Goal: Transaction & Acquisition: Purchase product/service

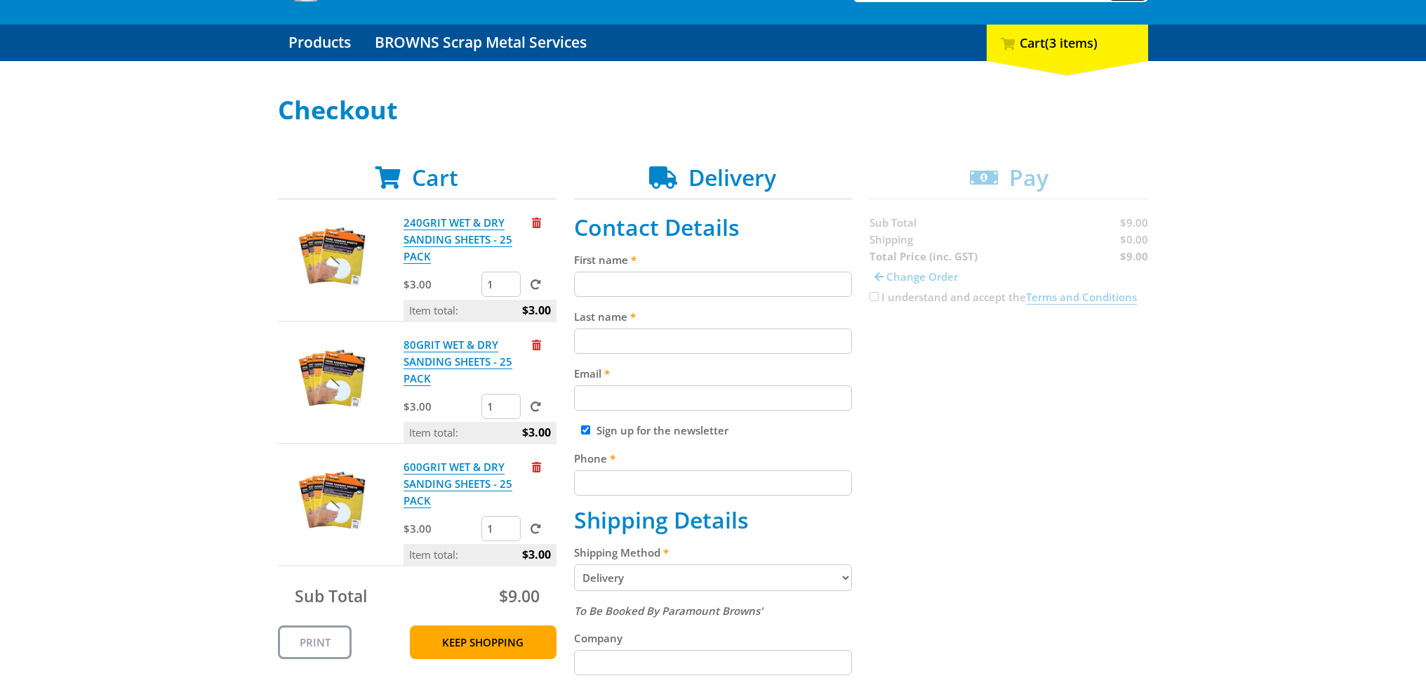
scroll to position [140, 0]
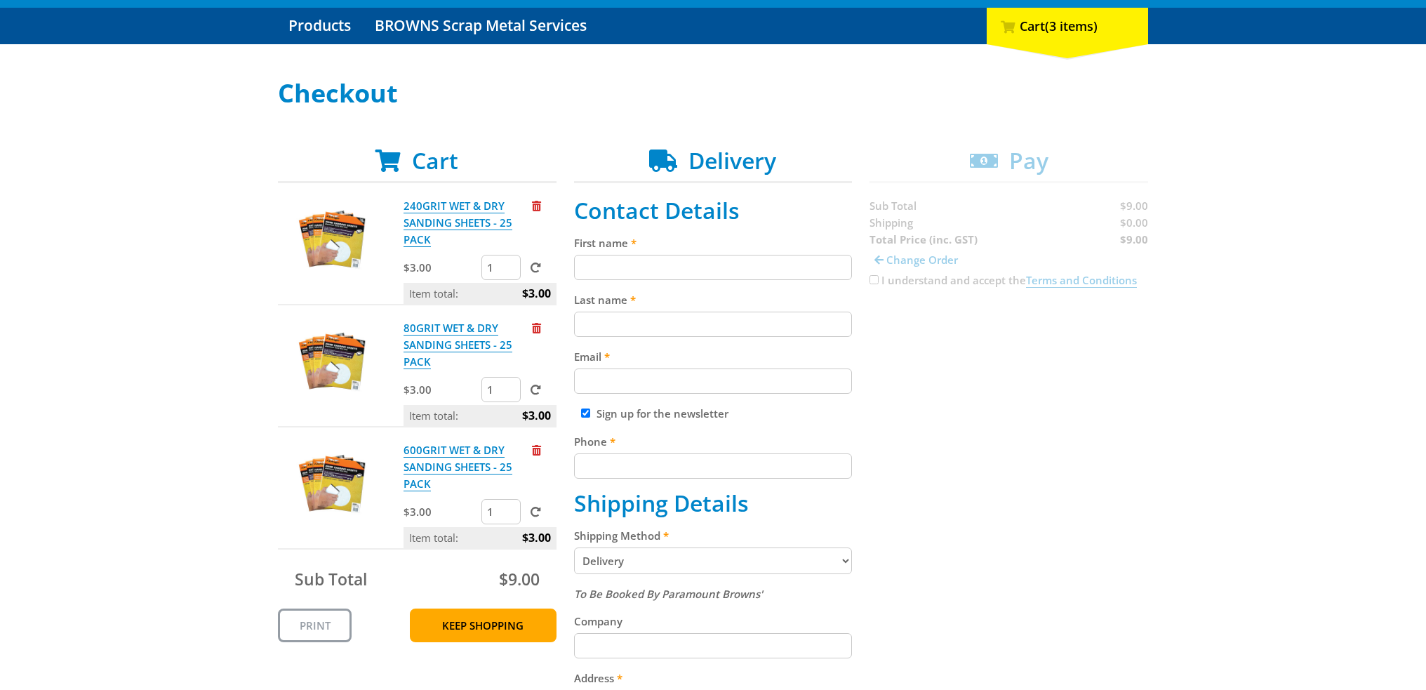
click at [181, 408] on div "Select your Delivery Method Personal Pick up Available in 5 days Courier Pick u…" at bounding box center [713, 562] width 1426 height 966
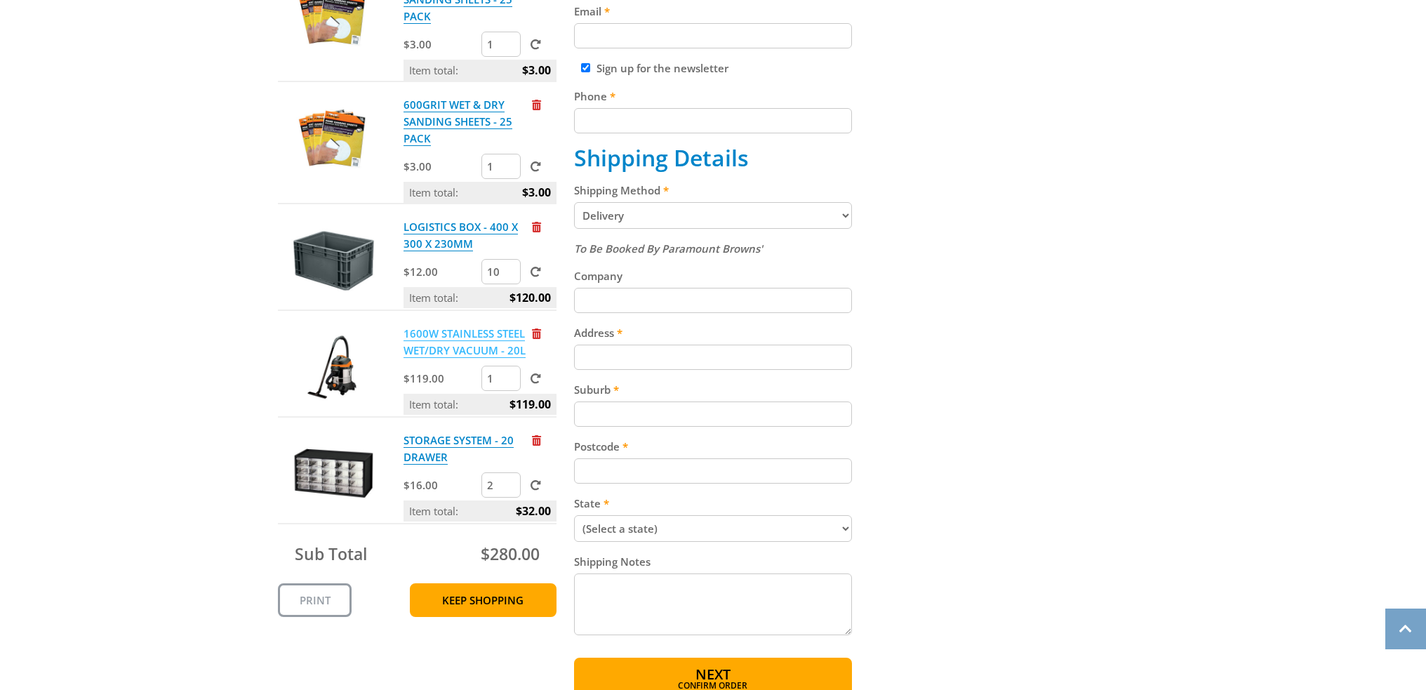
scroll to position [491, 0]
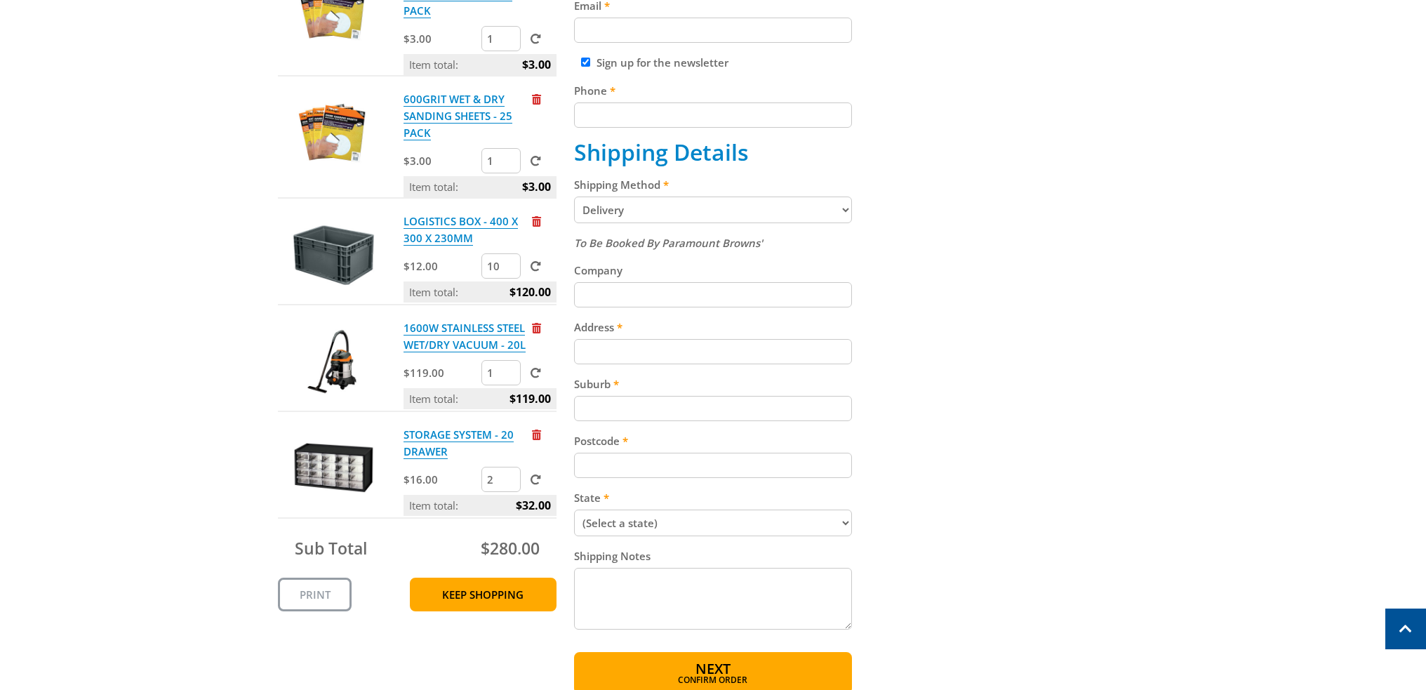
click at [1121, 507] on div "Cart 240GRIT WET & DRY SANDING SHEETS - 25 PACK $3.00 1 Item total: $3.00 80GRI…" at bounding box center [713, 245] width 870 height 898
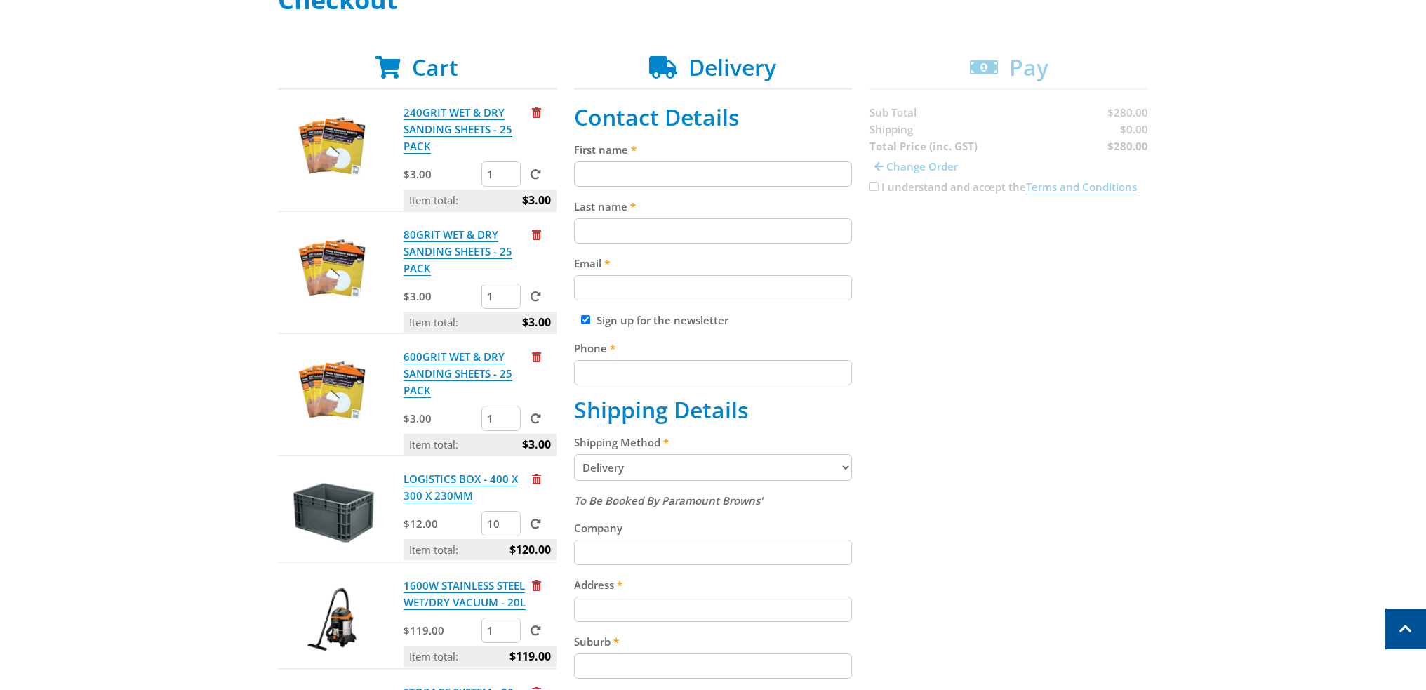
scroll to position [211, 0]
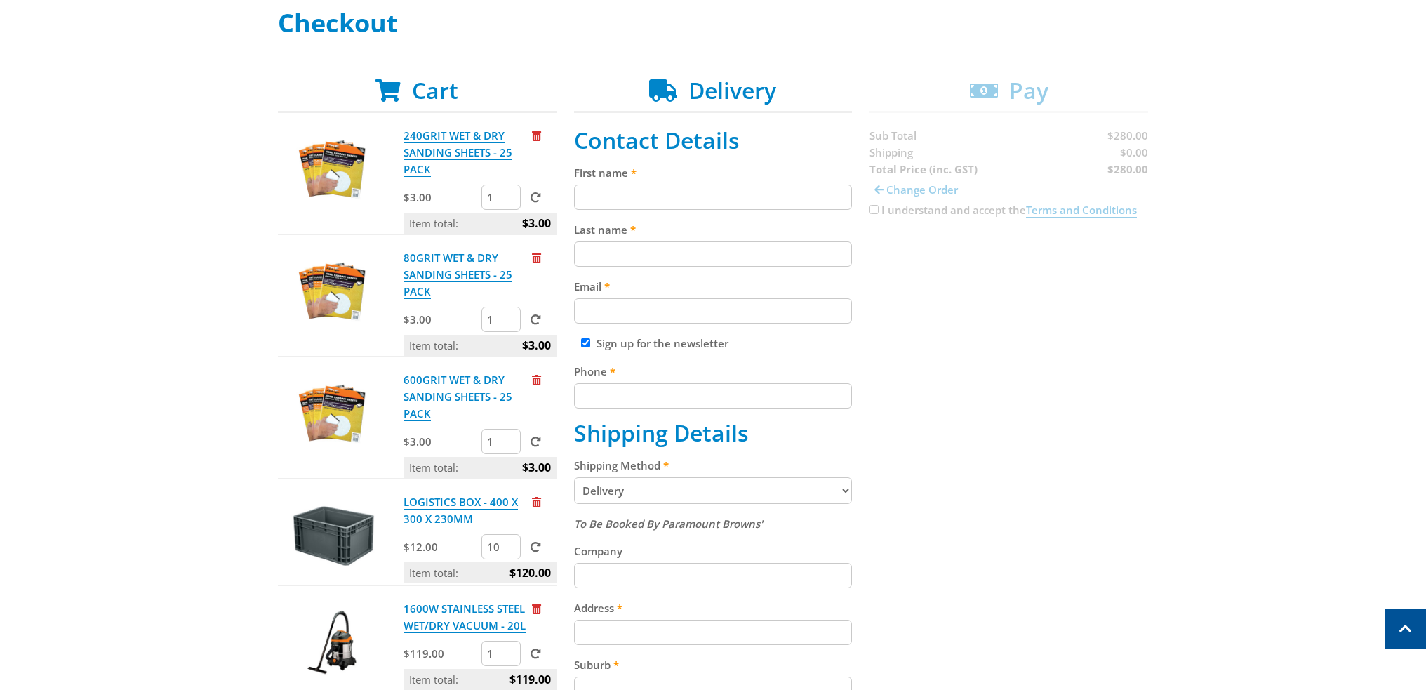
click at [634, 203] on input "First name" at bounding box center [713, 197] width 279 height 25
type input "Mark"
type input "Reina"
type input "0421039423"
type input "[STREET_ADDRESS]"
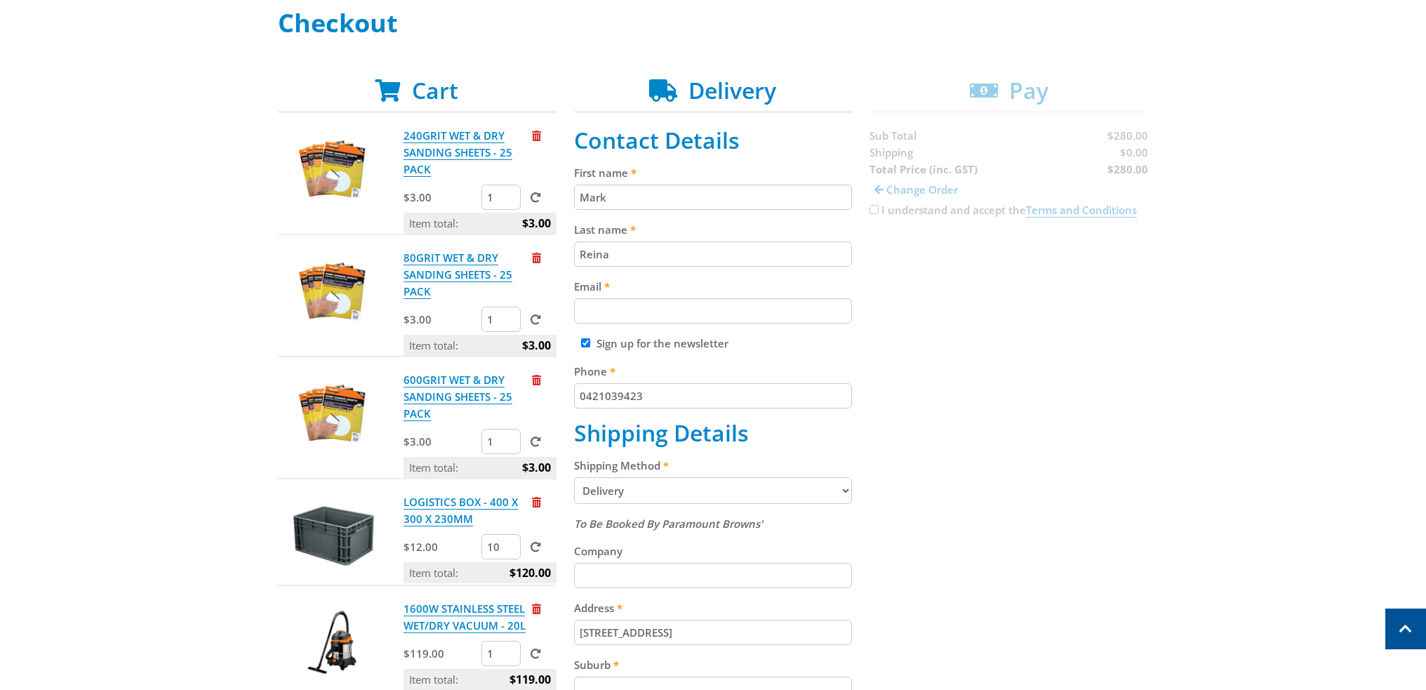
type input "5012"
select select "SA"
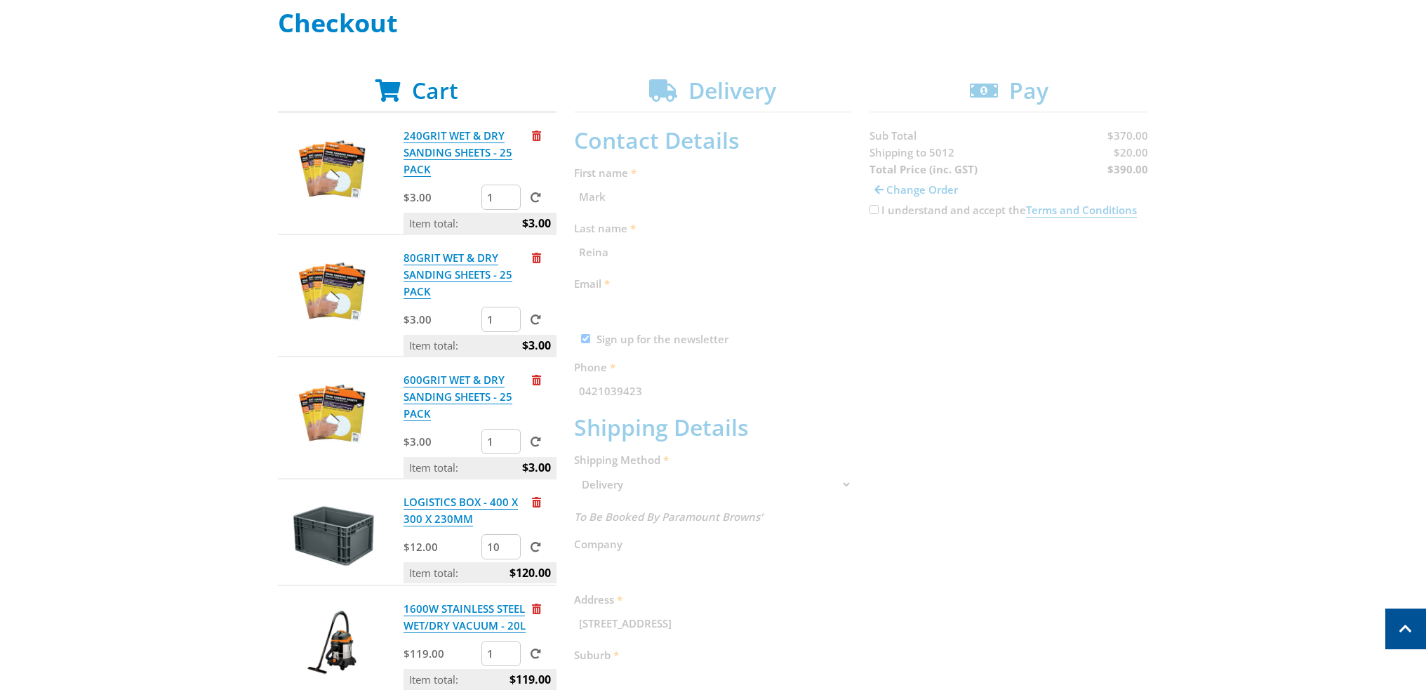
click at [604, 333] on div "Cart 240GRIT WET & DRY SANDING SHEETS - 25 PACK $3.00 1 Item total: $3.00 80GRI…" at bounding box center [713, 677] width 870 height 1201
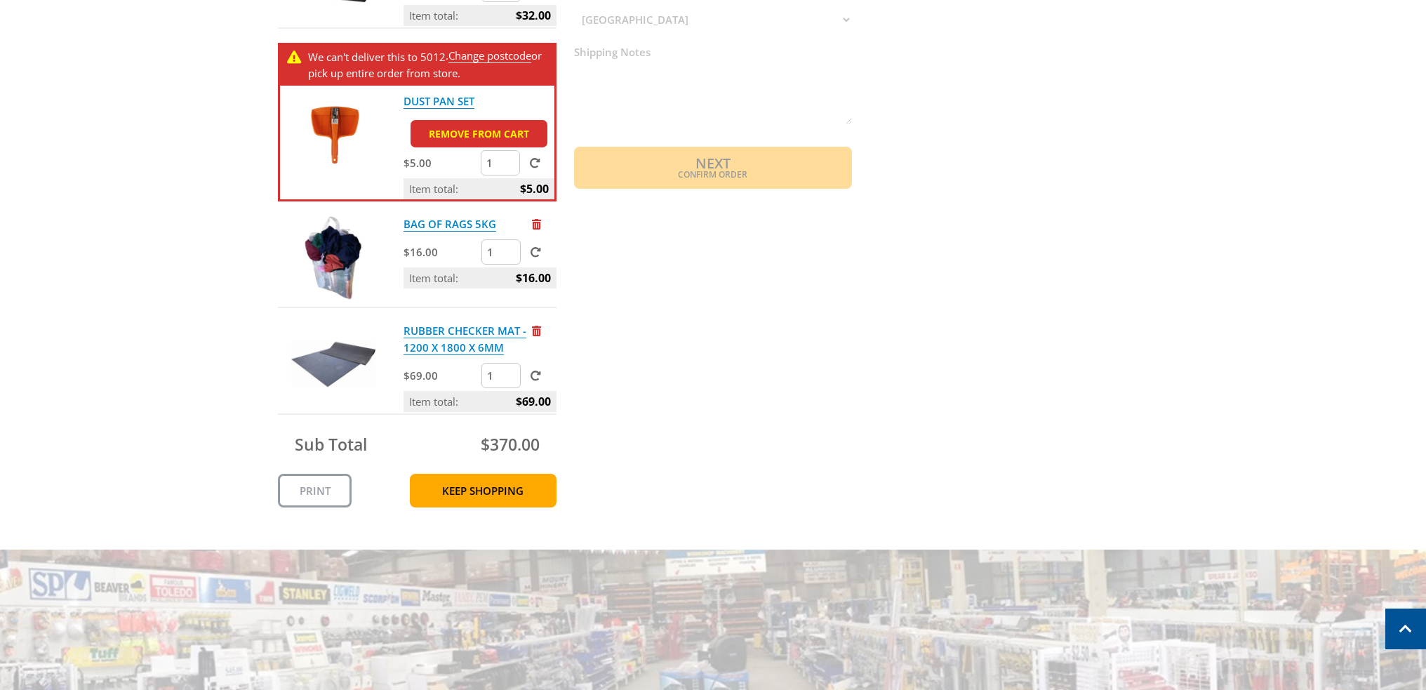
scroll to position [982, 0]
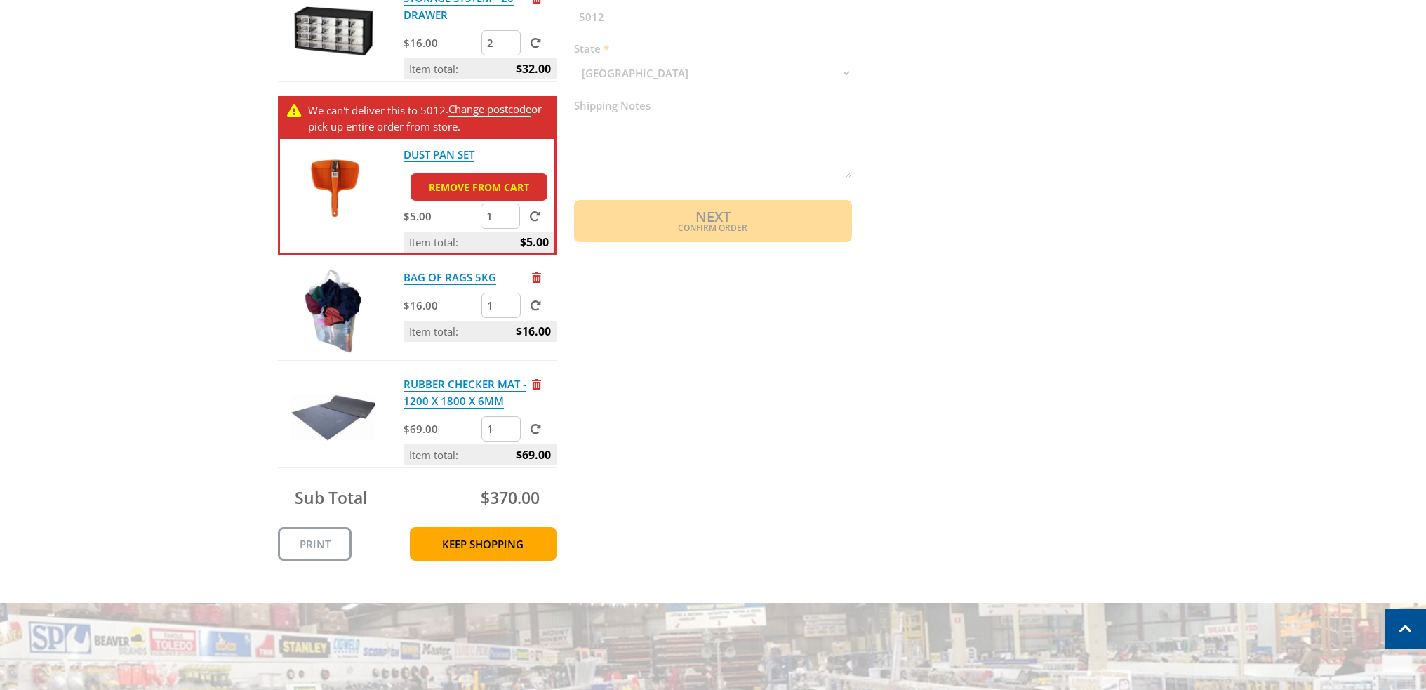
scroll to position [842, 0]
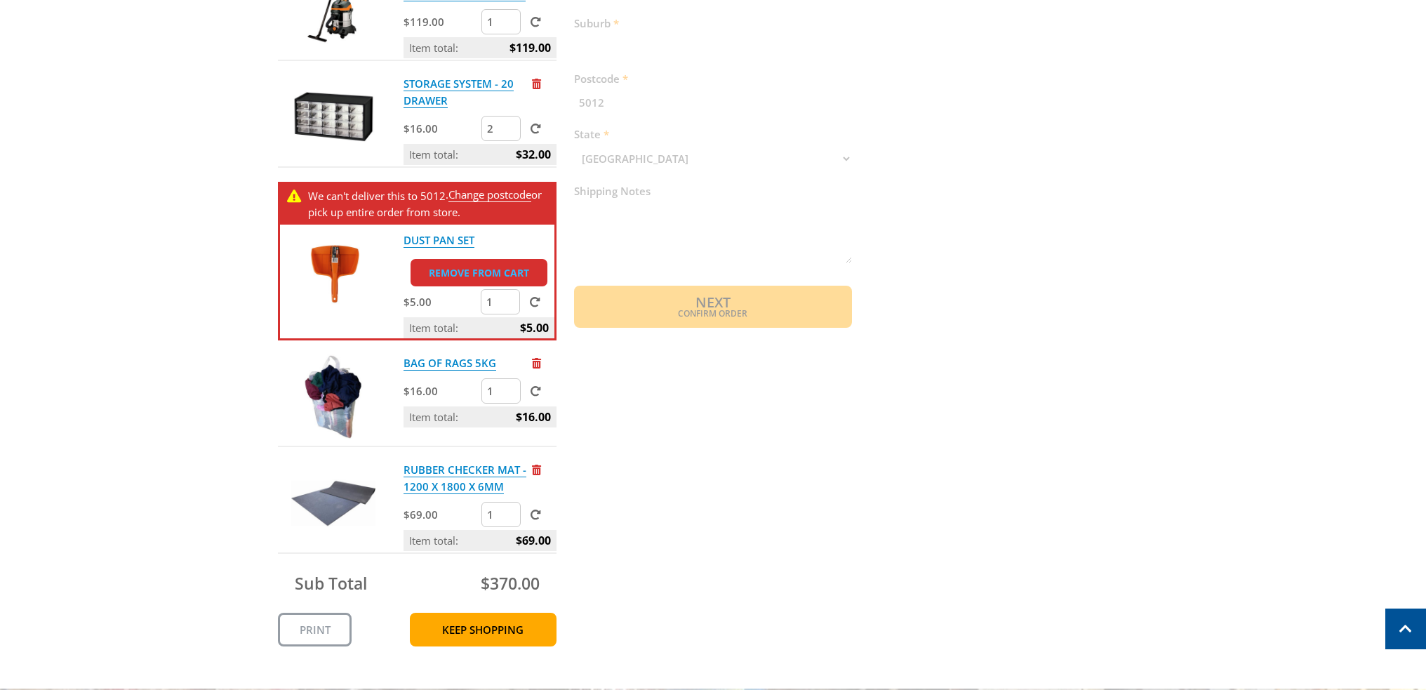
click at [467, 274] on link "Remove from cart" at bounding box center [479, 272] width 137 height 27
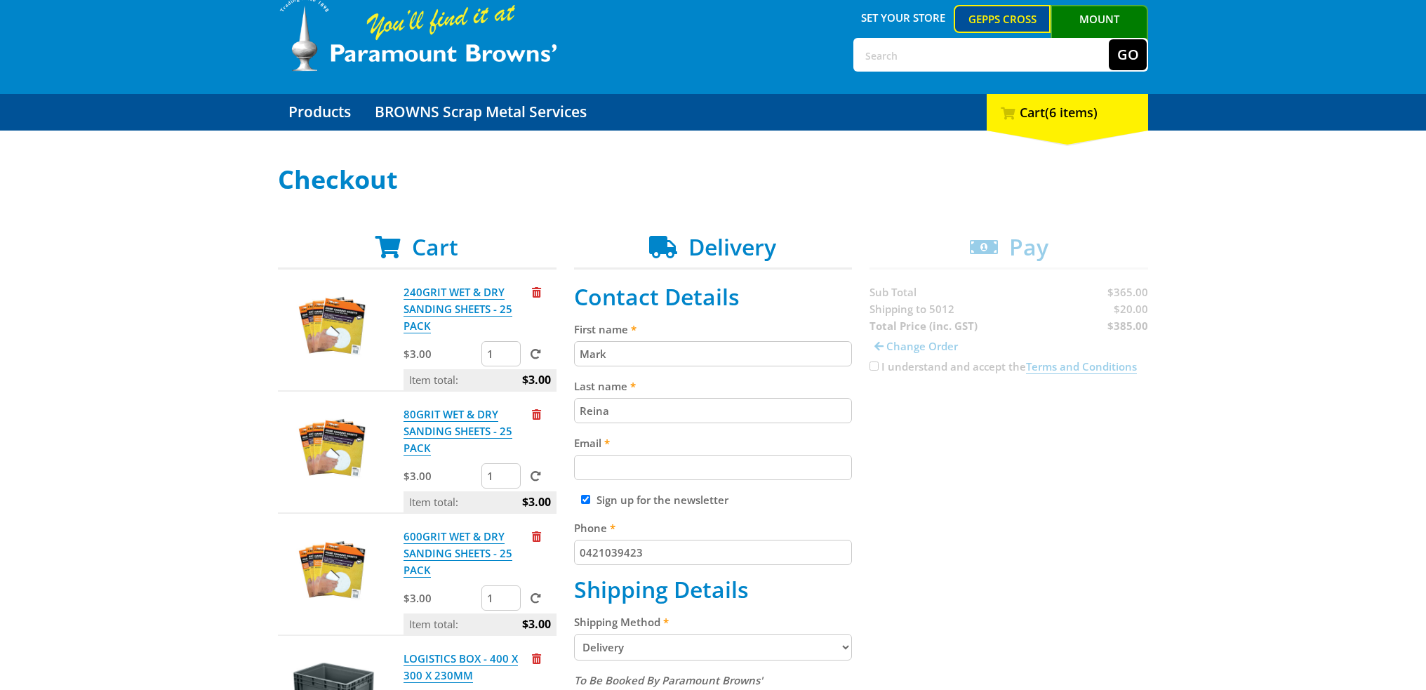
scroll to position [140, 0]
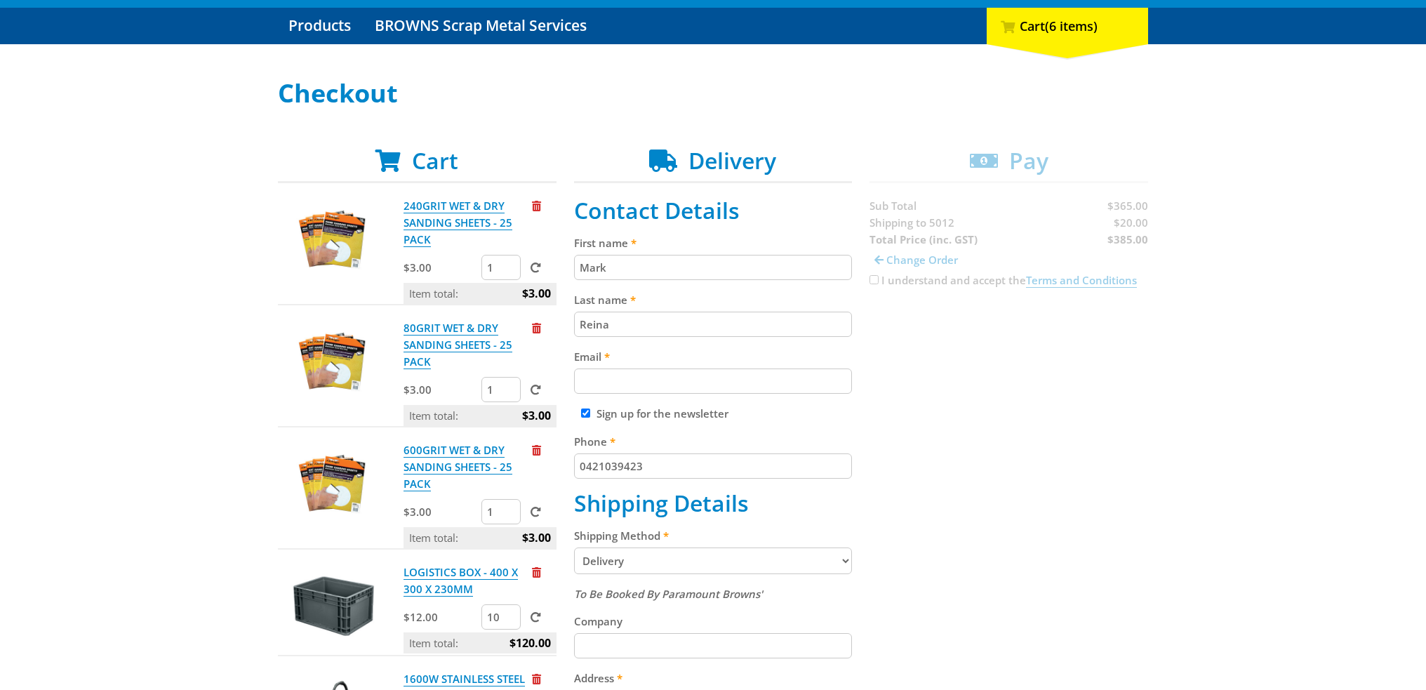
click at [632, 376] on input "Email" at bounding box center [713, 380] width 279 height 25
type input "mark.reina@roh.com.au"
click at [1108, 513] on div "Cart 240GRIT WET & DRY SANDING SHEETS - 25 PACK $3.00 1 Item total: $3.00 80GRI…" at bounding box center [713, 661] width 870 height 1028
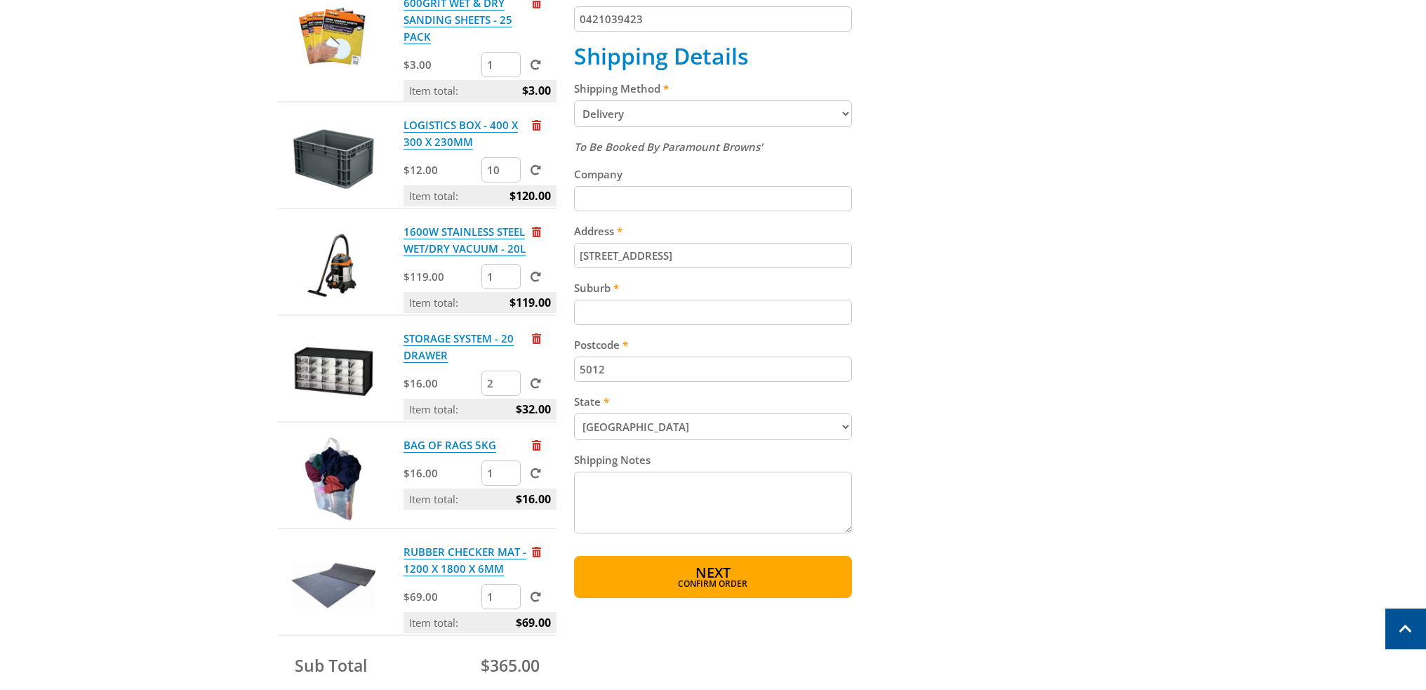
scroll to position [912, 0]
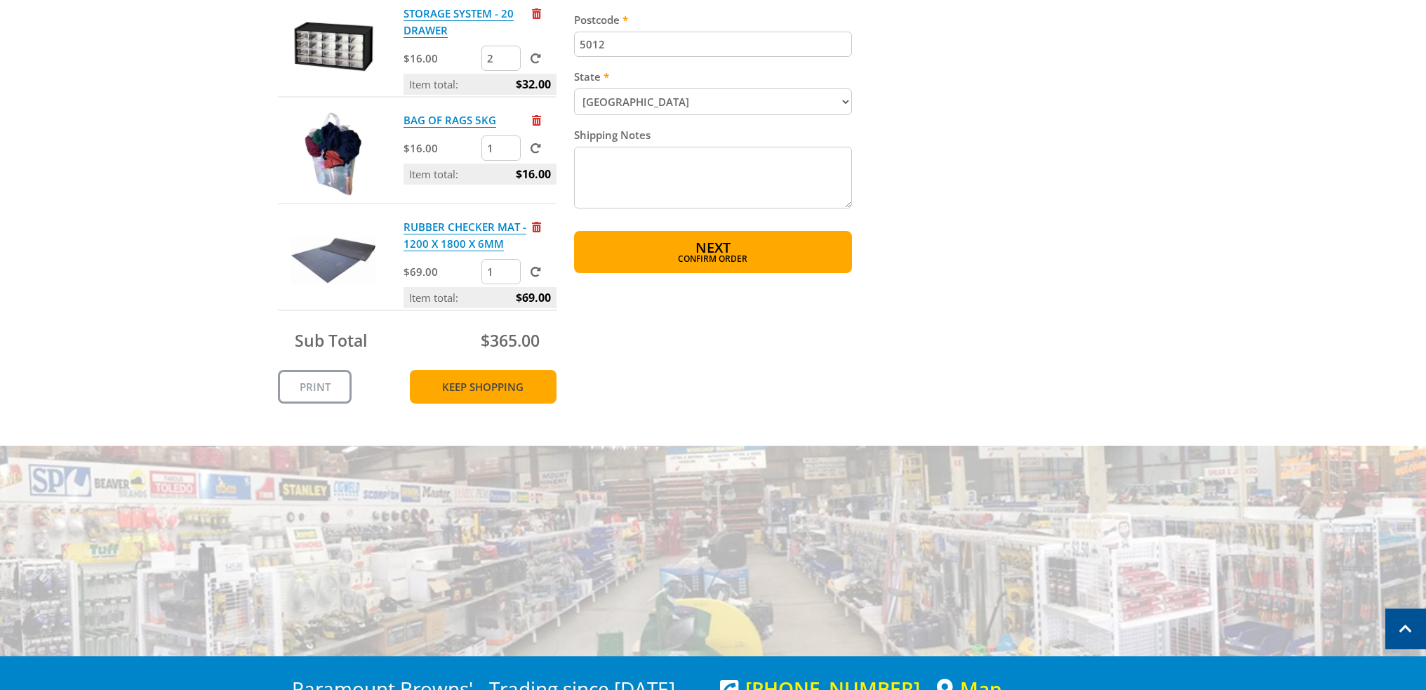
click at [488, 392] on link "Keep Shopping" at bounding box center [483, 387] width 147 height 34
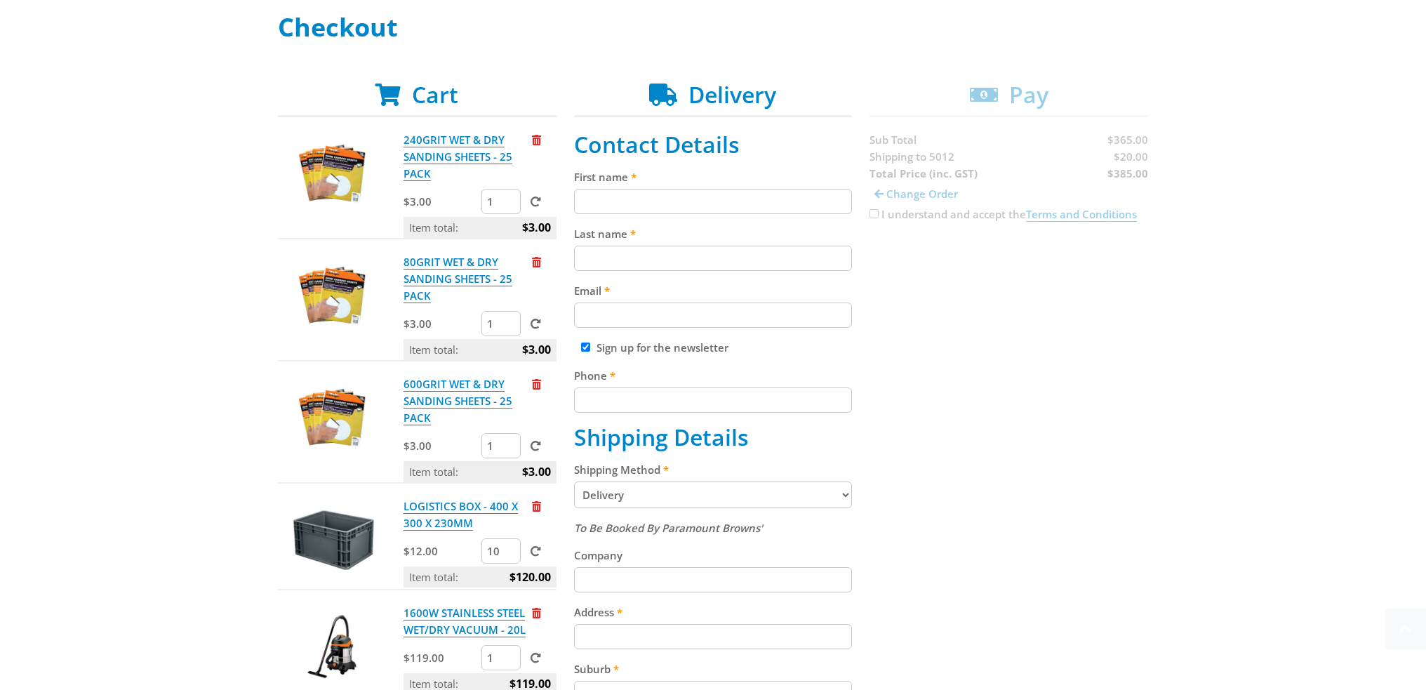
scroll to position [281, 0]
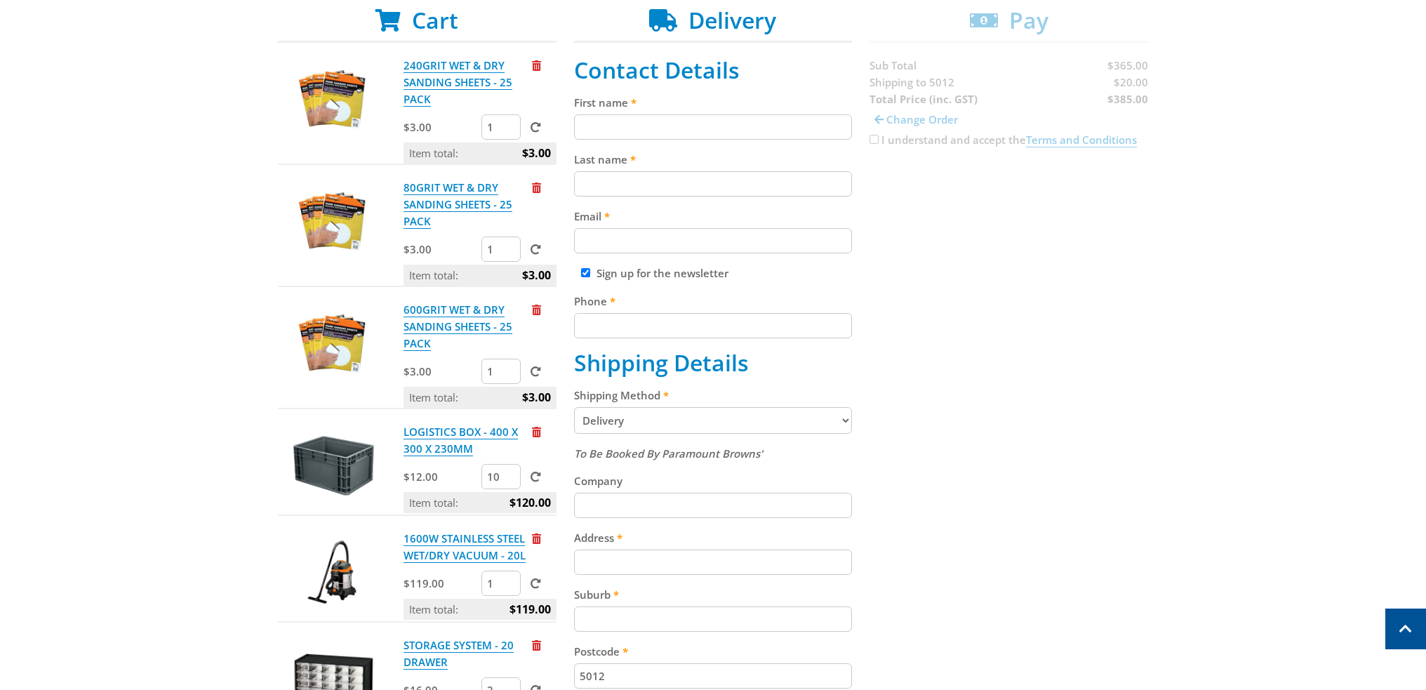
click at [637, 135] on input "First name" at bounding box center [713, 126] width 279 height 25
type input "Mark"
type input "Reina"
type input "markreina@gmail.com"
type input "610421039423"
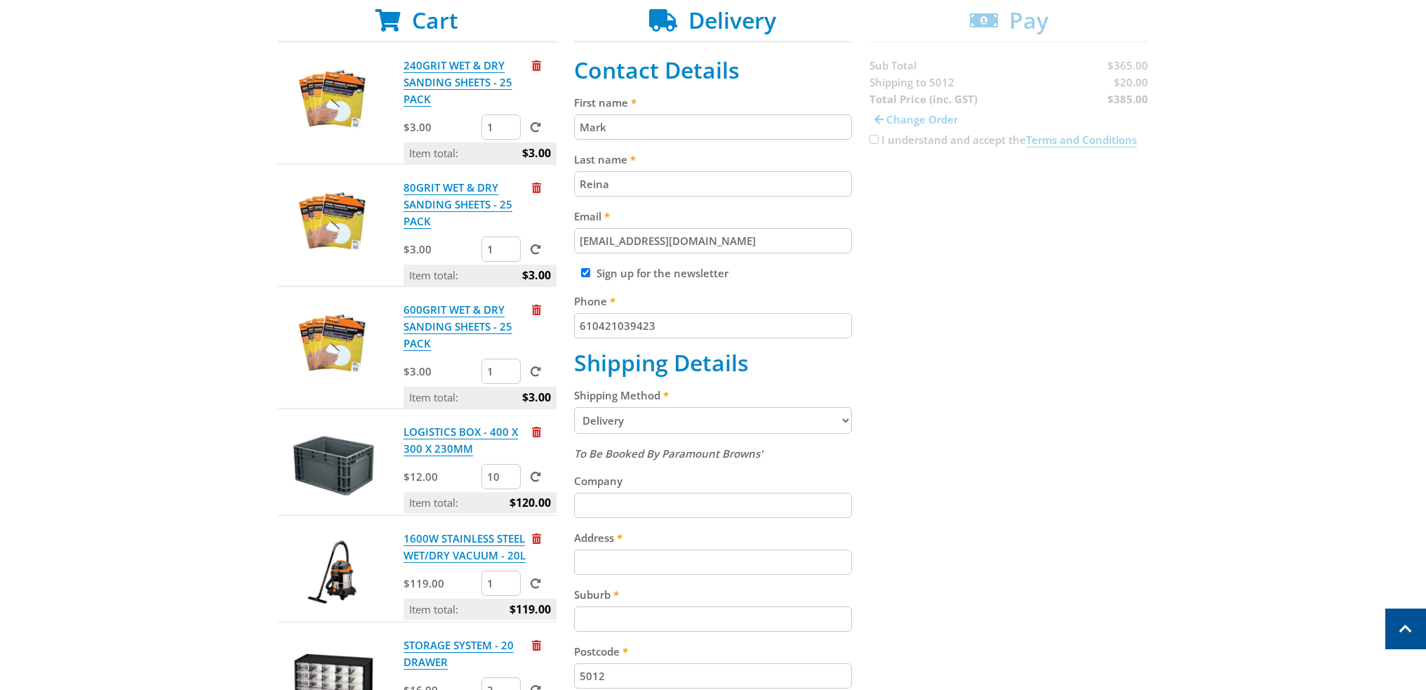
type input "Lightforce"
type input "80 Hawkers Rd"
type input "5081"
select select "SA"
drag, startPoint x: 733, startPoint y: 236, endPoint x: 246, endPoint y: 199, distance: 488.5
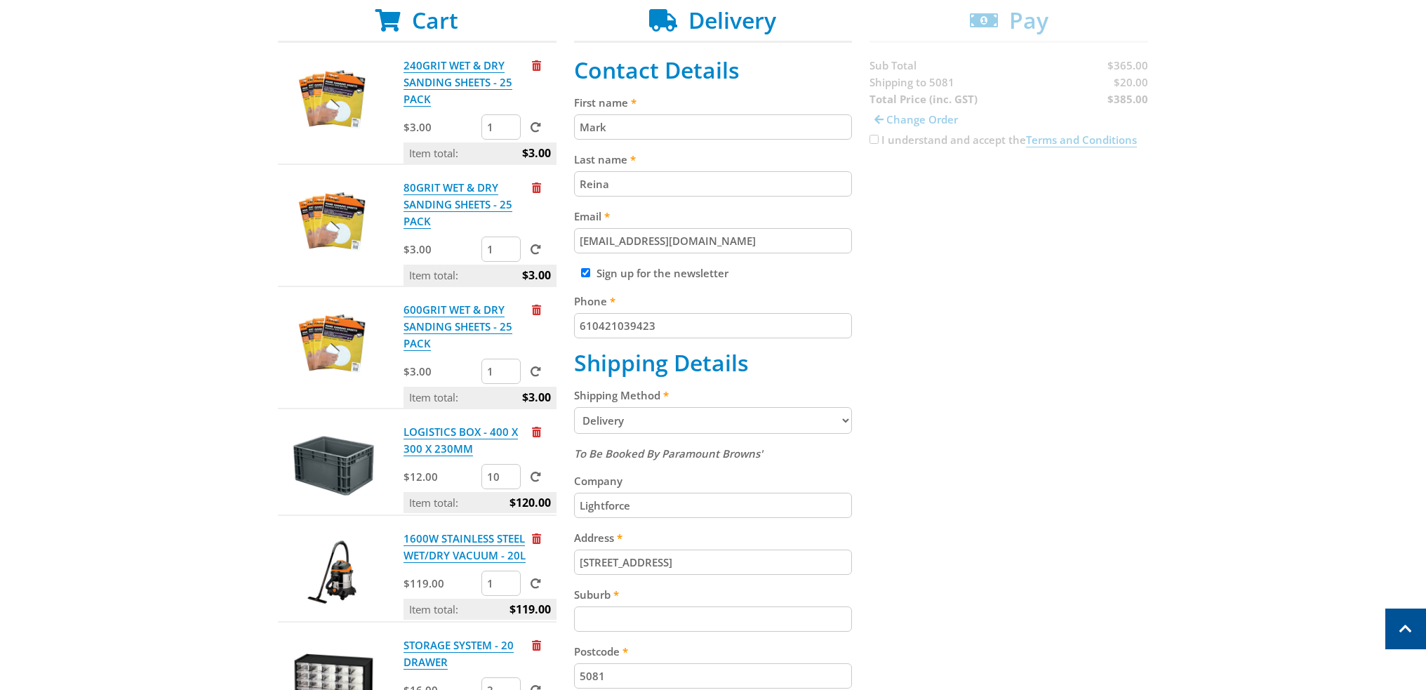
click at [246, 199] on div "Select your Delivery Method Personal Pick up Available in 5 days Courier Pick u…" at bounding box center [713, 487] width 1426 height 1096
paste input ".reina@roh.com.au"
type input "[EMAIL_ADDRESS][DOMAIN_NAME]"
drag, startPoint x: 592, startPoint y: 326, endPoint x: 426, endPoint y: 297, distance: 168.1
click at [426, 297] on div "Cart 240GRIT WET & DRY SANDING SHEETS - 25 PACK $3.00 1 Item total: $3.00 80GRI…" at bounding box center [713, 521] width 870 height 1028
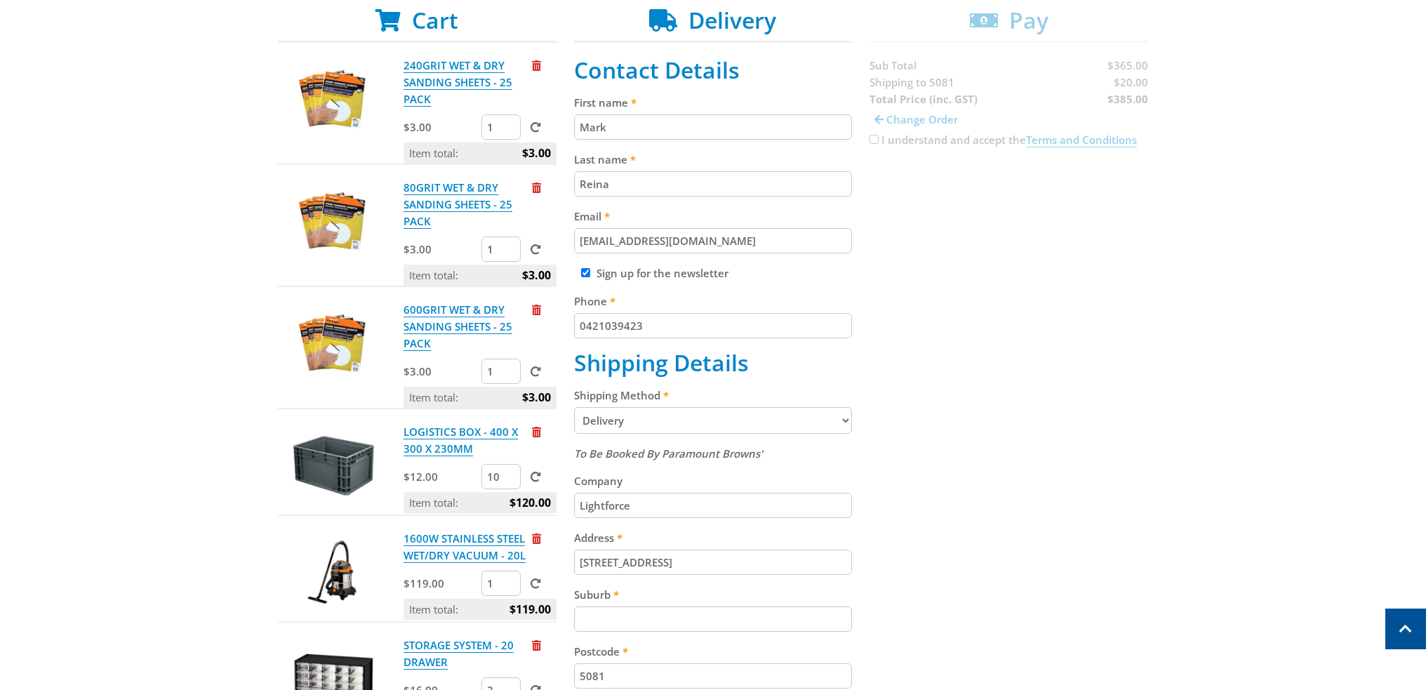
type input "0421039423"
click at [685, 424] on select "Pickup from Gepps Cross Delivery" at bounding box center [713, 420] width 279 height 27
click at [1124, 443] on div "Cart 240GRIT WET & DRY SANDING SHEETS - 25 PACK $3.00 1 Item total: $3.00 80GRI…" at bounding box center [713, 521] width 870 height 1028
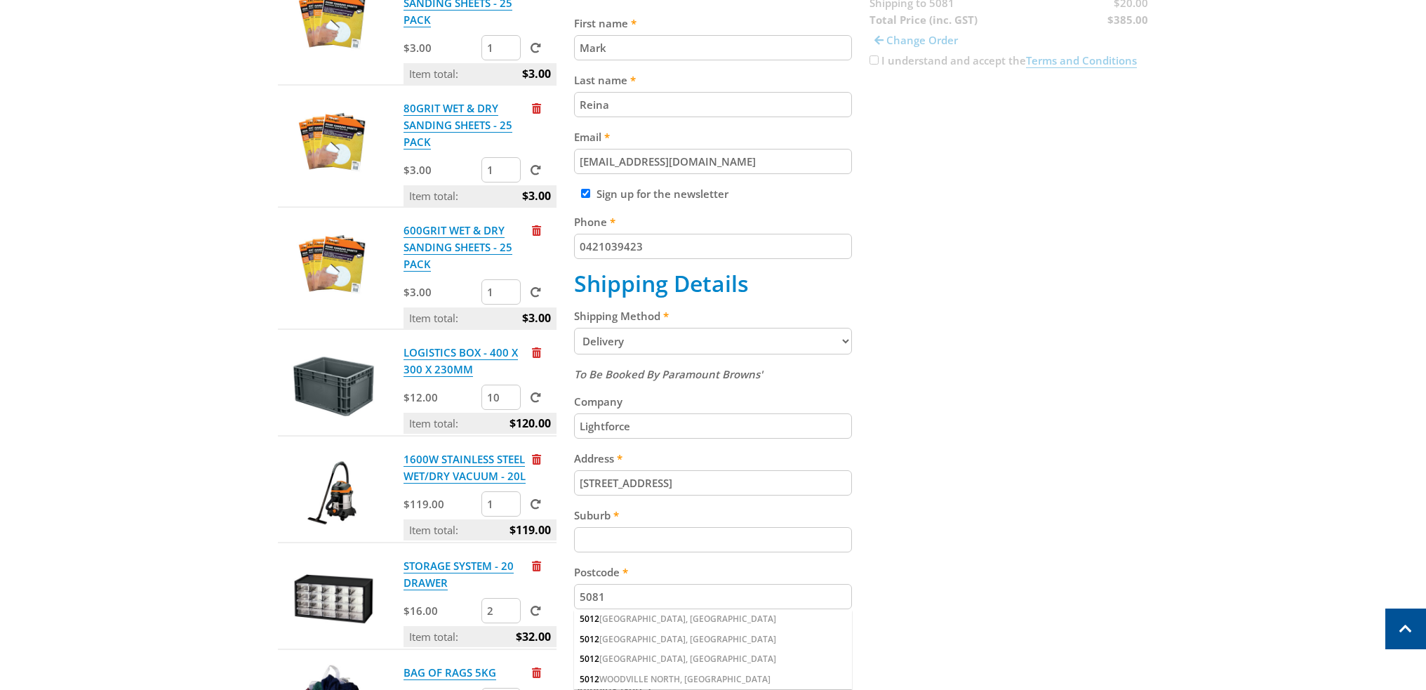
scroll to position [421, 0]
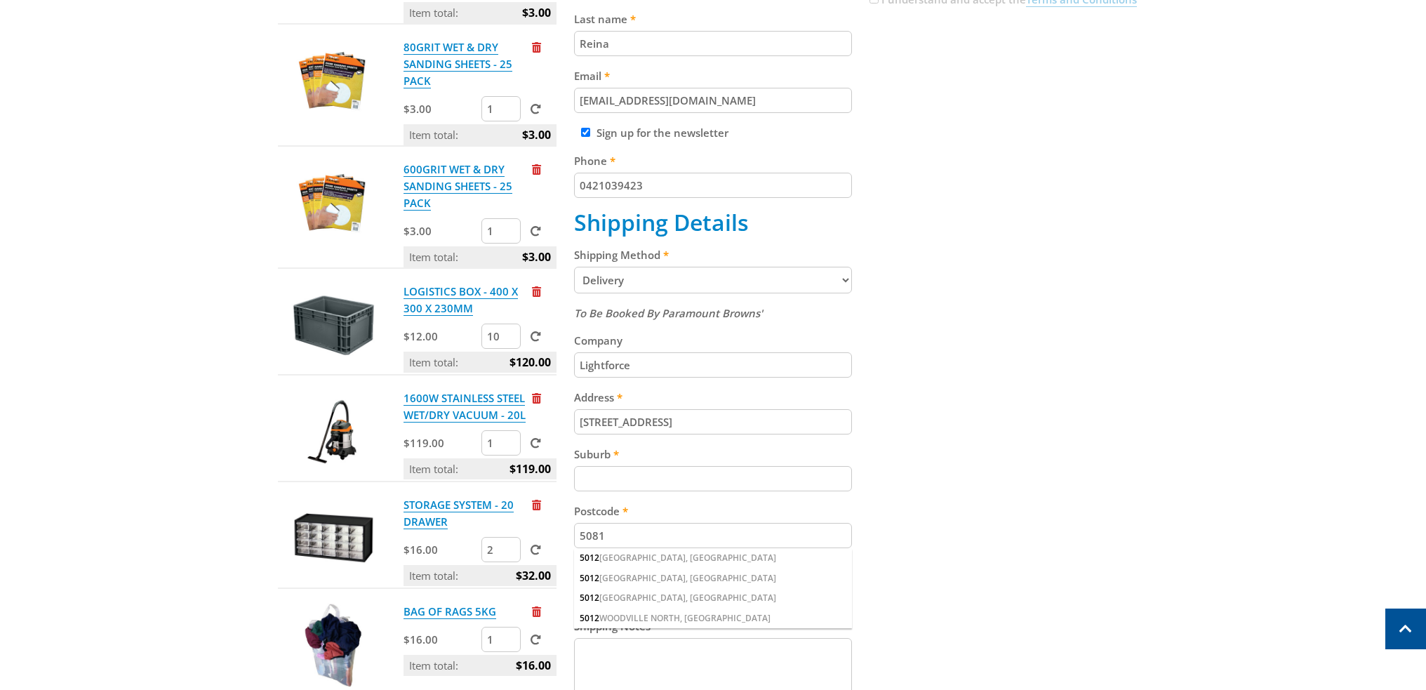
click at [587, 359] on input "Lightforce" at bounding box center [713, 364] width 279 height 25
type input "ROH Wheels"
type input "28 Sheffield Street"
type input "Woodville North"
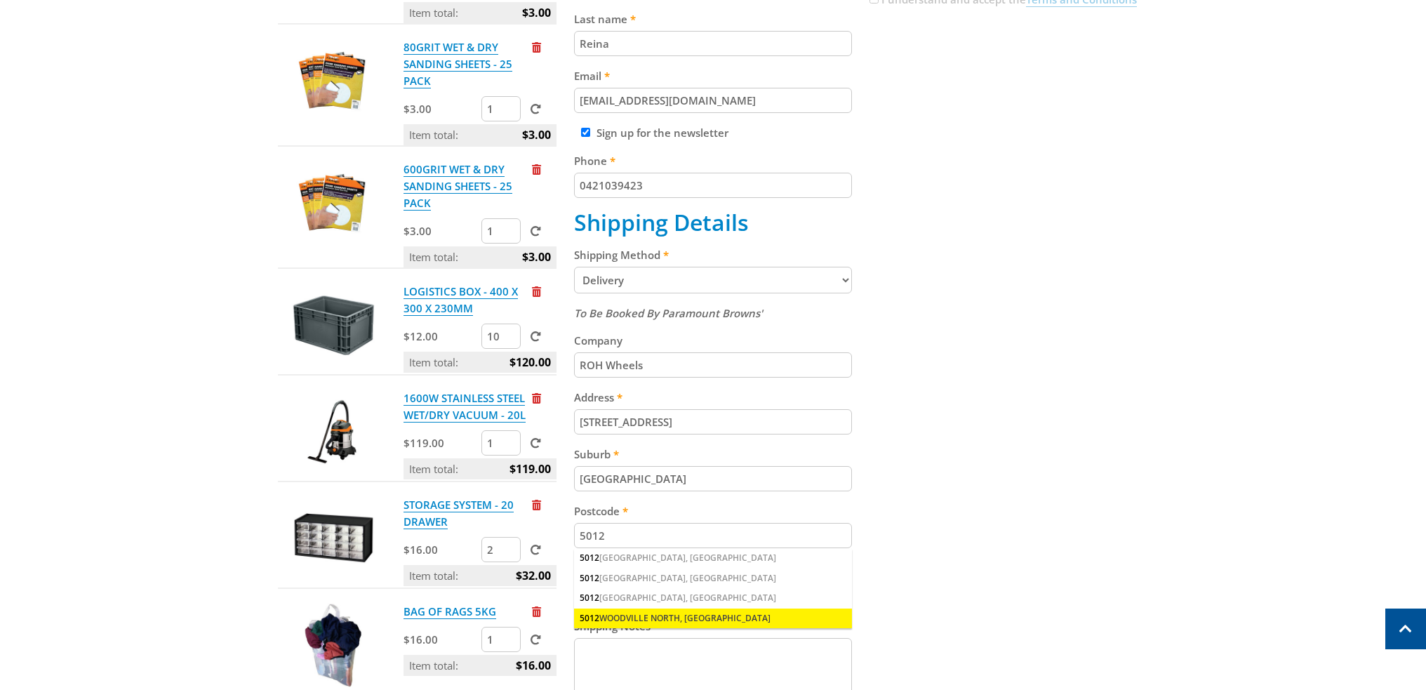
type input "5012"
click at [654, 617] on div "5012 WOODVILLE NORTH, SA" at bounding box center [713, 618] width 279 height 20
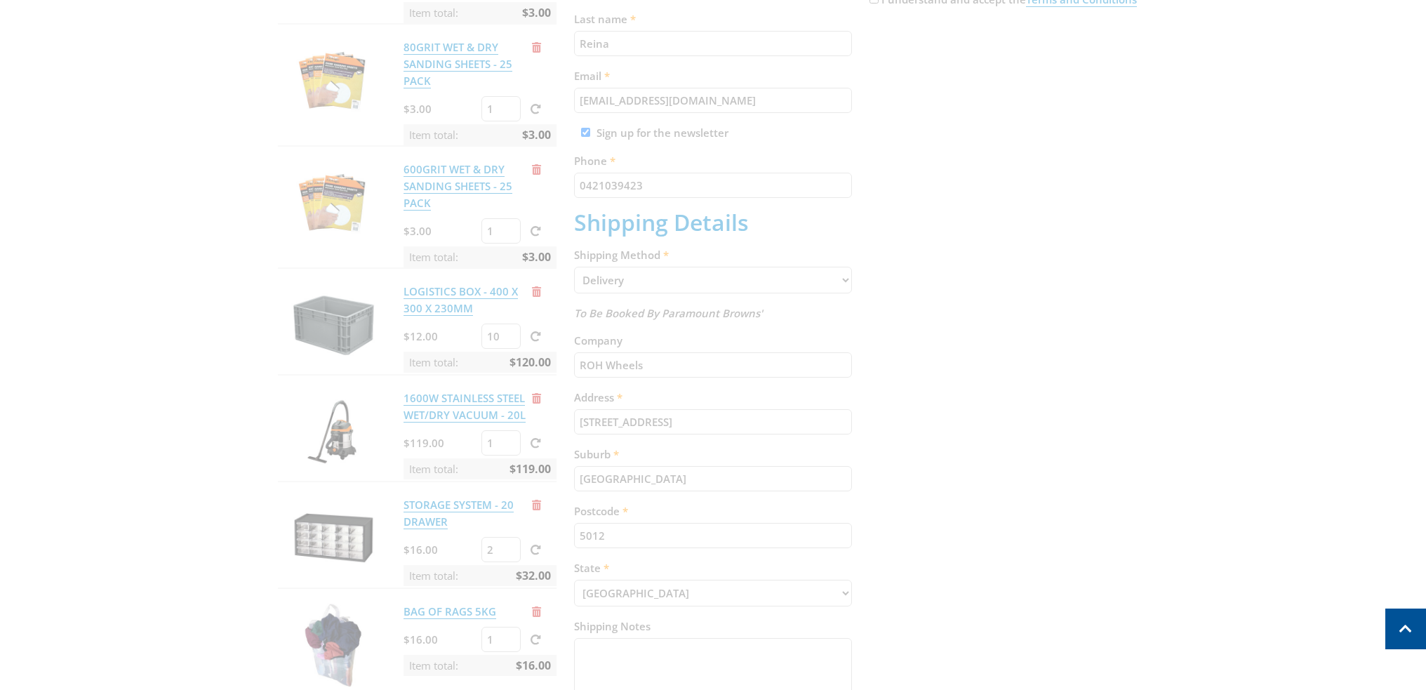
click at [1050, 483] on div "Cart 240GRIT WET & DRY SANDING SHEETS - 25 PACK $3.00 1 Item total: $3.00 80GRI…" at bounding box center [713, 381] width 870 height 1028
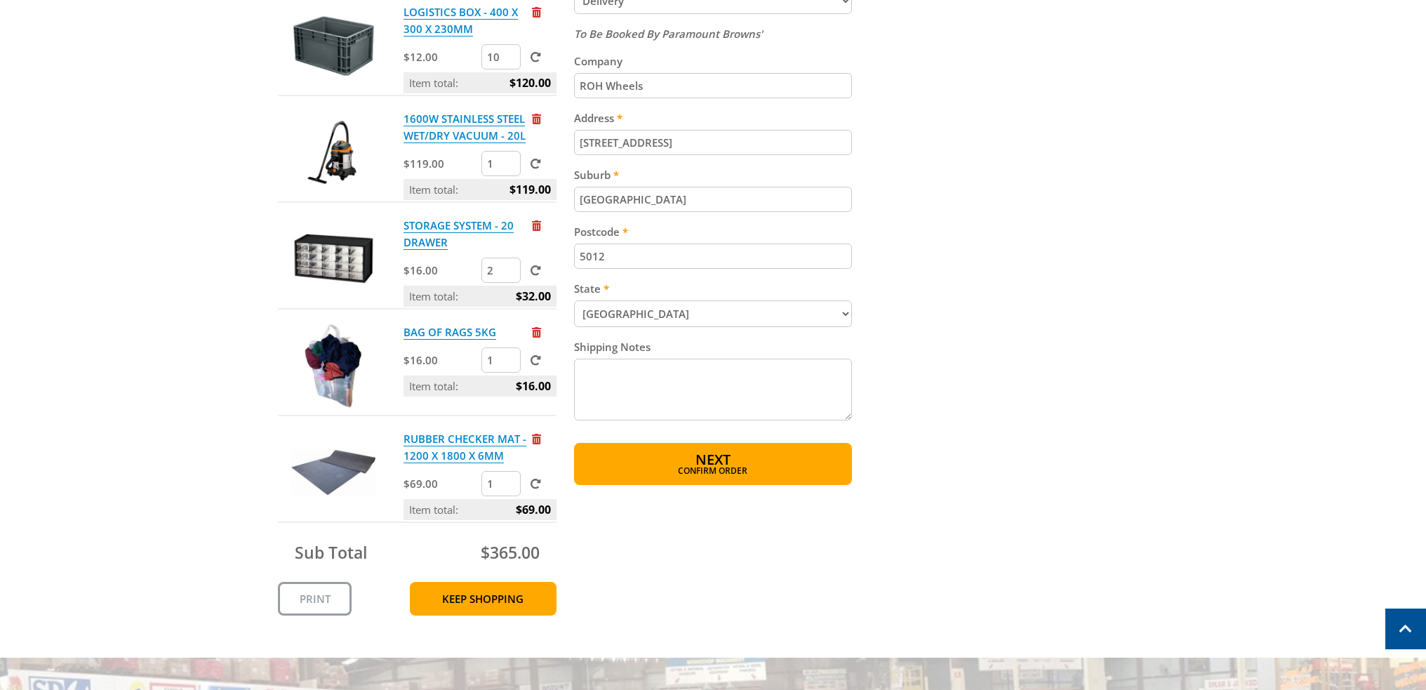
scroll to position [702, 0]
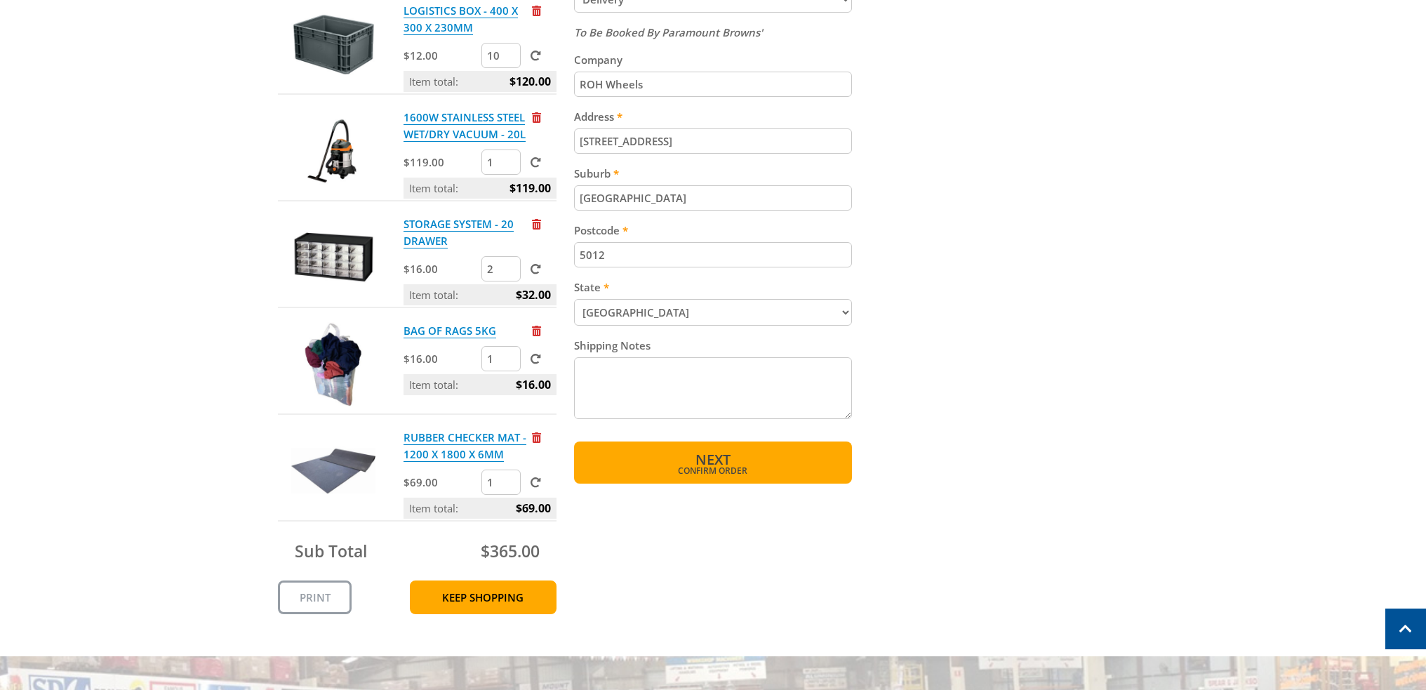
click at [738, 457] on button "Next Confirm order" at bounding box center [713, 462] width 279 height 42
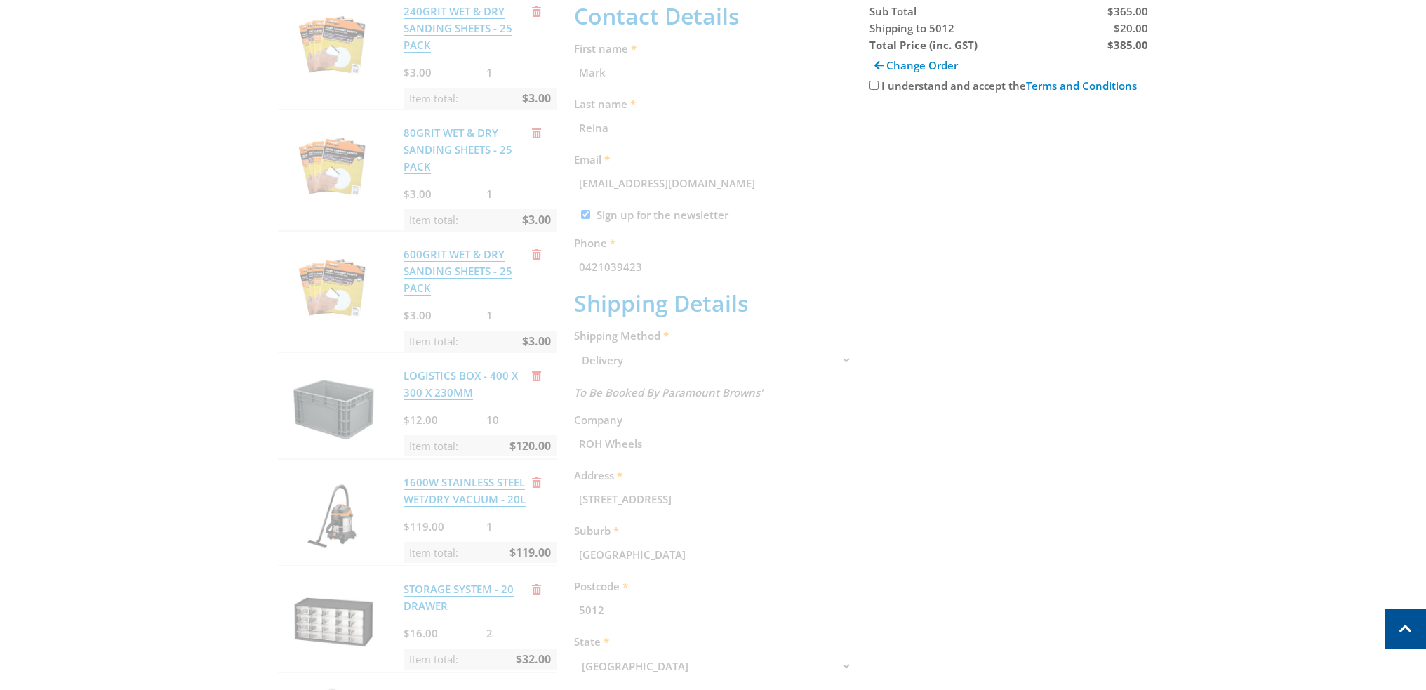
scroll to position [288, 0]
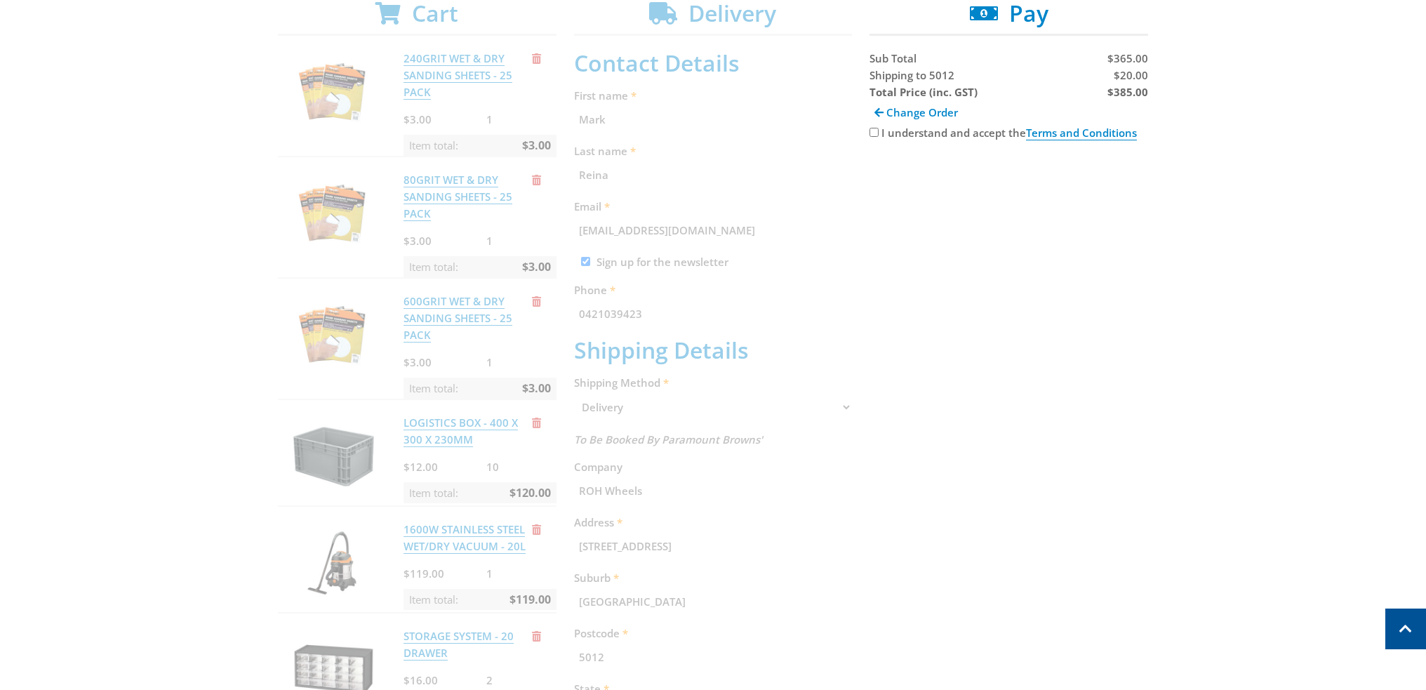
click at [872, 137] on div "I understand and accept the Terms and Conditions" at bounding box center [1008, 132] width 279 height 17
click at [873, 134] on input "I understand and accept the Terms and Conditions" at bounding box center [873, 132] width 9 height 9
checkbox input "true"
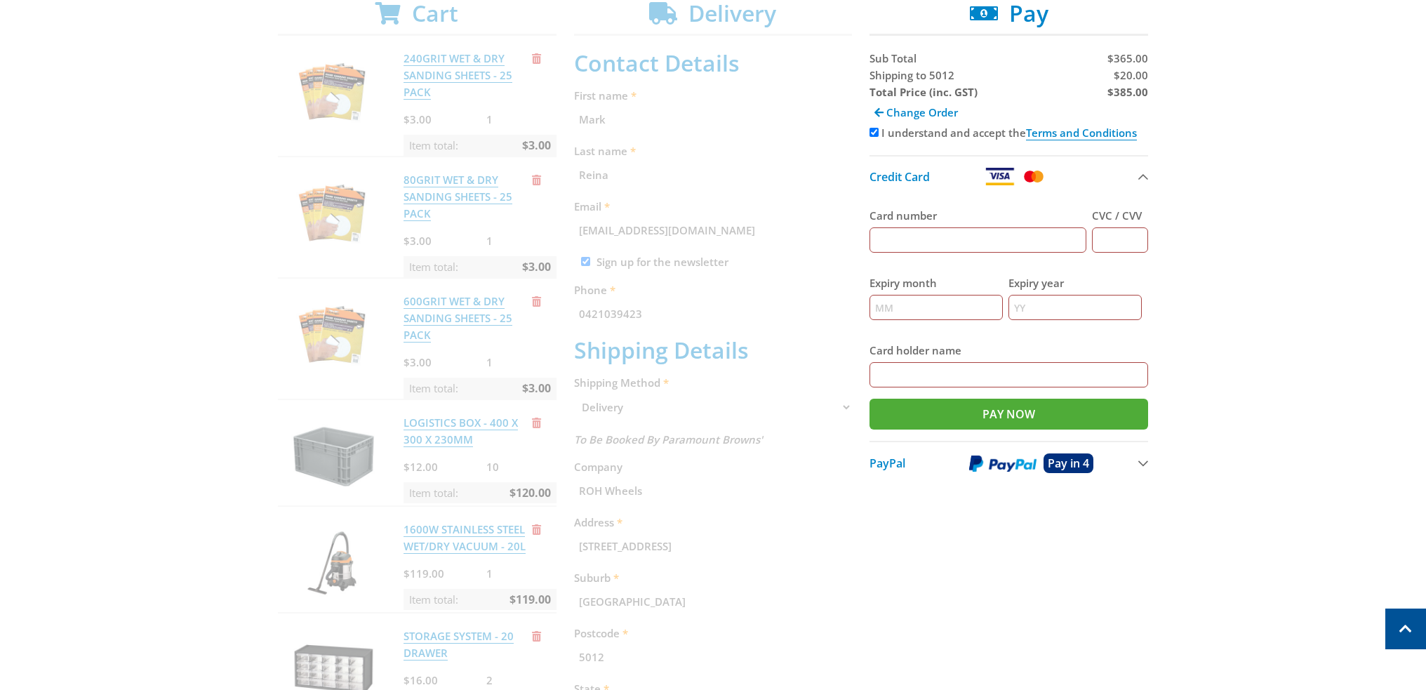
click at [928, 235] on input "Card number" at bounding box center [977, 239] width 217 height 25
drag, startPoint x: 1375, startPoint y: 149, endPoint x: 1356, endPoint y: 151, distance: 19.8
click at [1375, 149] on div "Select your Delivery Method Personal Pick up Available in 5 days Courier Pick u…" at bounding box center [713, 479] width 1426 height 1094
click at [915, 244] on input "Card number" at bounding box center [977, 239] width 217 height 25
type input "376077393541002"
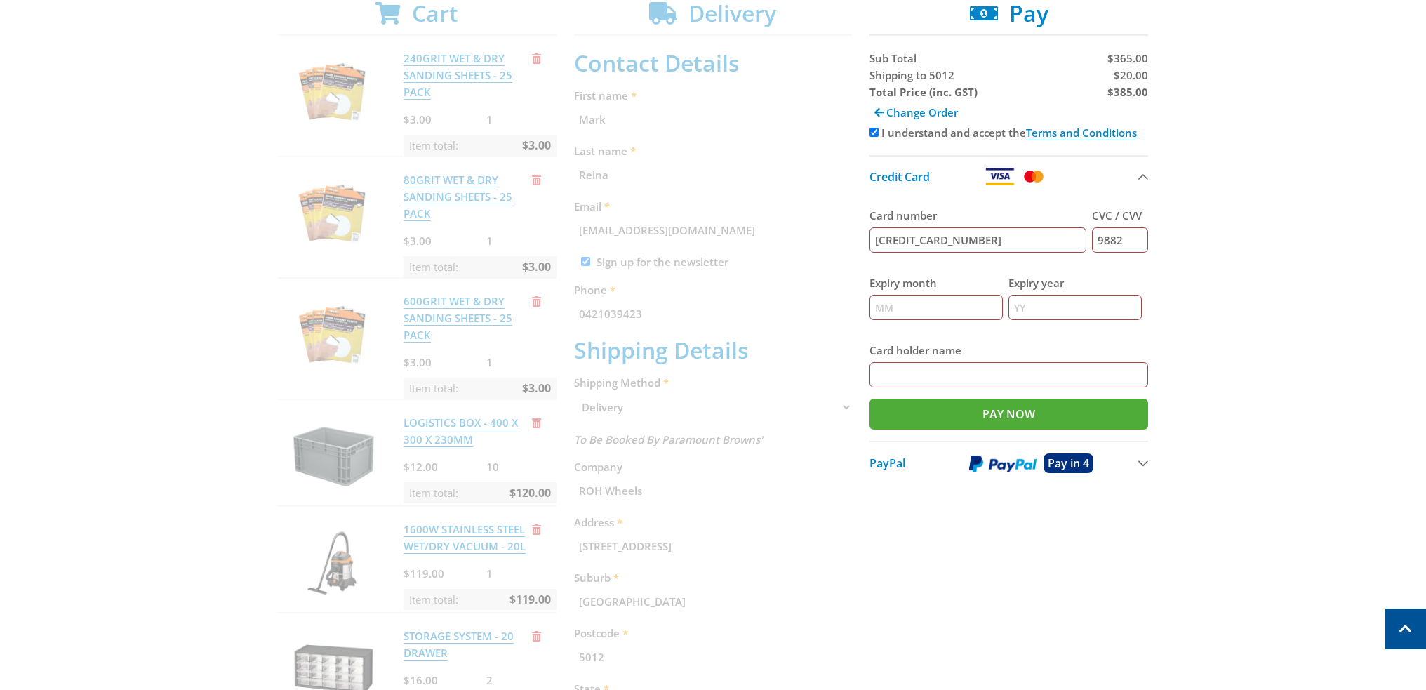
type input "9882"
type input "06"
type input "27"
type input "Troy Barker"
click at [949, 411] on input "Pay Now" at bounding box center [1008, 414] width 279 height 31
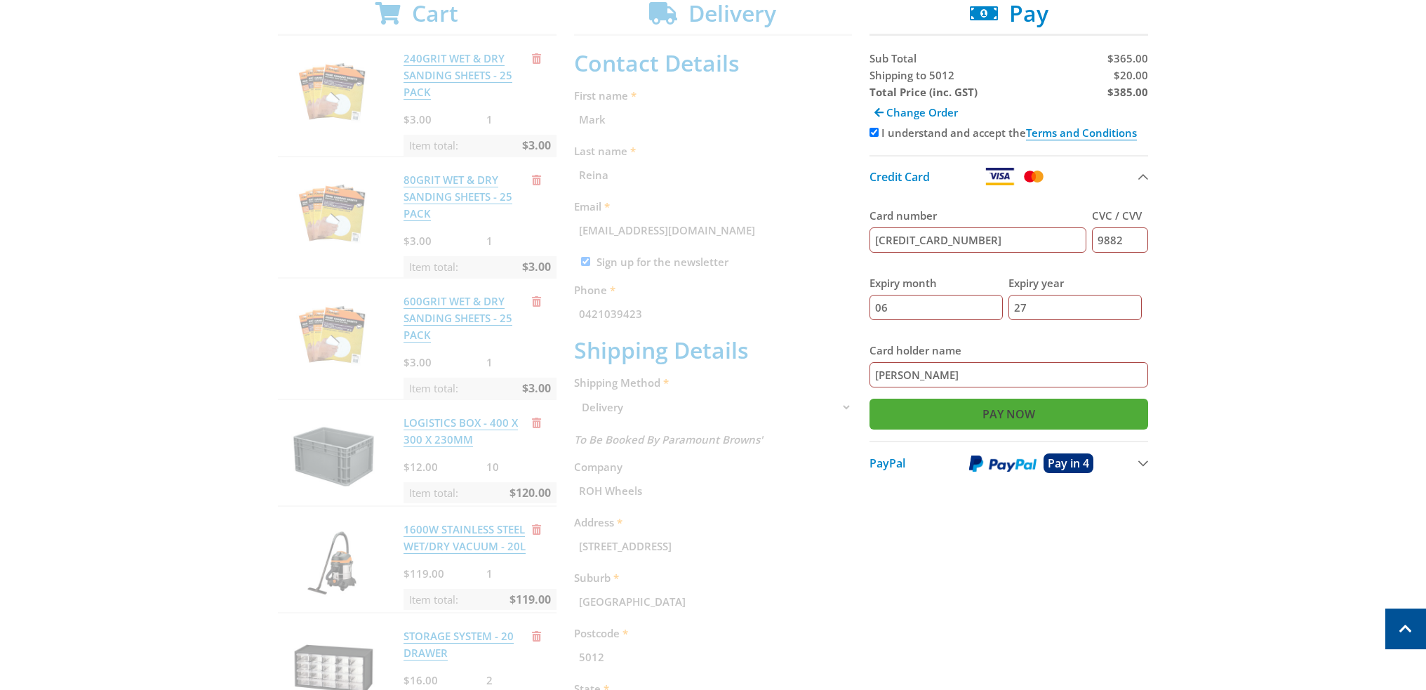
type input "Paying..."
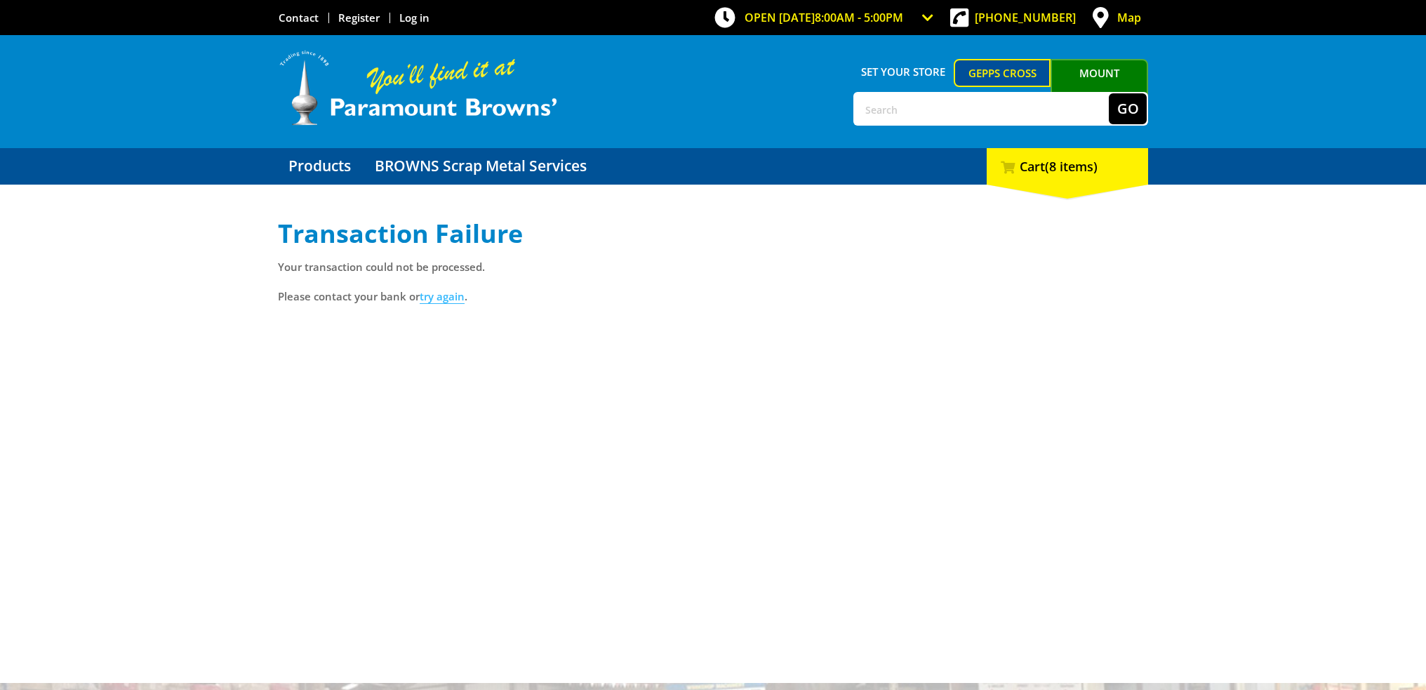
click at [447, 296] on link "try again" at bounding box center [442, 296] width 45 height 15
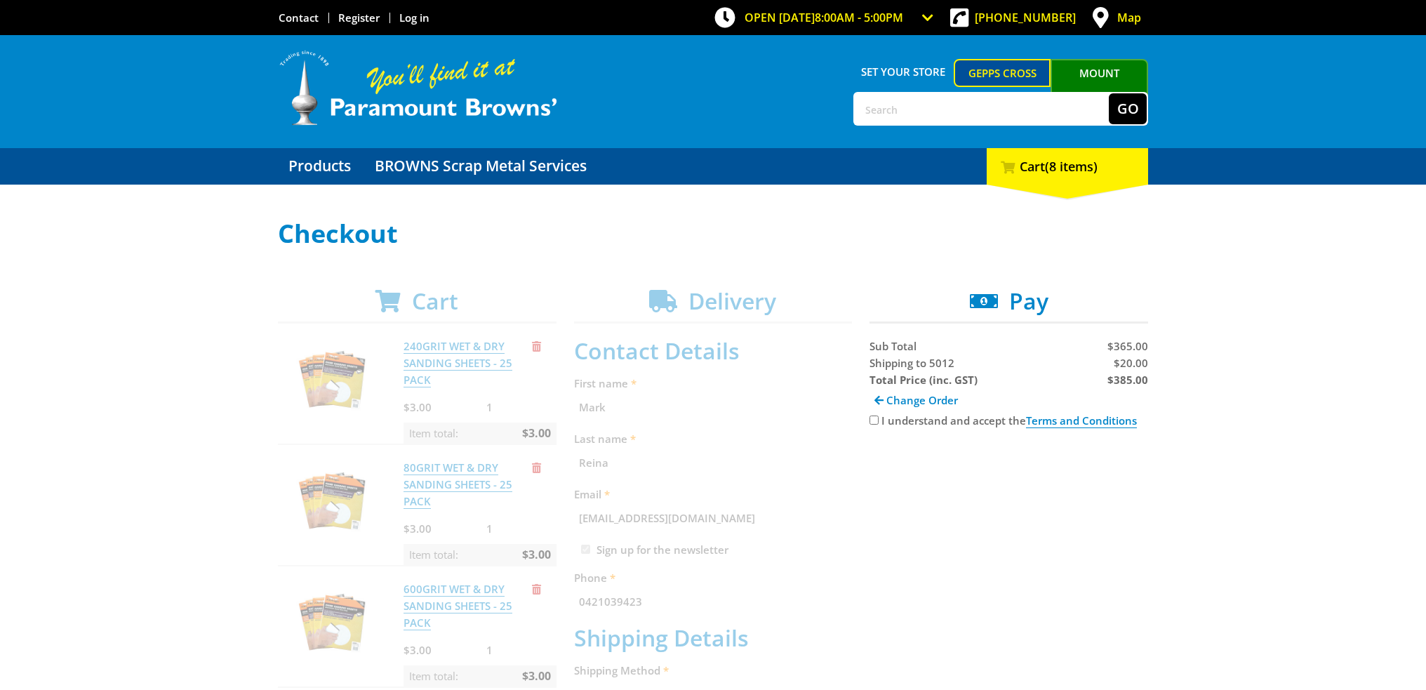
scroll to position [70, 0]
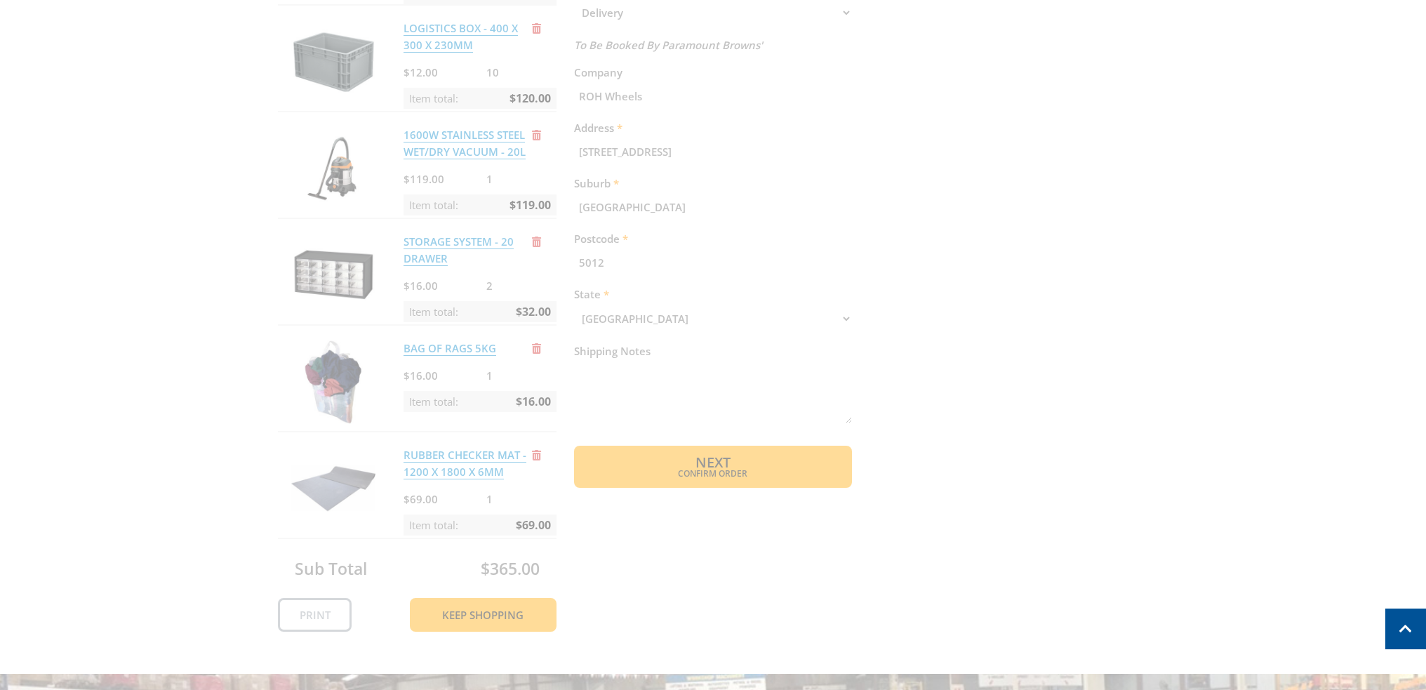
scroll to position [842, 0]
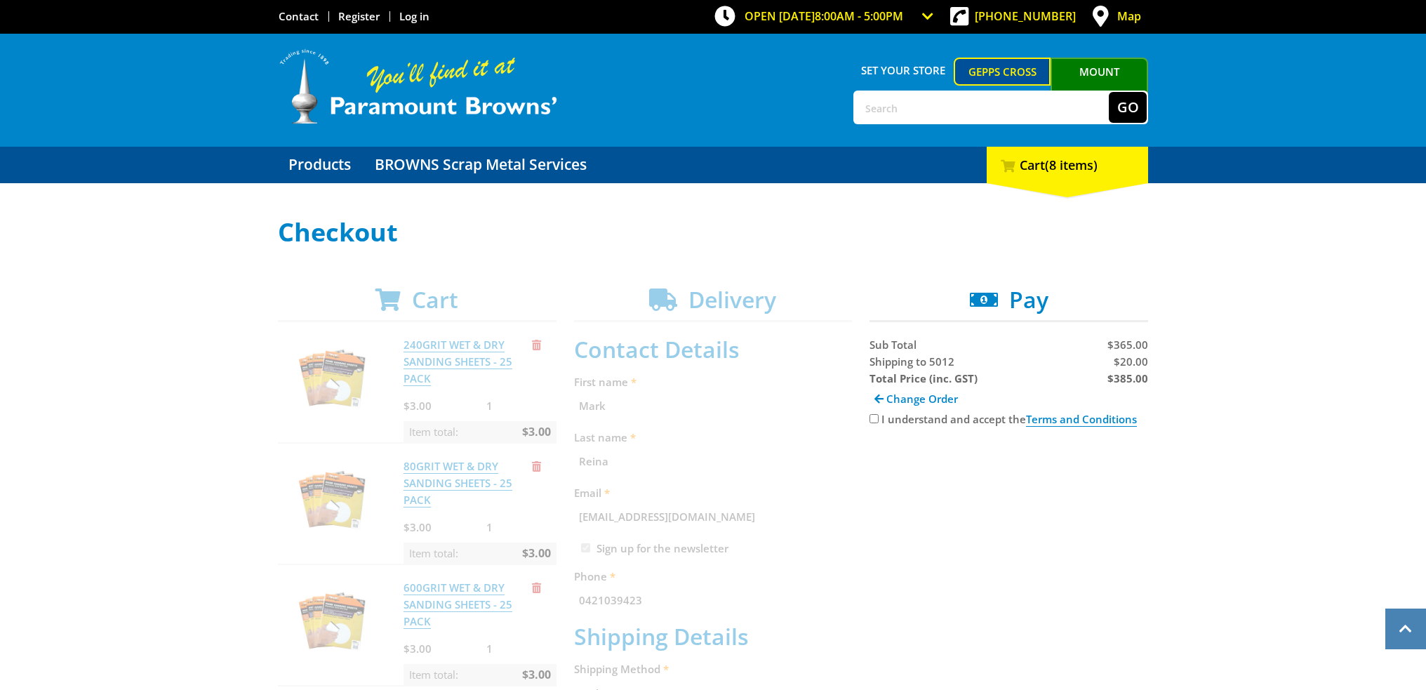
scroll to position [0, 0]
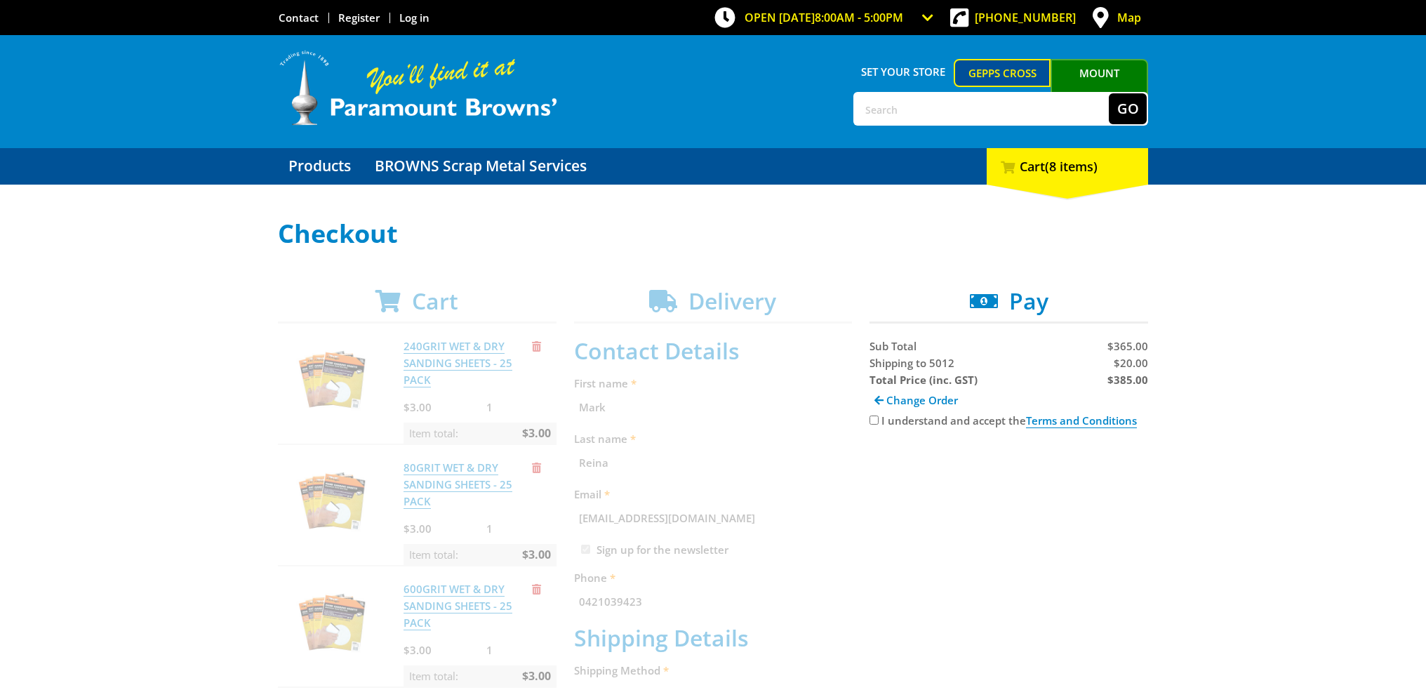
click at [870, 418] on input "I understand and accept the Terms and Conditions" at bounding box center [873, 419] width 9 height 9
checkbox input "true"
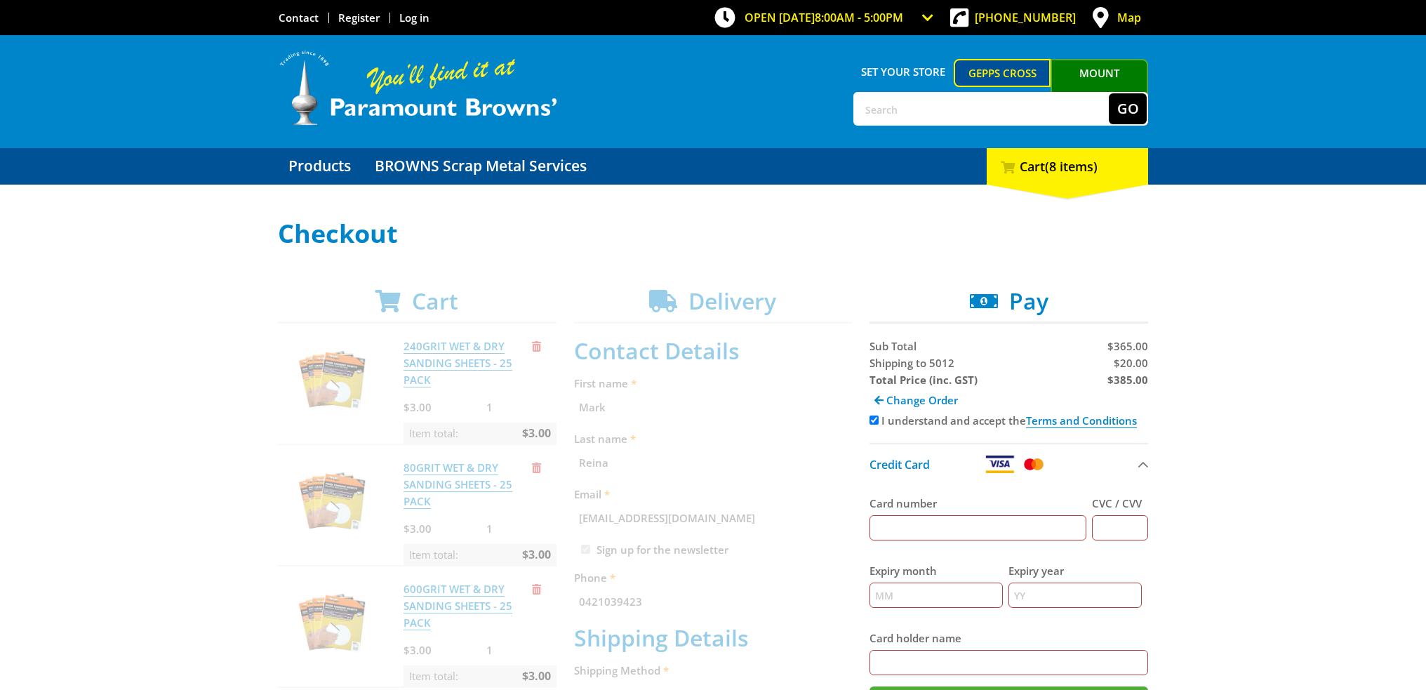
click at [932, 527] on input "Card number" at bounding box center [977, 527] width 217 height 25
type input "376077393541002"
type input "9882"
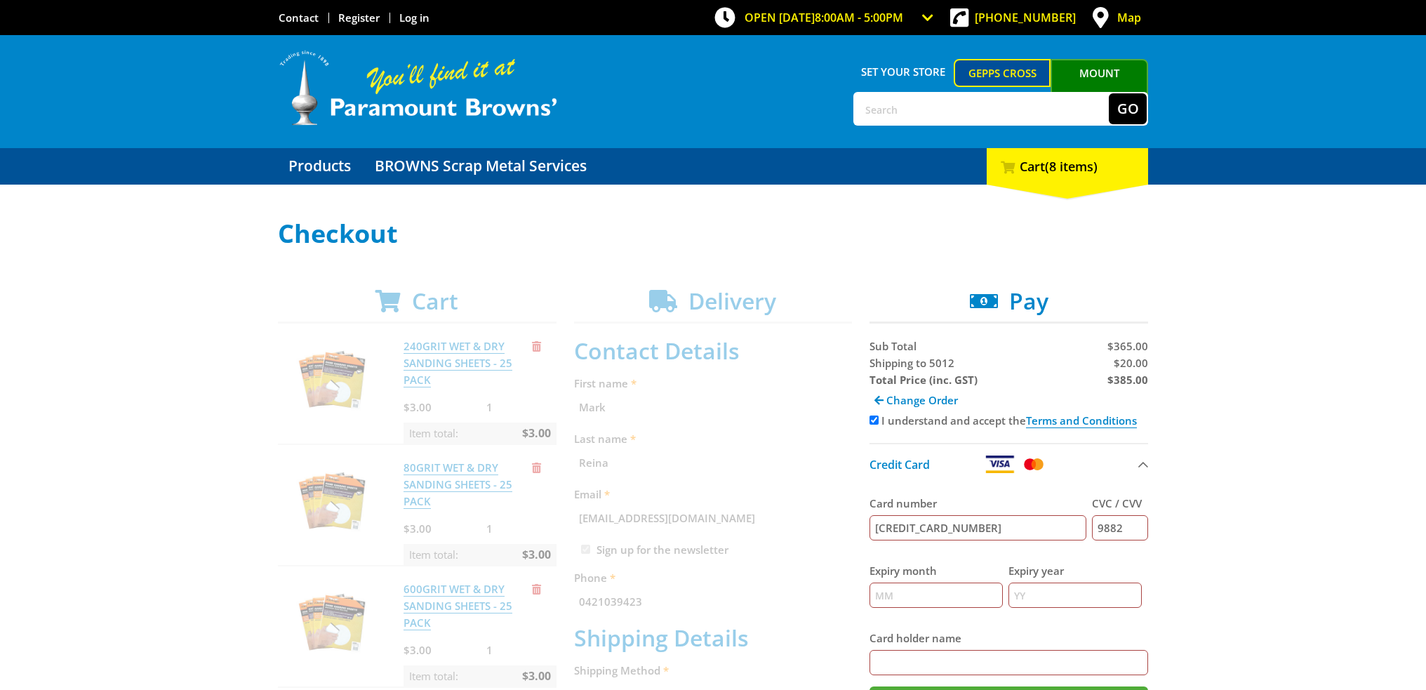
type input "06"
type input "27"
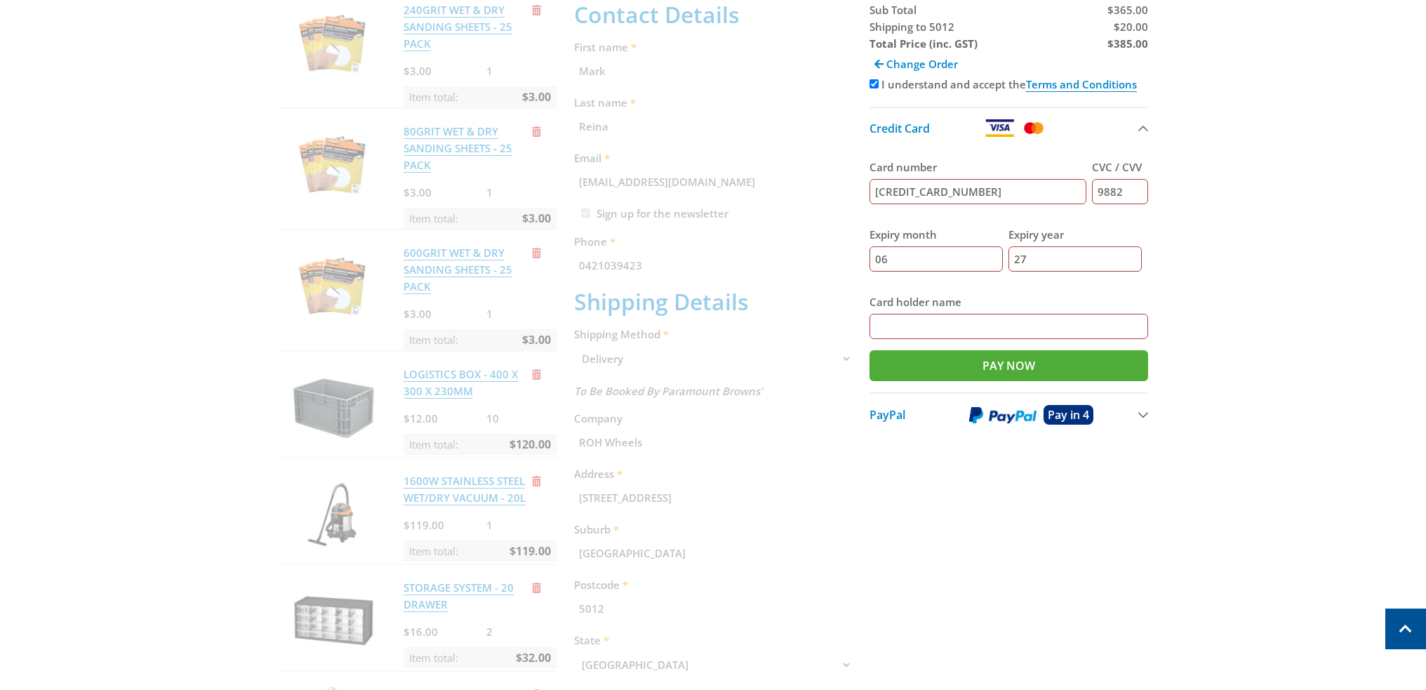
scroll to position [182, 0]
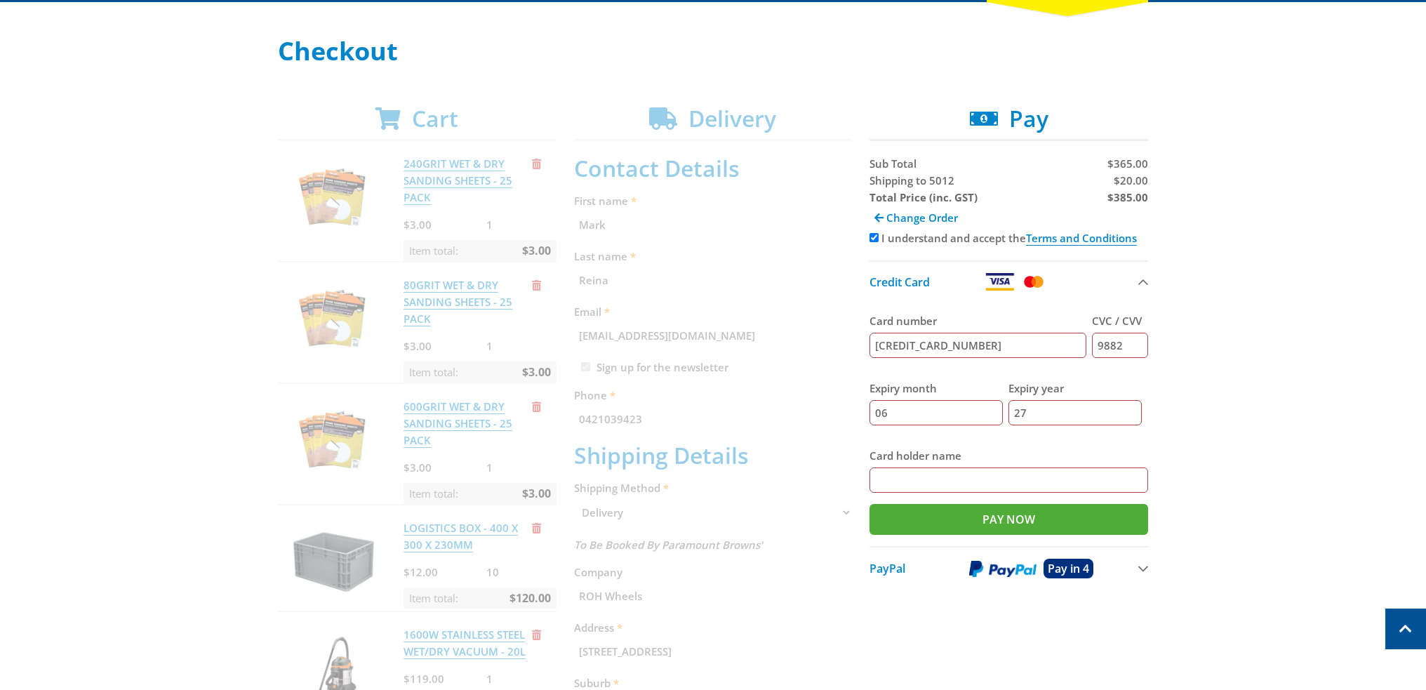
click at [921, 474] on input "Card holder name" at bounding box center [1008, 479] width 279 height 25
type input "Troy Barker"
click at [966, 519] on input "Pay Now" at bounding box center [1008, 519] width 279 height 31
type input "Paying..."
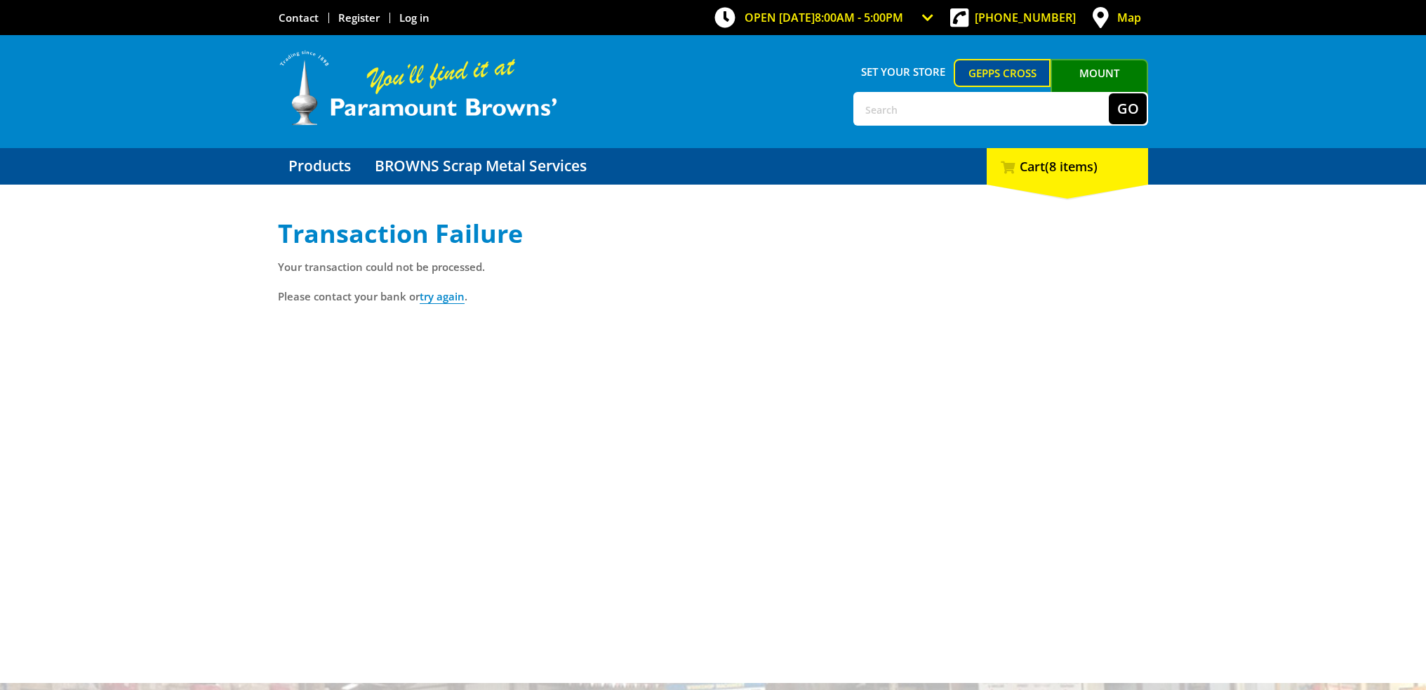
click at [761, 341] on div "Transaction Failure Your transaction could not be processed. Please contact you…" at bounding box center [713, 430] width 870 height 421
click at [441, 297] on link "try again" at bounding box center [442, 296] width 45 height 15
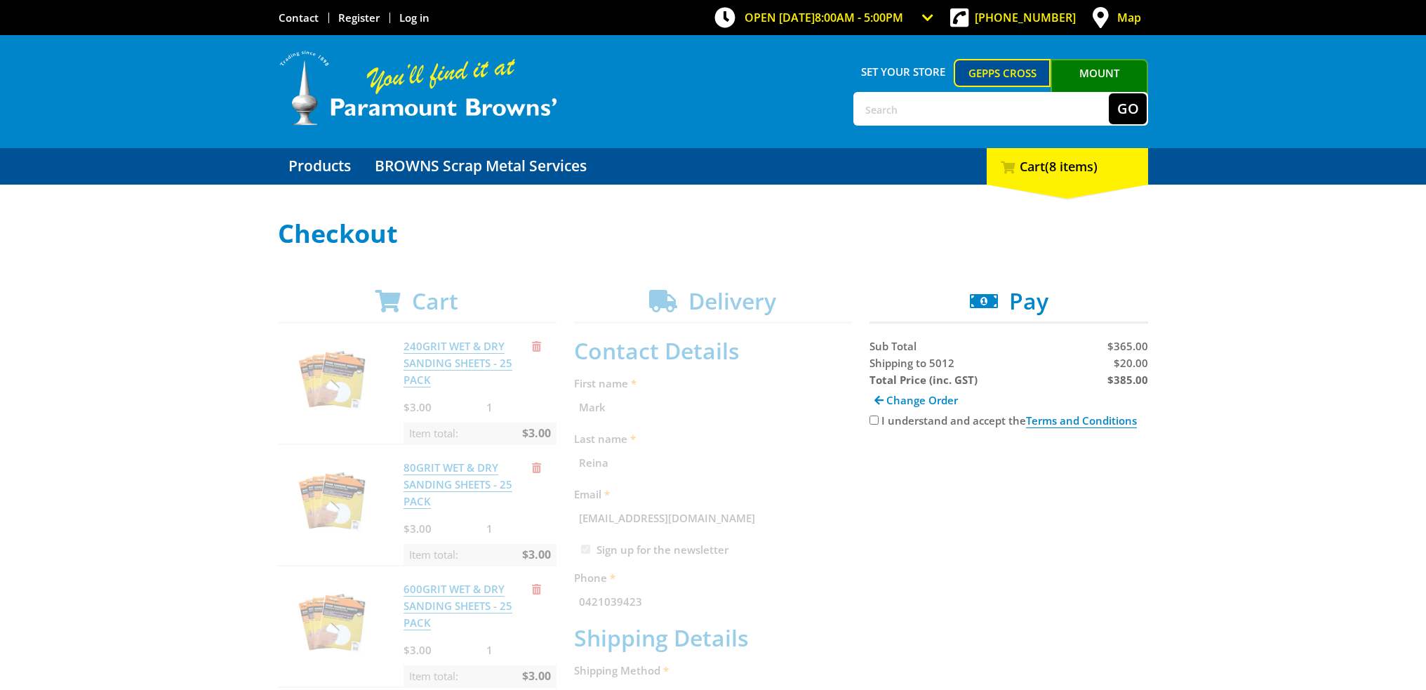
click at [884, 418] on label "I understand and accept the Terms and Conditions" at bounding box center [1008, 420] width 255 height 14
click at [879, 418] on input "I understand and accept the Terms and Conditions" at bounding box center [873, 419] width 9 height 9
checkbox input "true"
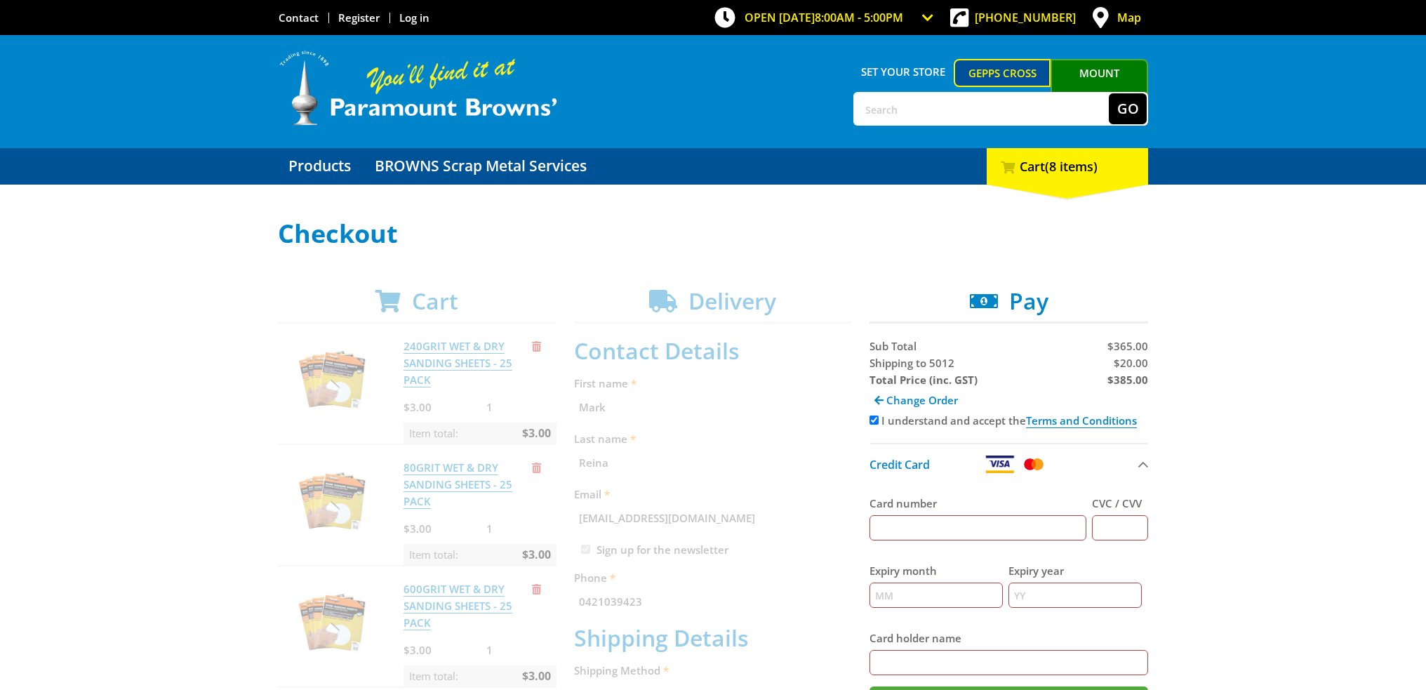
click at [947, 527] on input "Card number" at bounding box center [977, 527] width 217 height 25
type input "376077393541002"
type input "9882"
type input "06"
click at [1120, 596] on input "27" at bounding box center [1074, 594] width 133 height 25
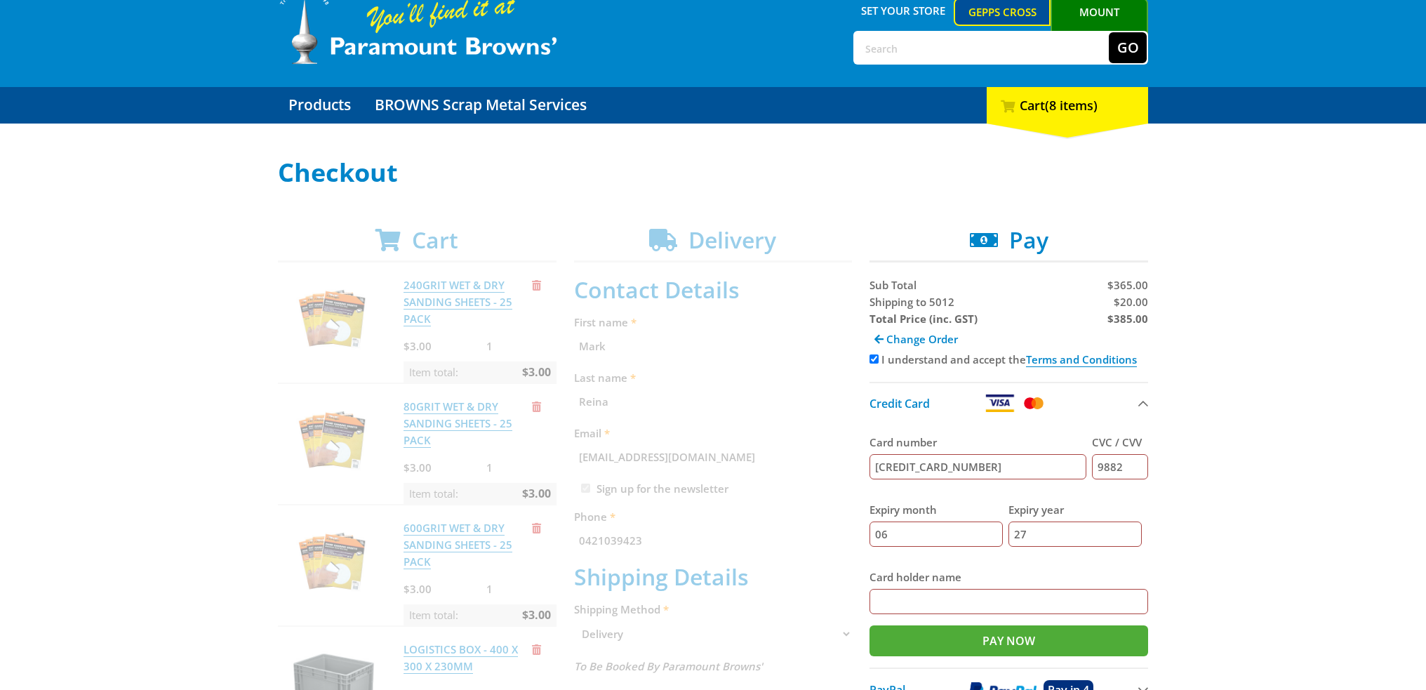
scroll to position [65, 0]
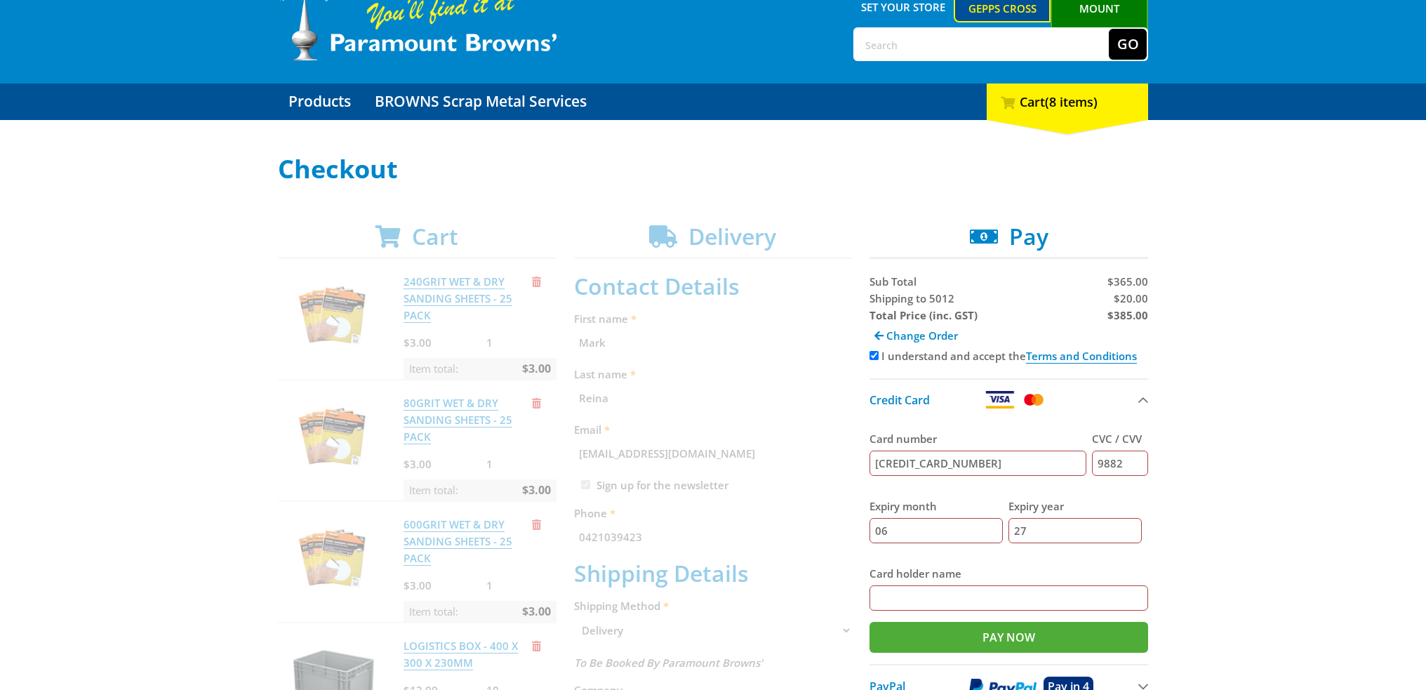
type input "2"
type input "27"
type input "Troy Barker"
click at [1028, 625] on input "Pay Now" at bounding box center [1008, 637] width 279 height 31
type input "Paying..."
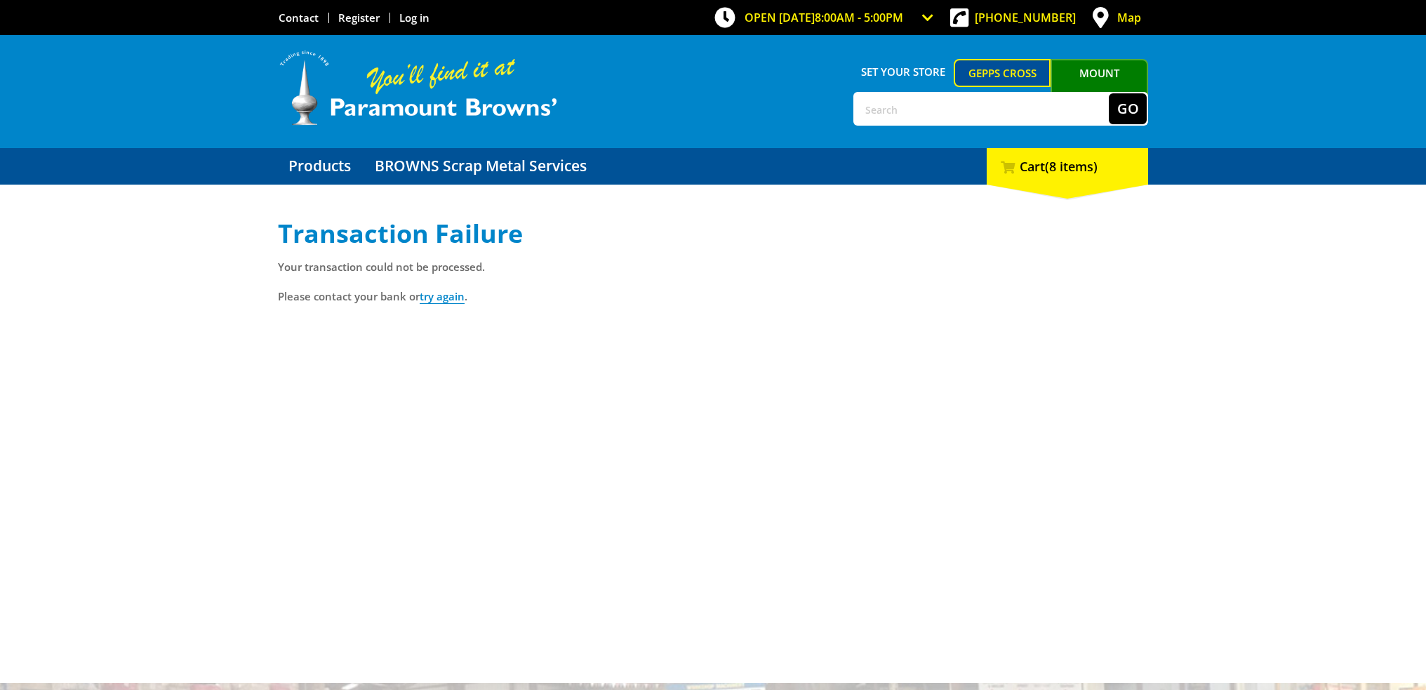
click at [372, 263] on p "Your transaction could not be processed." at bounding box center [713, 266] width 870 height 17
click at [386, 89] on img at bounding box center [418, 88] width 281 height 78
click at [396, 246] on h1 "Transaction Failure" at bounding box center [713, 234] width 870 height 28
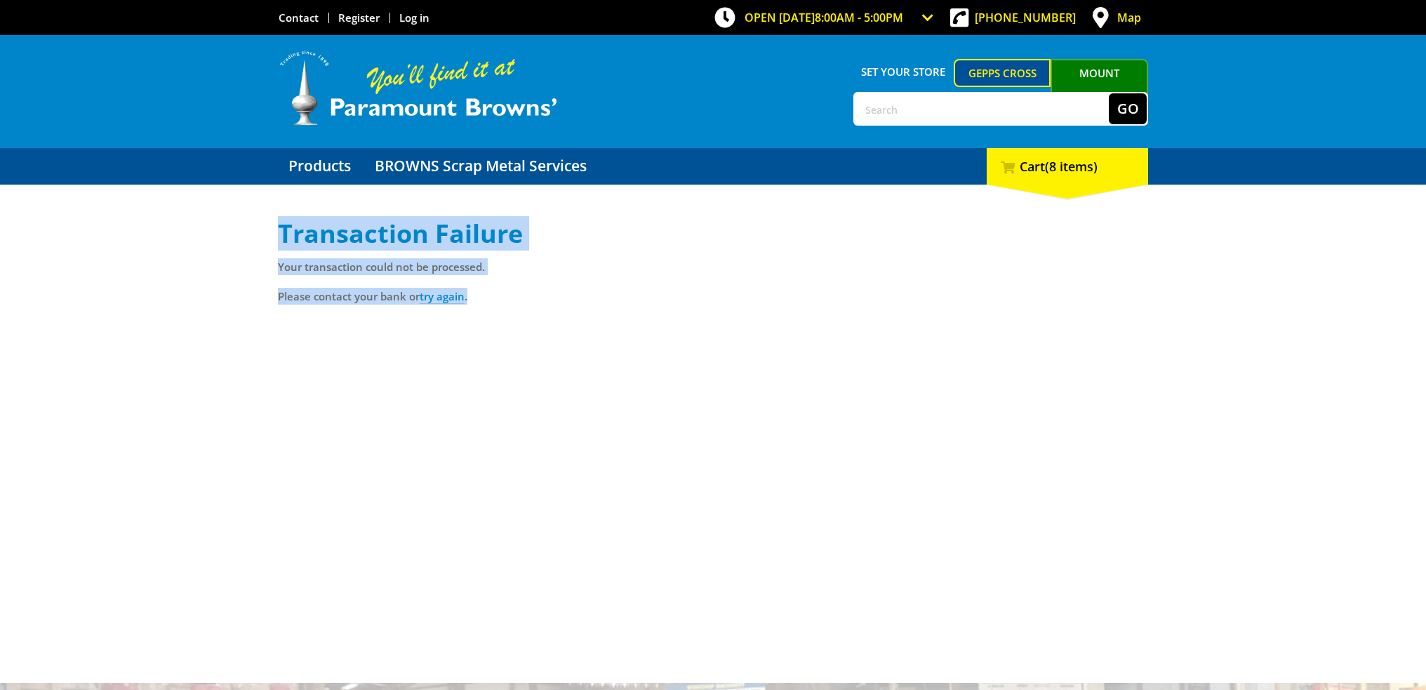
drag, startPoint x: 267, startPoint y: 234, endPoint x: 578, endPoint y: 301, distance: 318.6
click at [578, 301] on div "Select your Delivery Method Personal Pick up Available [DATE] Courier Pick up A…" at bounding box center [713, 430] width 1426 height 421
click at [578, 301] on p "Please contact your bank or try again ." at bounding box center [713, 296] width 870 height 17
drag, startPoint x: 517, startPoint y: 307, endPoint x: 281, endPoint y: 220, distance: 252.0
click at [281, 220] on div "Transaction Failure Your transaction could not be processed. Please contact you…" at bounding box center [713, 430] width 870 height 421
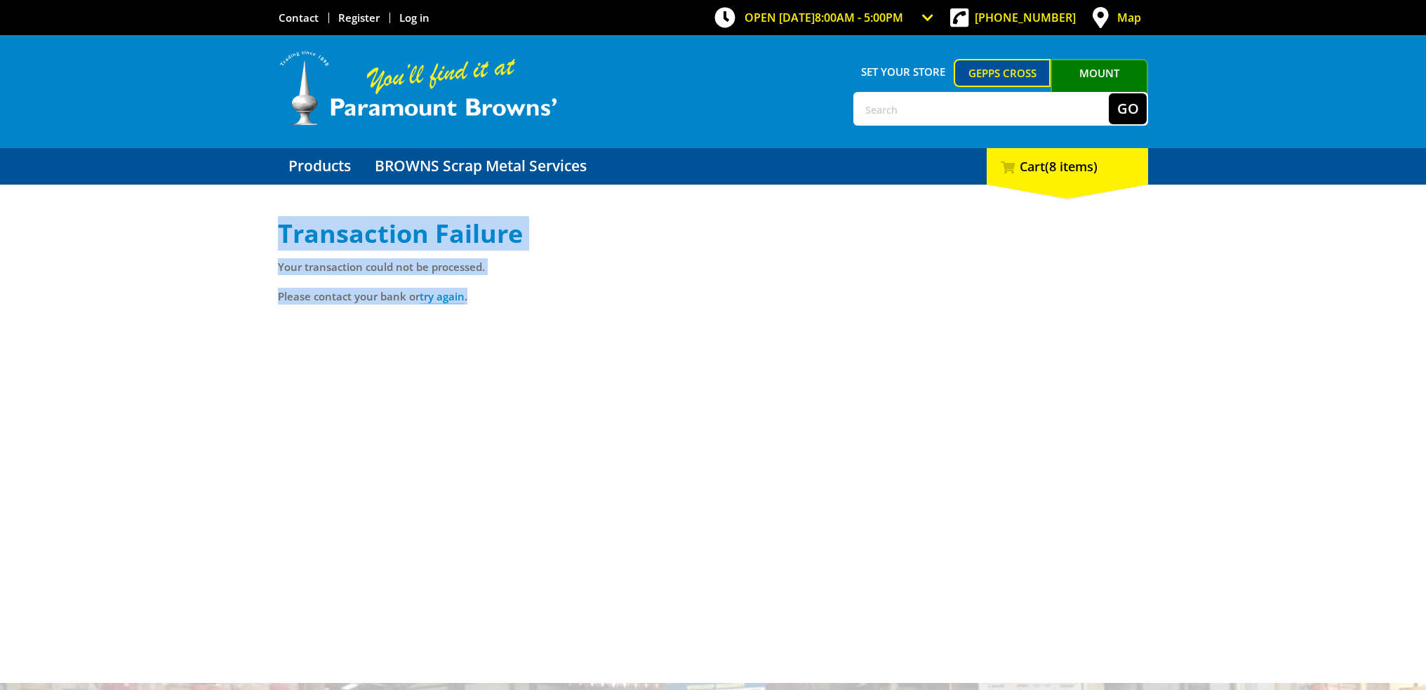
click at [281, 220] on h1 "Transaction Failure" at bounding box center [713, 234] width 870 height 28
drag, startPoint x: 267, startPoint y: 232, endPoint x: 579, endPoint y: 310, distance: 321.9
click at [579, 310] on div "Select your Delivery Method Personal Pick up Available in 5 days Courier Pick u…" at bounding box center [713, 430] width 1426 height 421
click at [579, 310] on div "Transaction Failure Your transaction could not be processed. Please contact you…" at bounding box center [713, 430] width 870 height 421
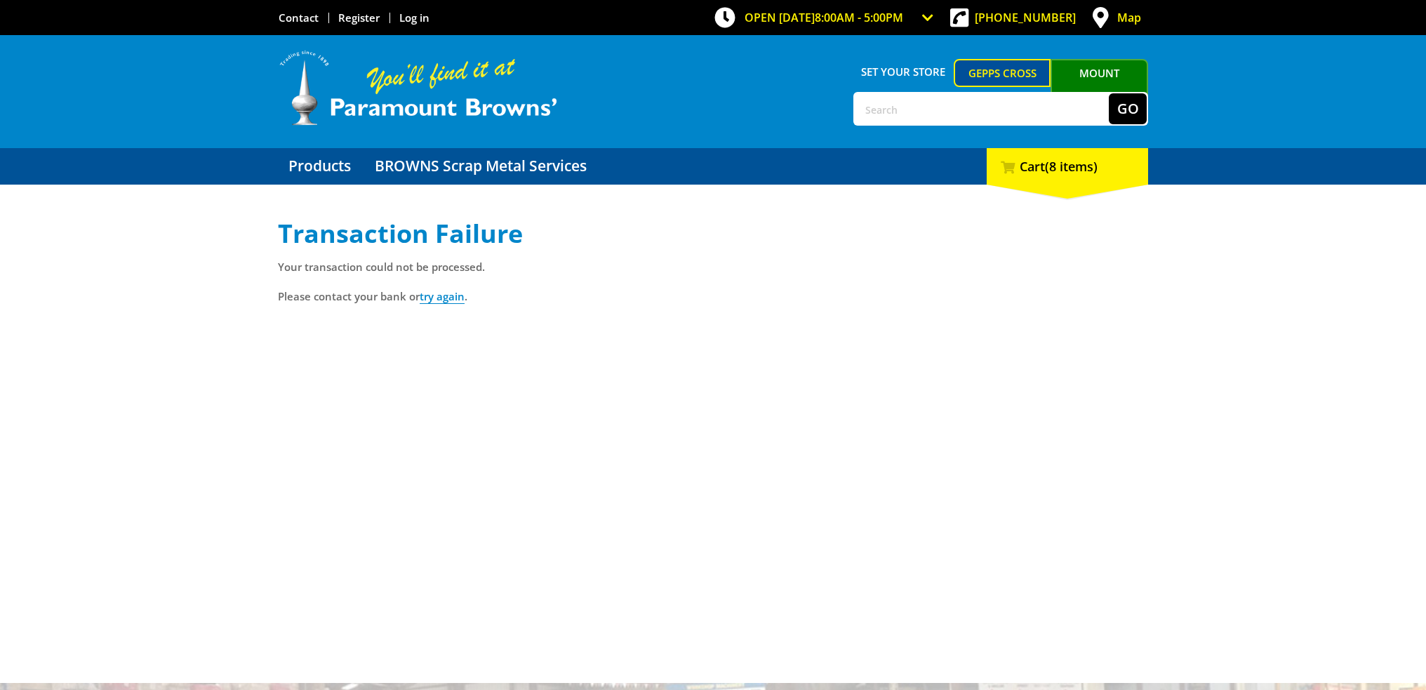
click at [672, 283] on div "Your transaction could not be processed. Please contact your bank or try again ." at bounding box center [713, 281] width 870 height 46
click at [1037, 164] on div "8 Cart (8 items)" at bounding box center [1067, 166] width 161 height 36
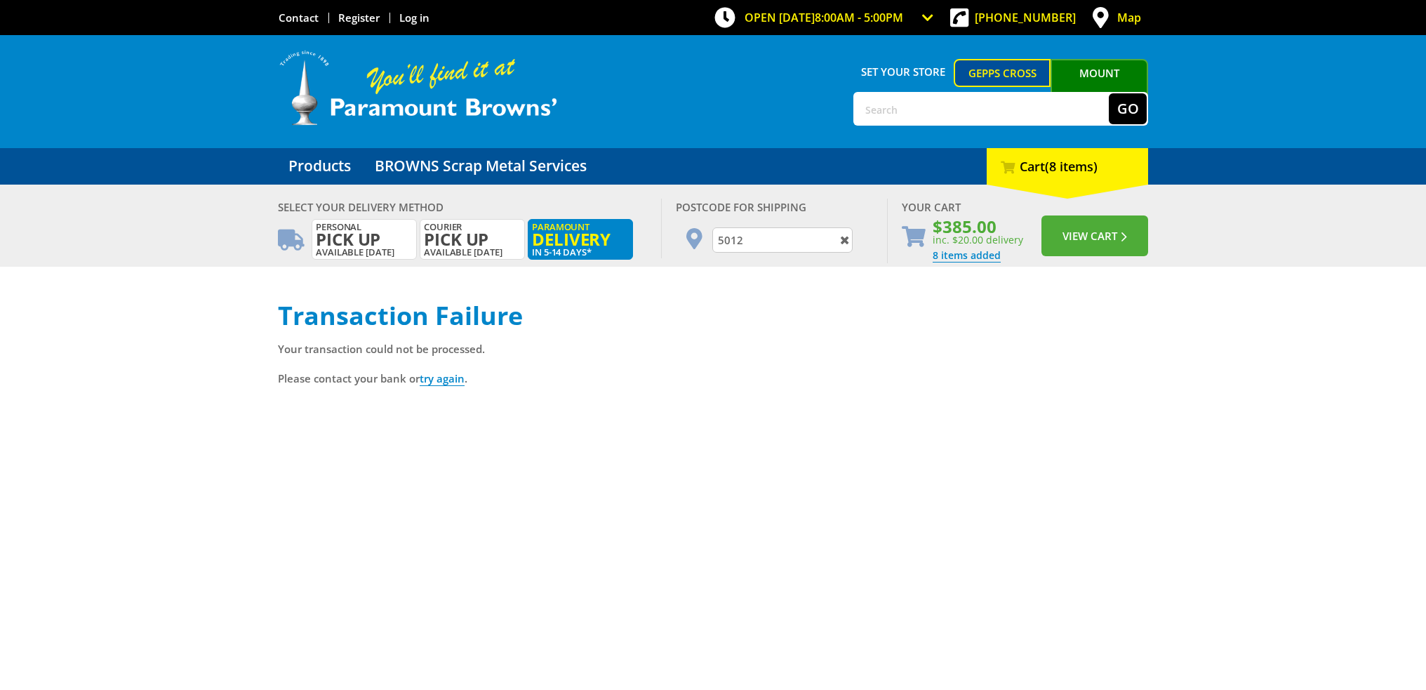
click at [576, 232] on span "Delivery" at bounding box center [580, 239] width 97 height 15
click at [1092, 234] on button "View Cart" at bounding box center [1094, 235] width 107 height 41
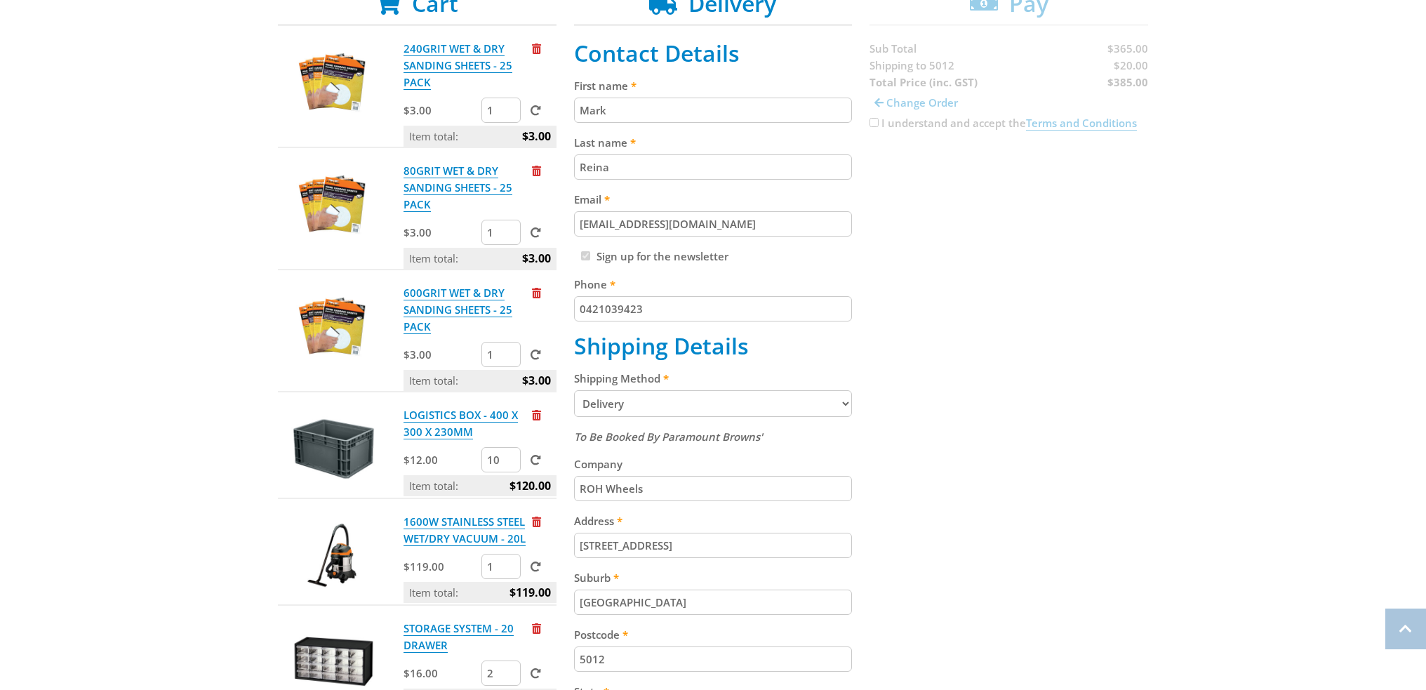
scroll to position [421, 0]
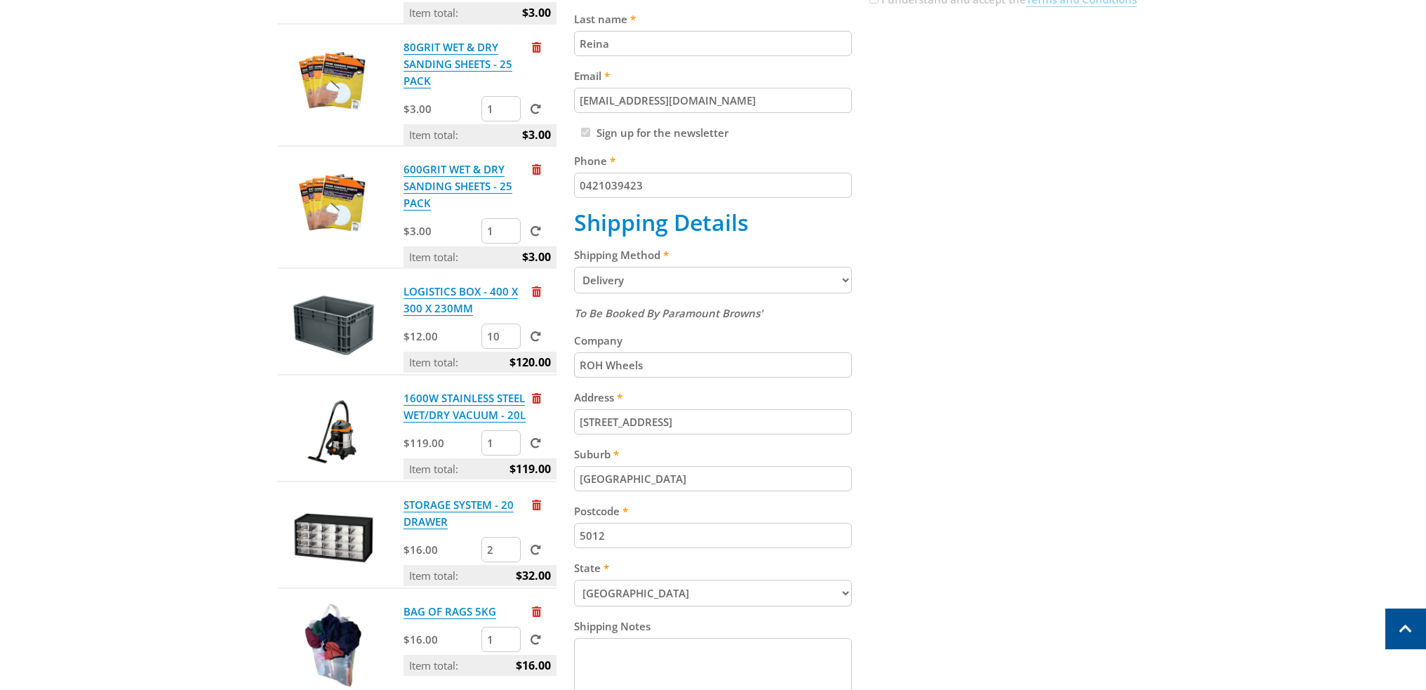
click at [210, 395] on div "Select your Delivery Method Personal Pick up Available [DATE] Courier Pick up A…" at bounding box center [713, 347] width 1426 height 1096
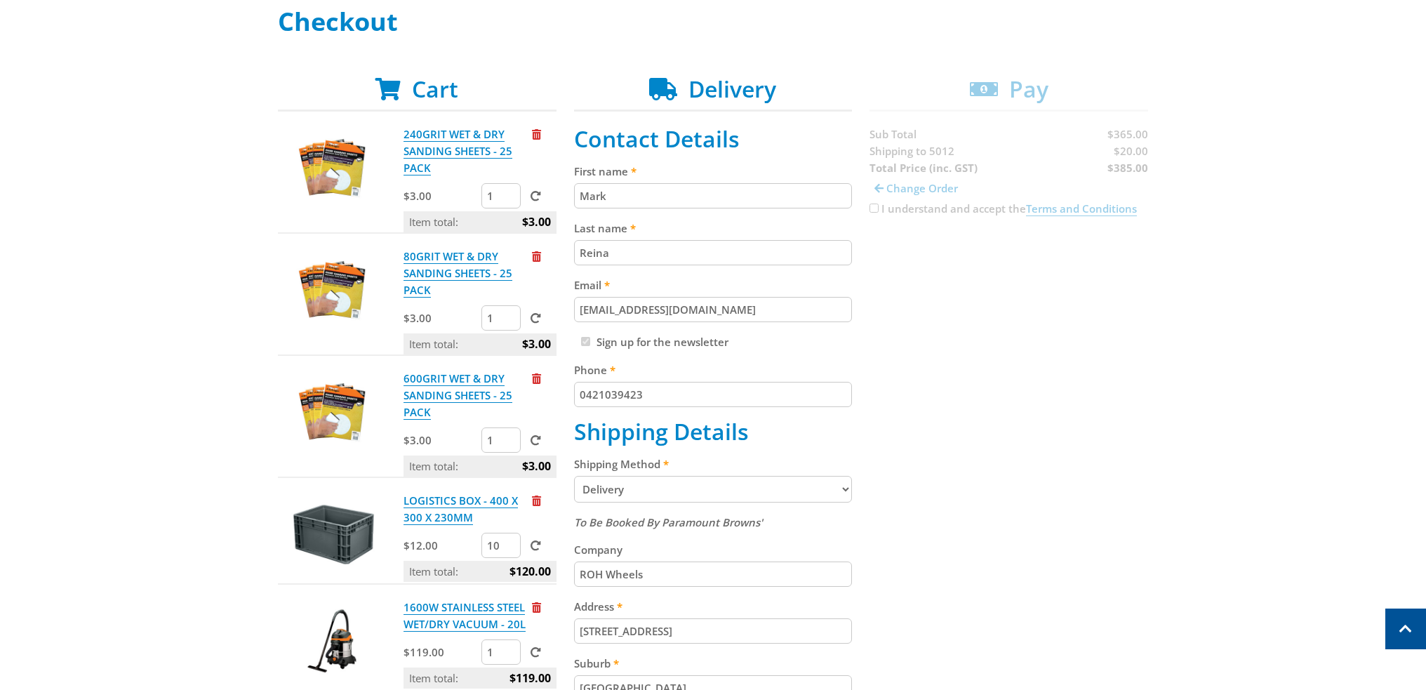
scroll to position [140, 0]
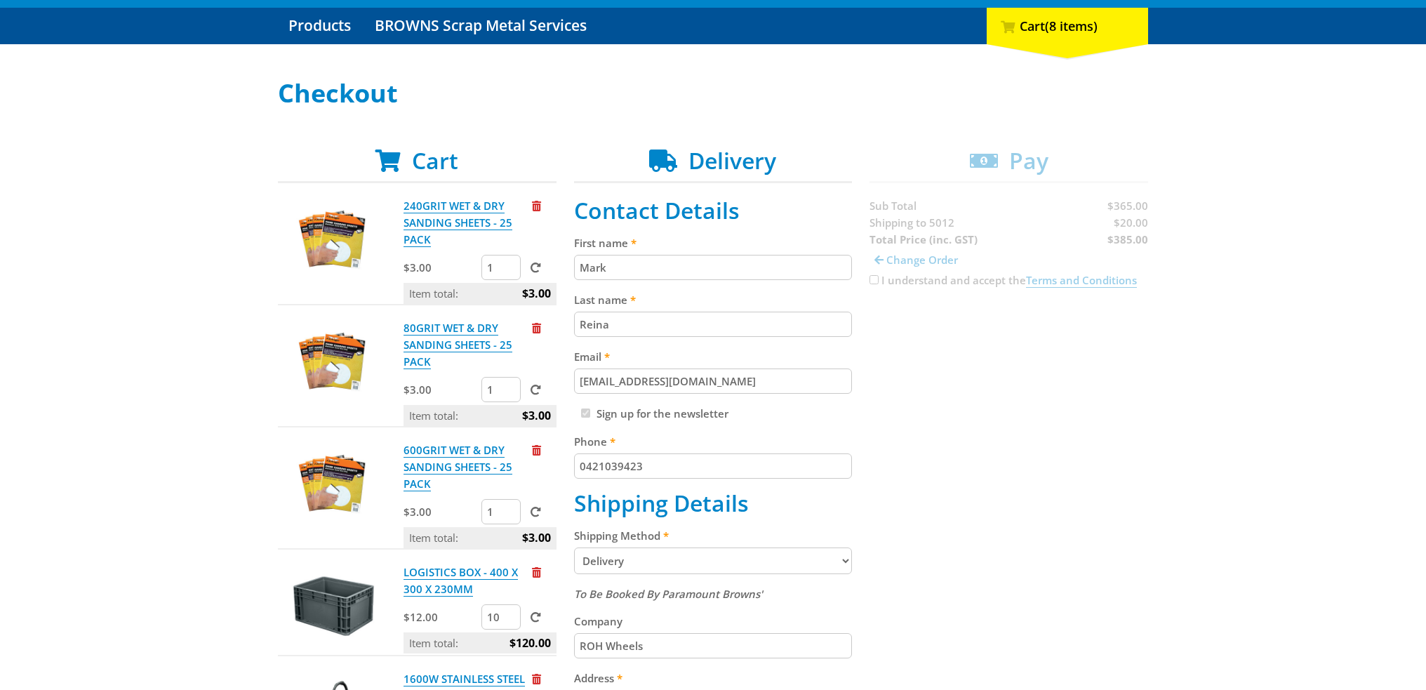
click at [199, 445] on div "Select your Delivery Method Personal Pick up Available [DATE] Courier Pick up A…" at bounding box center [713, 627] width 1426 height 1096
click at [204, 303] on div "Select your Delivery Method Personal Pick up Available [DATE] Courier Pick up A…" at bounding box center [713, 627] width 1426 height 1096
click at [1188, 297] on div "Select your Delivery Method Personal Pick up Available [DATE] Courier Pick up A…" at bounding box center [713, 627] width 1426 height 1096
click at [154, 198] on div "Select your Delivery Method Personal Pick up Available [DATE] Courier Pick up A…" at bounding box center [713, 627] width 1426 height 1096
click at [1138, 508] on div "Cart 240GRIT WET & DRY SANDING SHEETS - 25 PACK $3.00 1 Item total: $3.00 80GRI…" at bounding box center [713, 661] width 870 height 1028
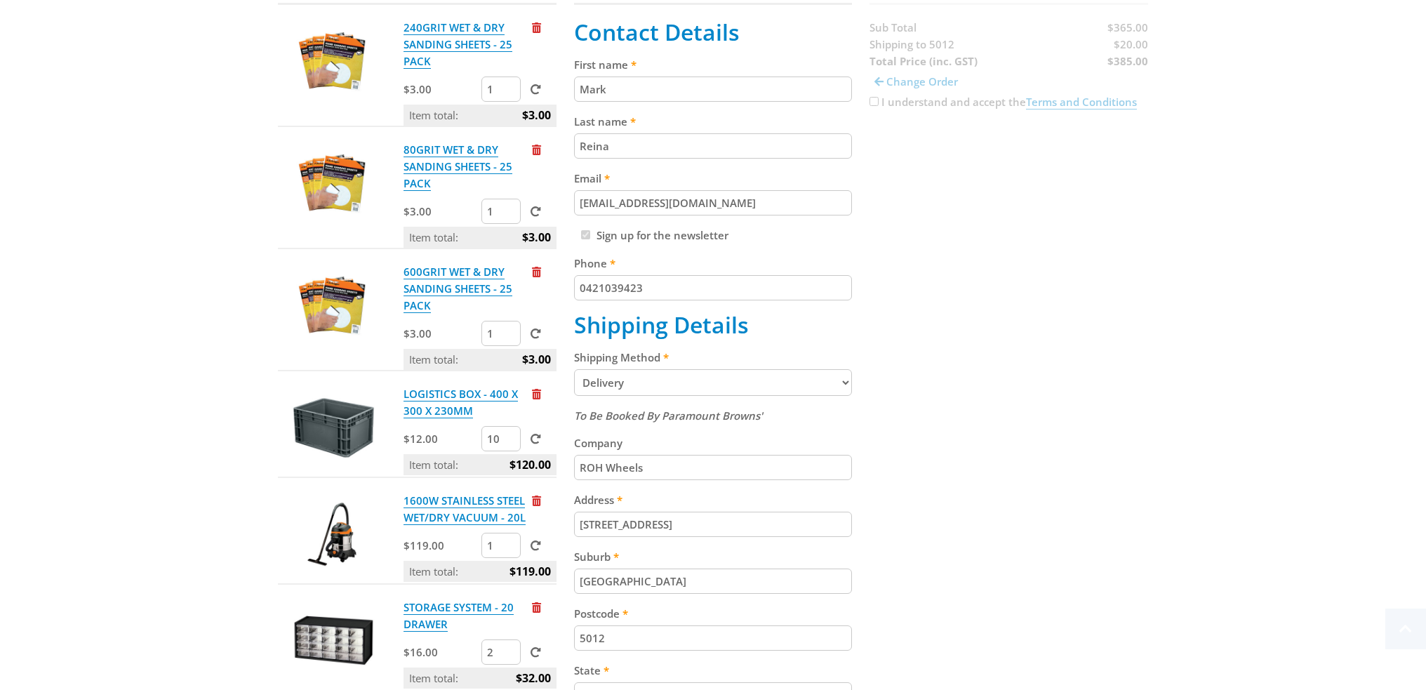
scroll to position [351, 0]
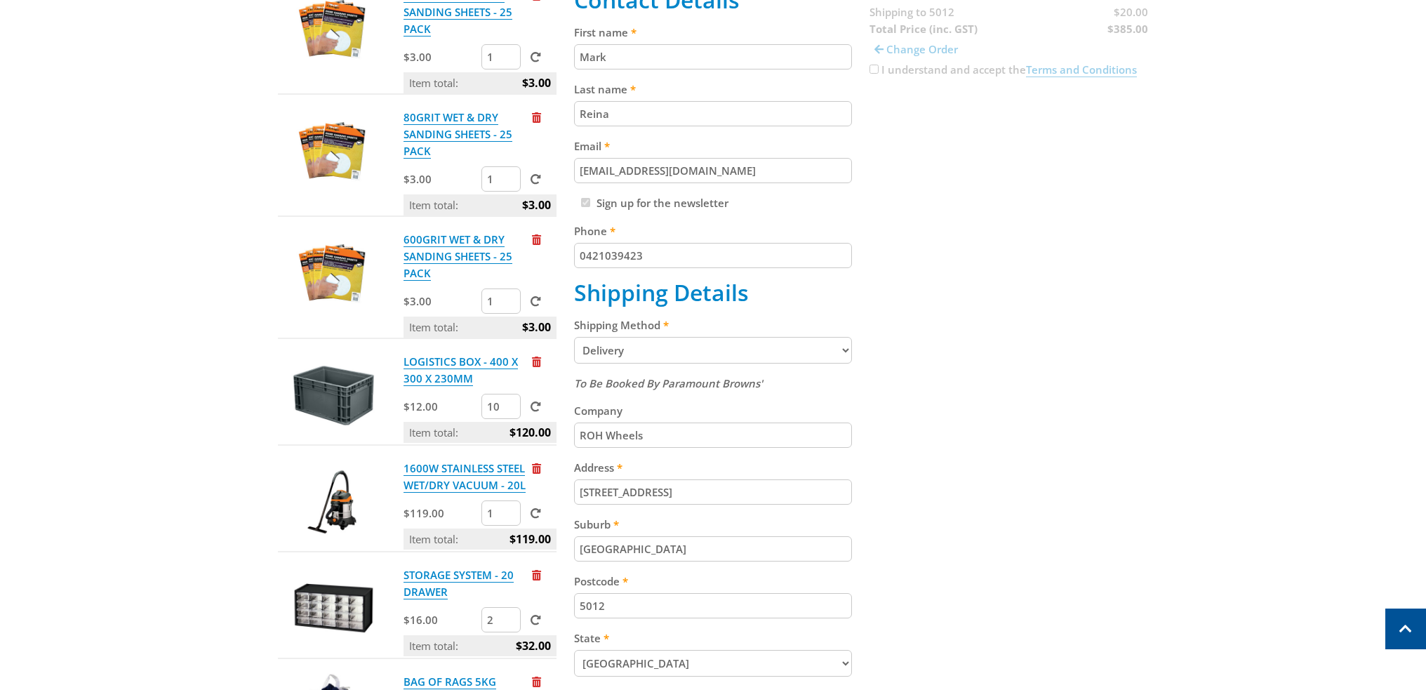
click at [1003, 390] on div "Cart 240GRIT WET & DRY SANDING SHEETS - 25 PACK $3.00 1 Item total: $3.00 80GRI…" at bounding box center [713, 451] width 870 height 1028
click at [1009, 383] on div "Cart 240GRIT WET & DRY SANDING SHEETS - 25 PACK $3.00 1 Item total: $3.00 80GRI…" at bounding box center [713, 451] width 870 height 1028
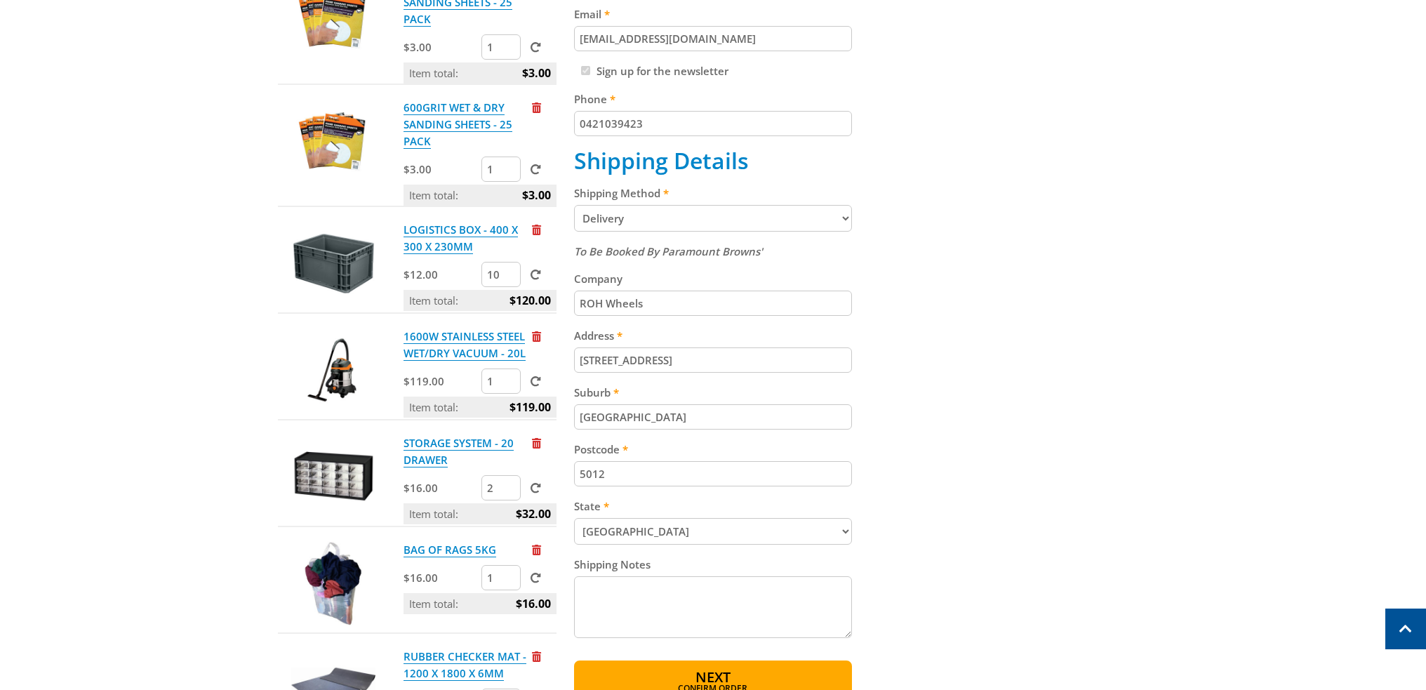
scroll to position [491, 0]
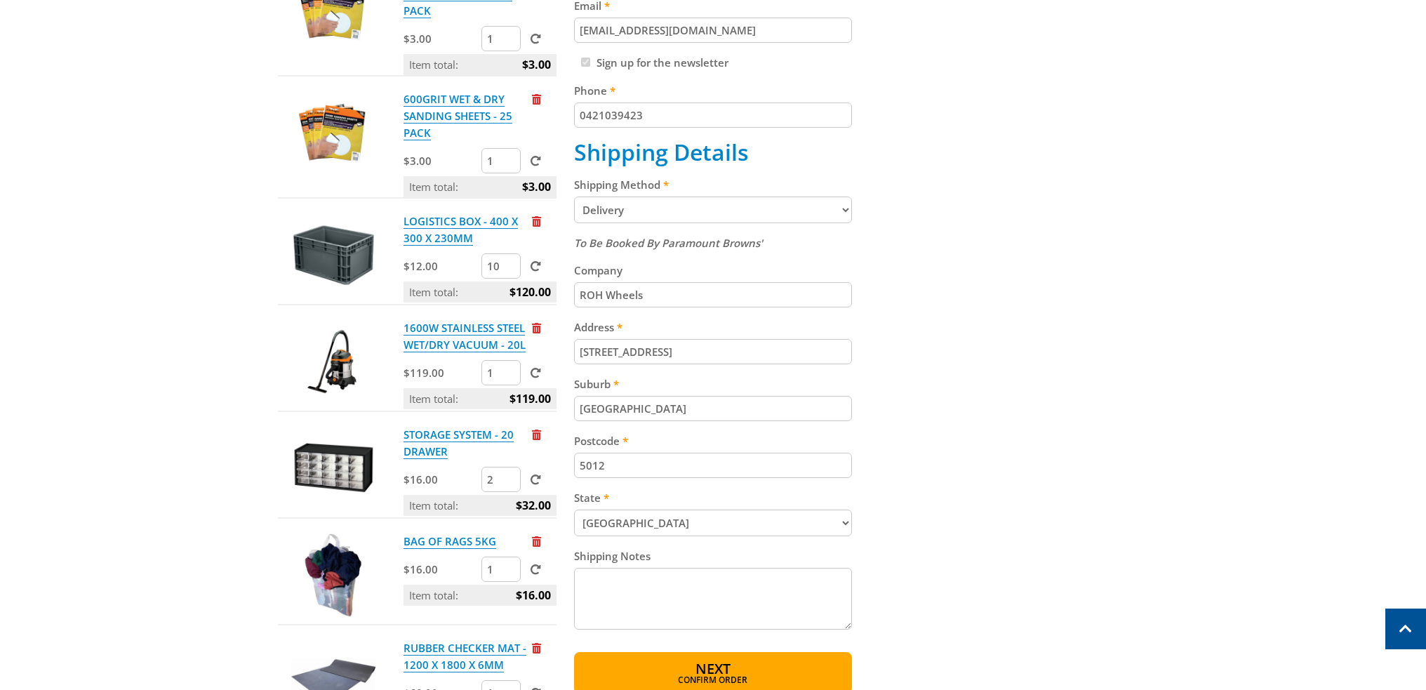
click at [1009, 383] on div "Cart 240GRIT WET & DRY SANDING SHEETS - 25 PACK $3.00 1 Item total: $3.00 80GRI…" at bounding box center [713, 310] width 870 height 1028
click at [1008, 390] on div "Cart 240GRIT WET & DRY SANDING SHEETS - 25 PACK $3.00 1 Item total: $3.00 80GRI…" at bounding box center [713, 310] width 870 height 1028
drag, startPoint x: 849, startPoint y: 621, endPoint x: 847, endPoint y: 665, distance: 43.6
click at [847, 665] on textarea "Shipping Notes" at bounding box center [713, 620] width 279 height 105
click at [954, 602] on div "Cart 240GRIT WET & DRY SANDING SHEETS - 25 PACK $3.00 1 Item total: $3.00 80GRI…" at bounding box center [713, 310] width 870 height 1028
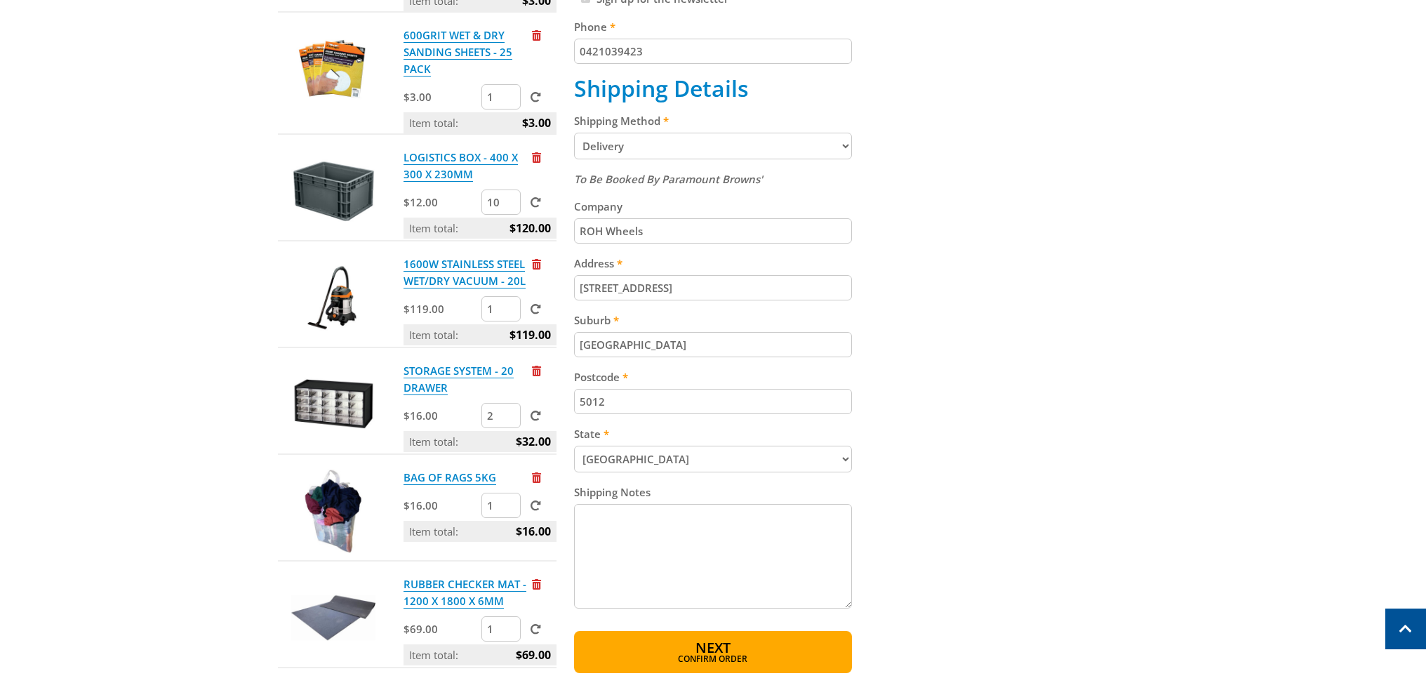
scroll to position [842, 0]
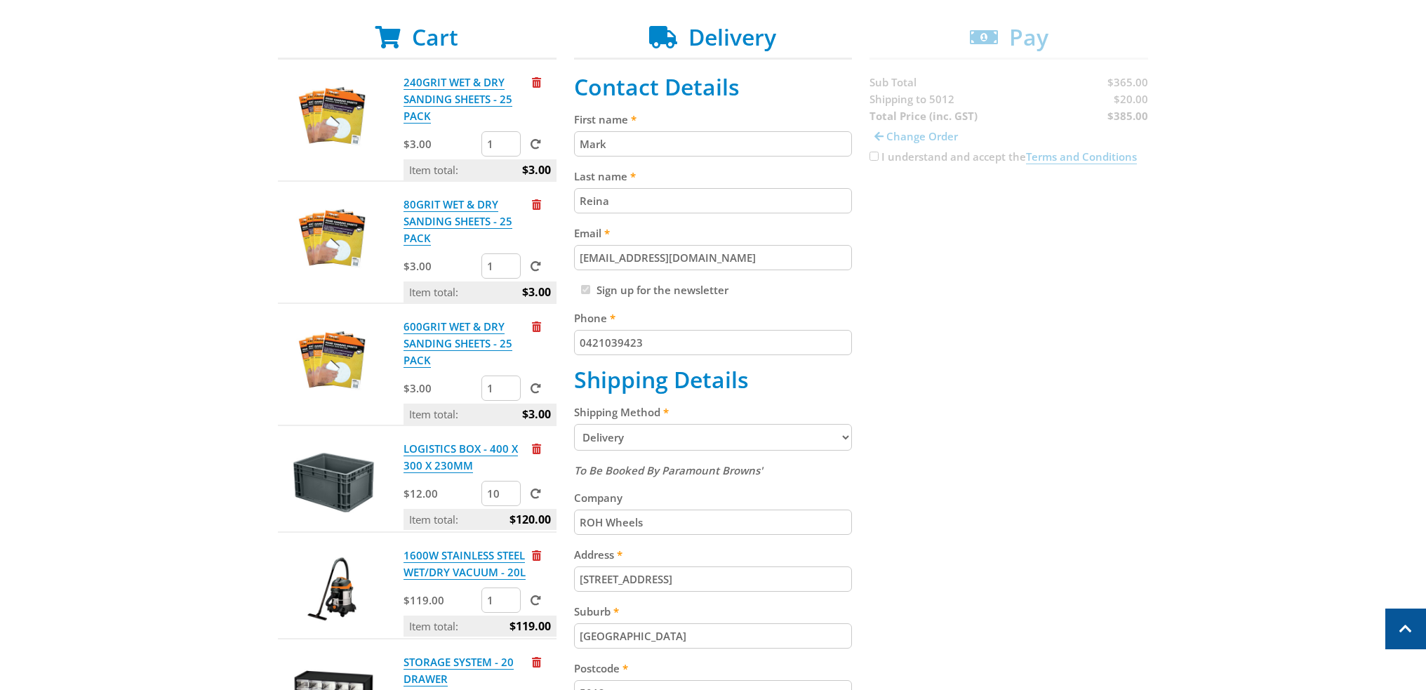
scroll to position [70, 0]
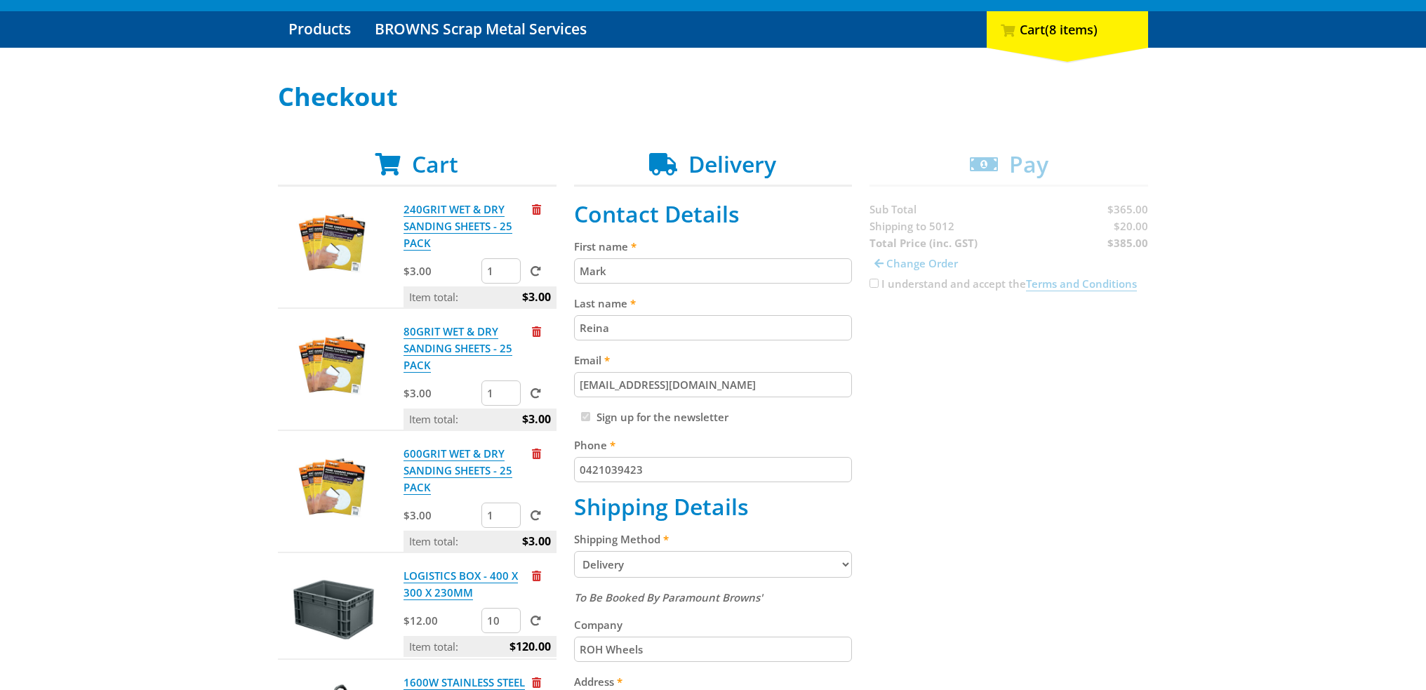
scroll to position [211, 0]
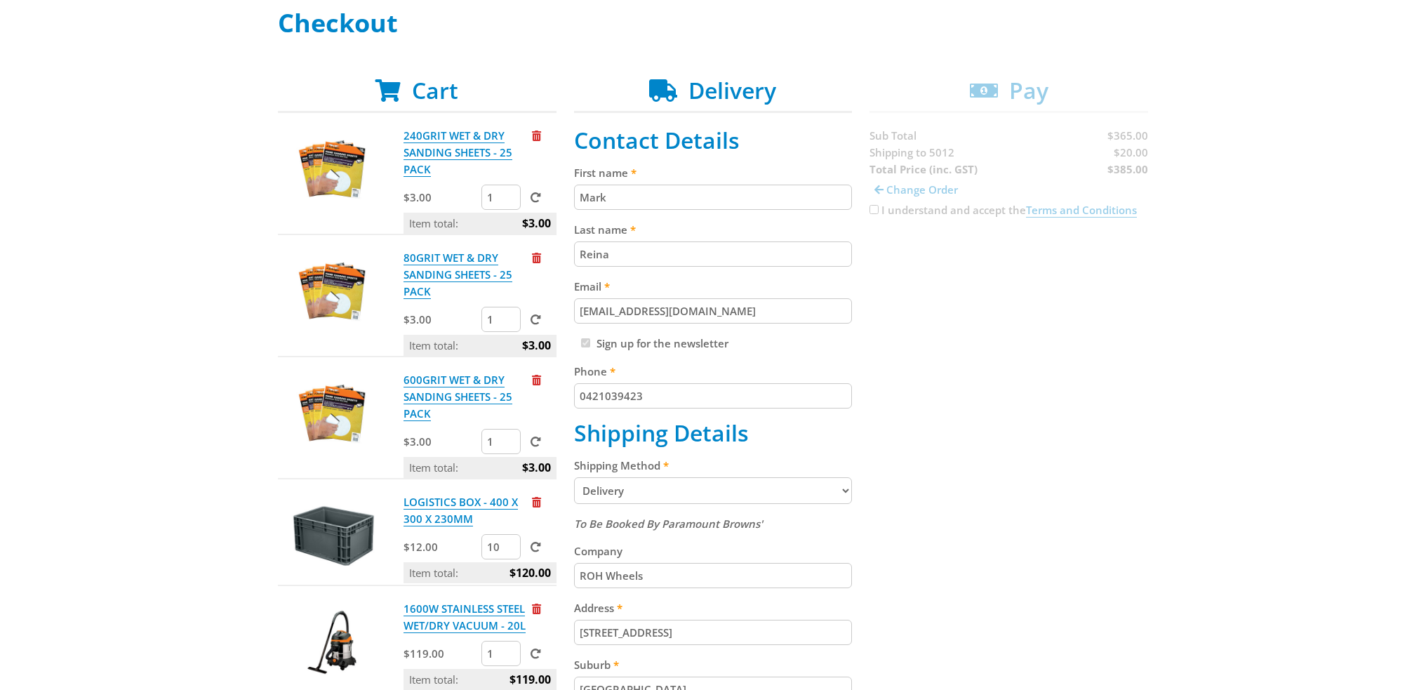
click at [192, 331] on div "Select your Delivery Method Personal Pick up Available in 5 days Courier Pick u…" at bounding box center [713, 557] width 1426 height 1096
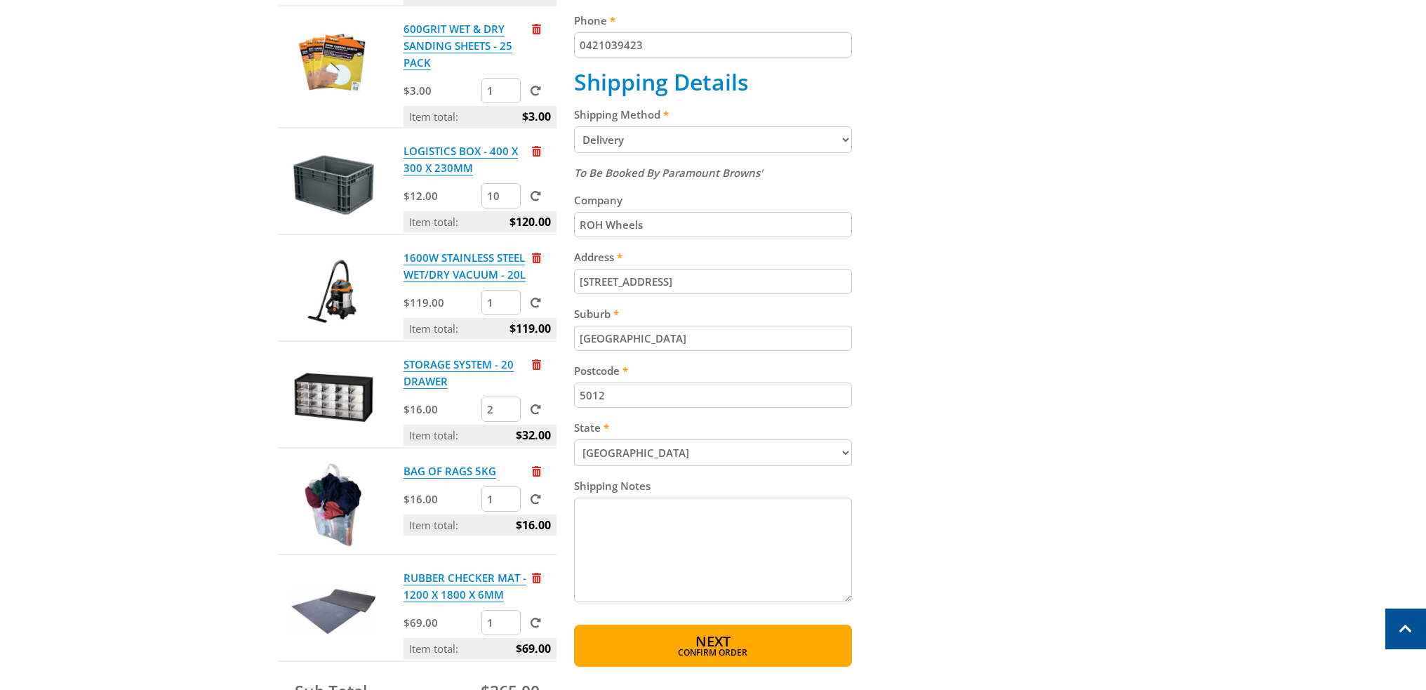
click at [1067, 421] on div "Cart 240GRIT WET & DRY SANDING SHEETS - 25 PACK $3.00 1 Item total: $3.00 80GRI…" at bounding box center [713, 240] width 870 height 1028
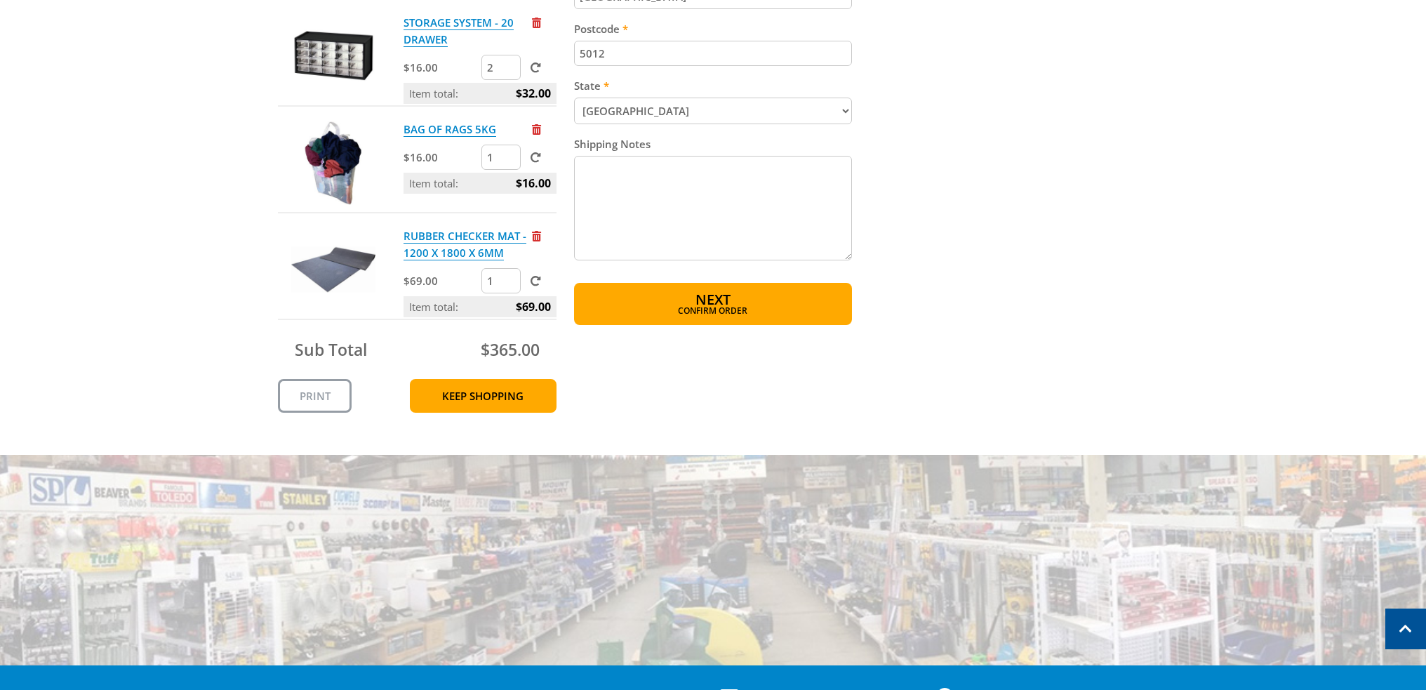
scroll to position [912, 0]
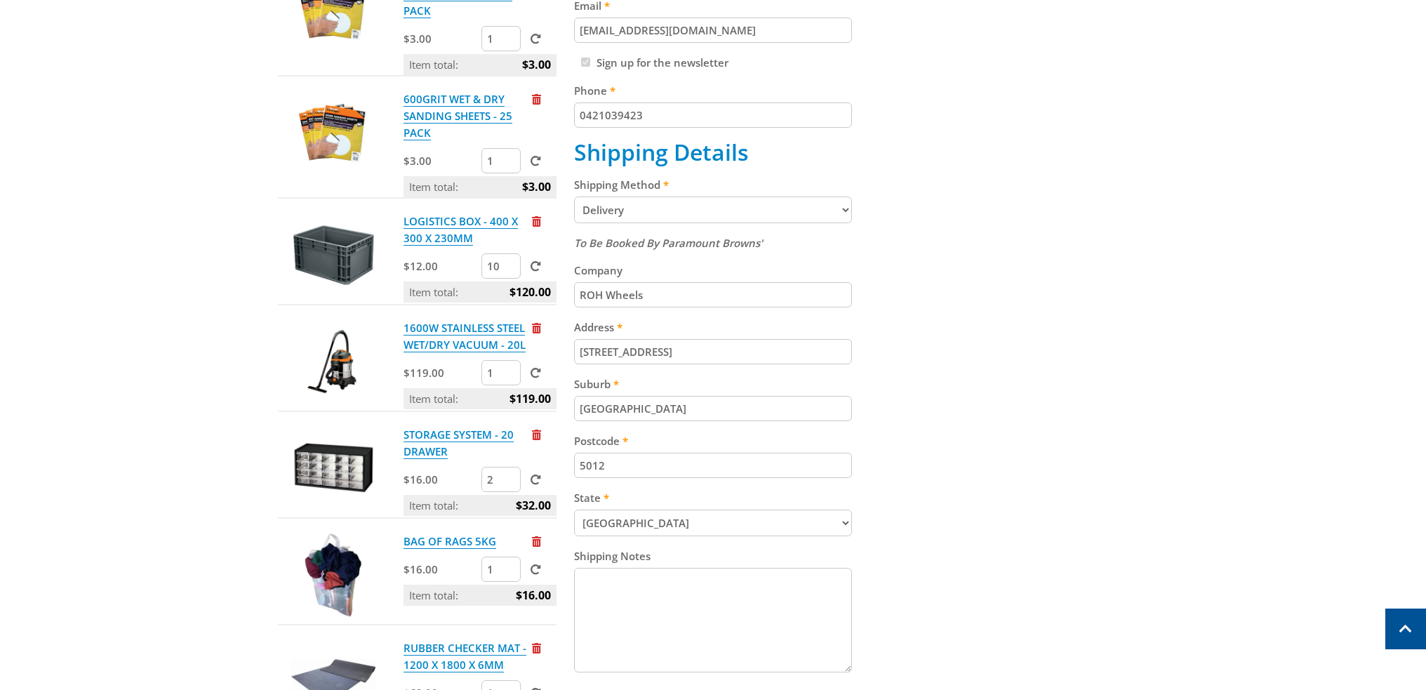
click at [1105, 355] on div "Cart 240GRIT WET & DRY SANDING SHEETS - 25 PACK $3.00 1 Item total: $3.00 80GRI…" at bounding box center [713, 310] width 870 height 1028
click at [665, 211] on select "Pickup from Gepps Cross Delivery" at bounding box center [713, 209] width 279 height 27
click at [1085, 377] on div "Cart 240GRIT WET & DRY SANDING SHEETS - 25 PACK $3.00 1 Item total: $3.00 80GRI…" at bounding box center [713, 310] width 870 height 1028
click at [985, 362] on div "Cart 240GRIT WET & DRY SANDING SHEETS - 25 PACK $3.00 1 Item total: $3.00 80GRI…" at bounding box center [713, 310] width 870 height 1028
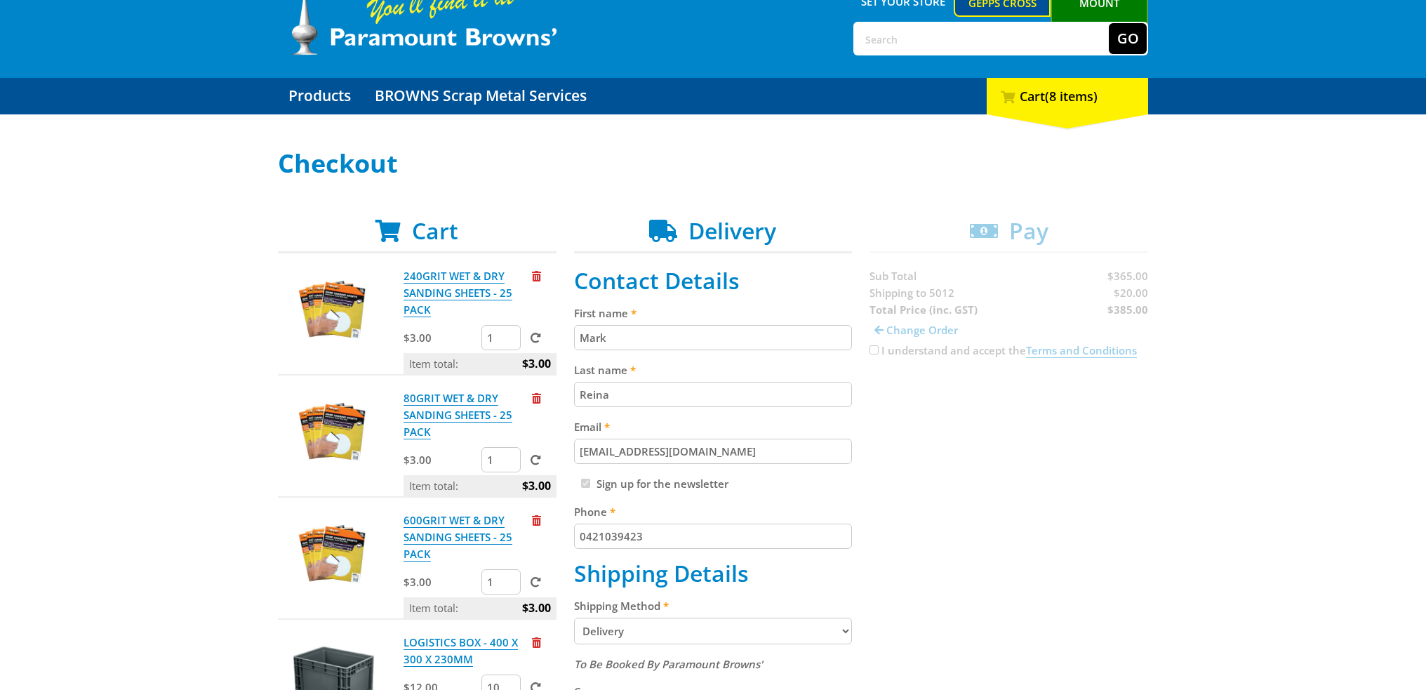
click at [188, 285] on div "Select your Delivery Method Personal Pick up Available in 5 days Courier Pick u…" at bounding box center [713, 697] width 1426 height 1096
click at [1272, 479] on div "Select your Delivery Method Personal Pick up Available in 5 days Courier Pick u…" at bounding box center [713, 697] width 1426 height 1096
click at [232, 349] on div "Select your Delivery Method Personal Pick up Available in 5 days Courier Pick u…" at bounding box center [713, 697] width 1426 height 1096
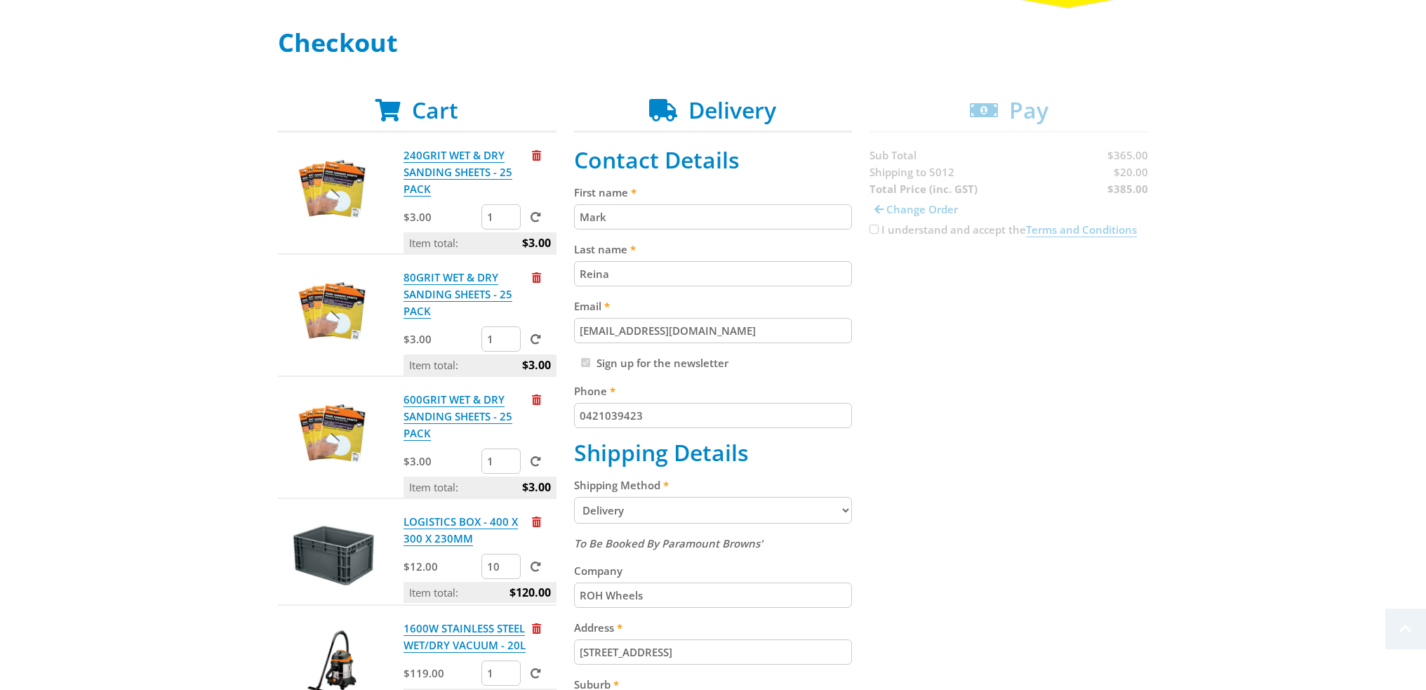
scroll to position [281, 0]
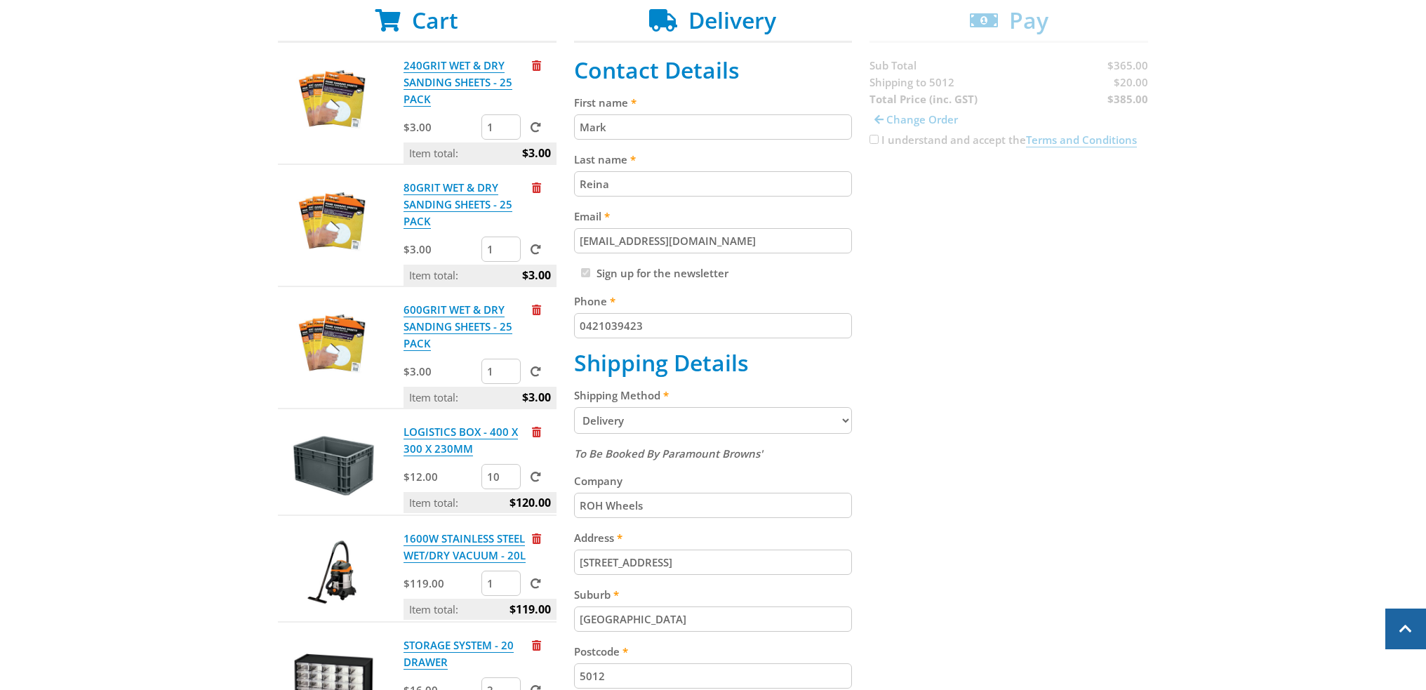
click at [232, 349] on div "Select your Delivery Method Personal Pick up Available in 5 days Courier Pick u…" at bounding box center [713, 487] width 1426 height 1096
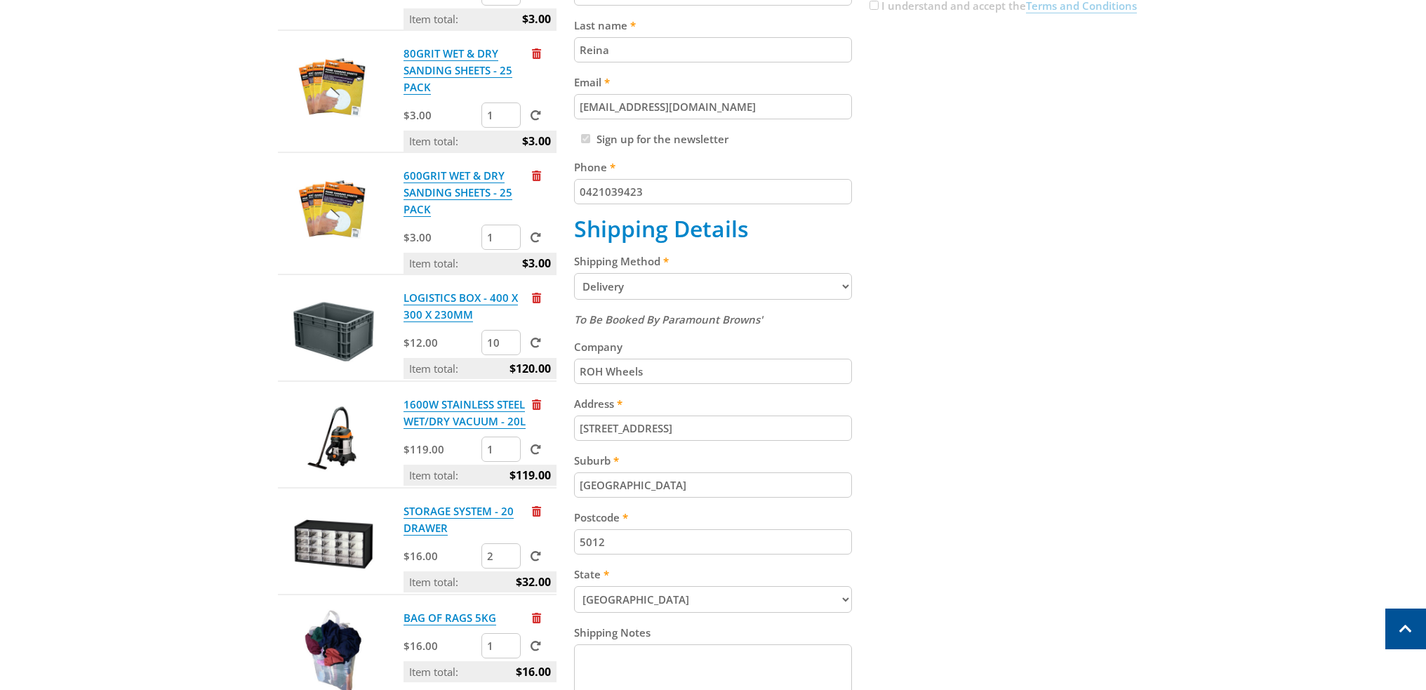
scroll to position [421, 0]
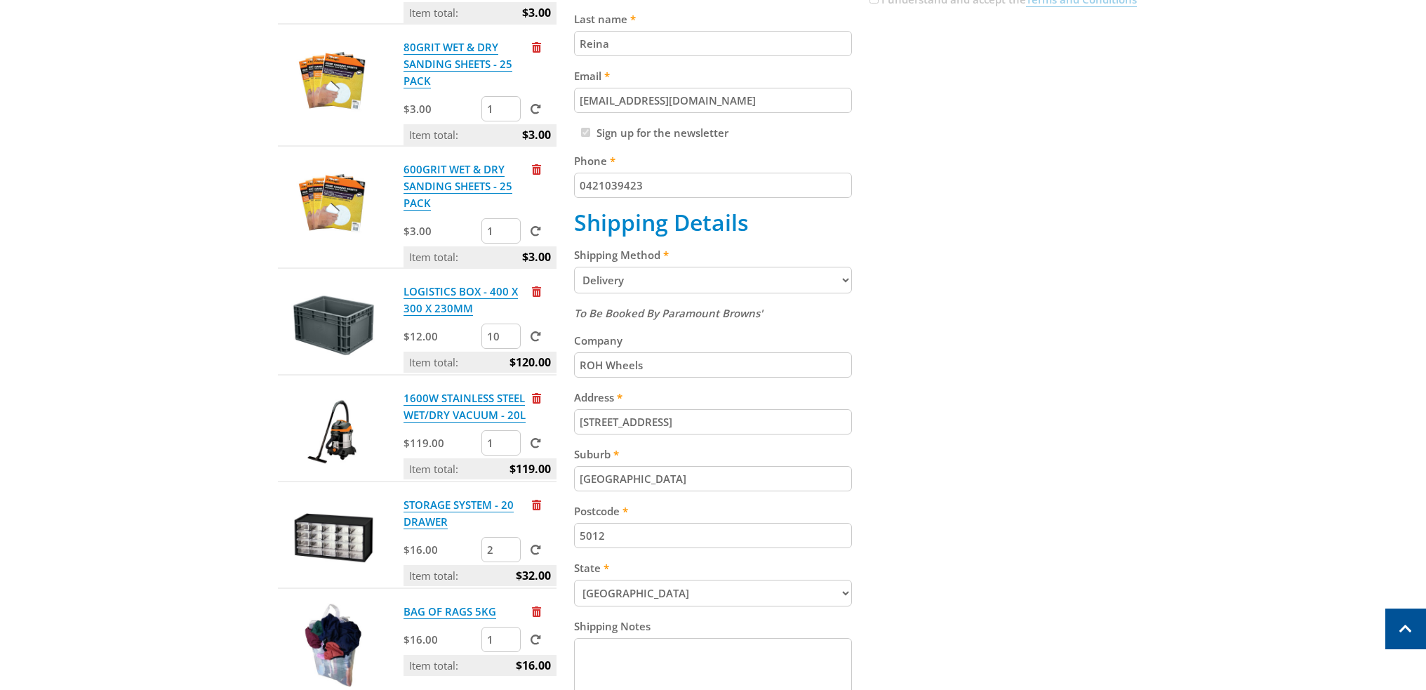
click at [185, 330] on div "Select your Delivery Method Personal Pick up Available in 5 days Courier Pick u…" at bounding box center [713, 347] width 1426 height 1096
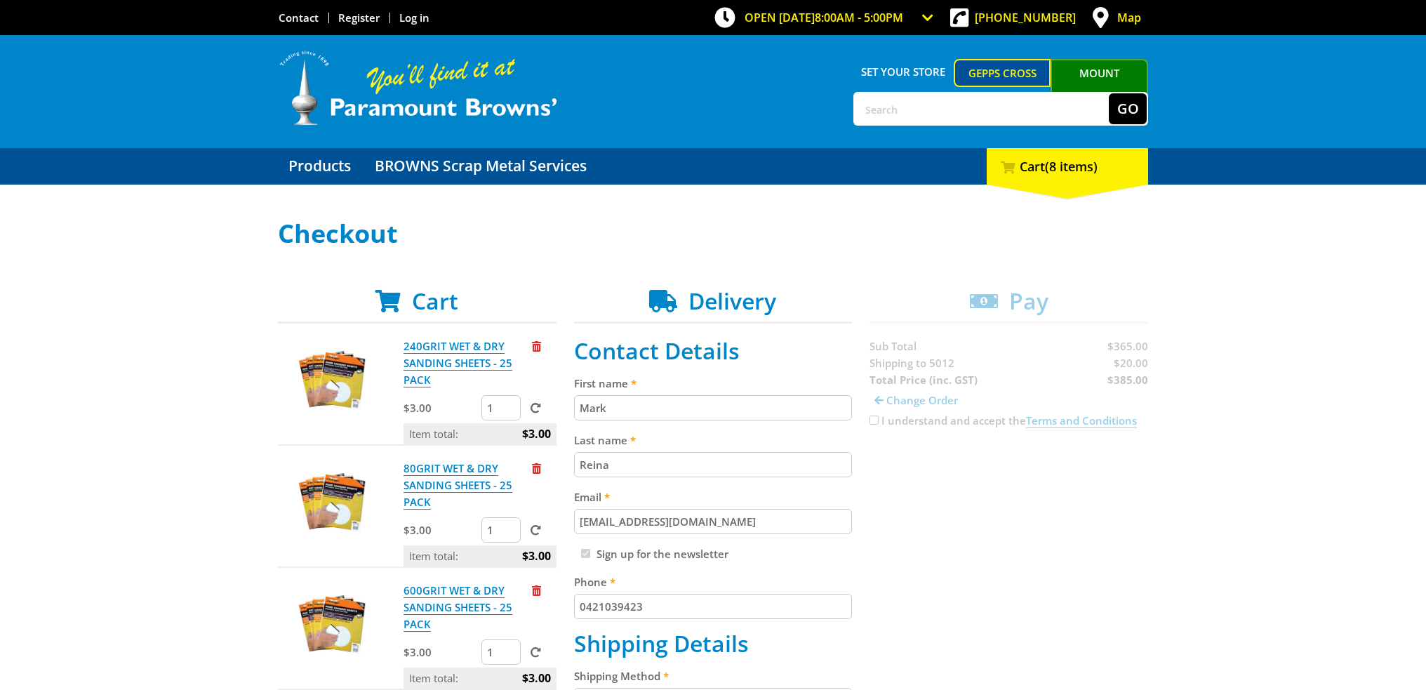
scroll to position [281, 0]
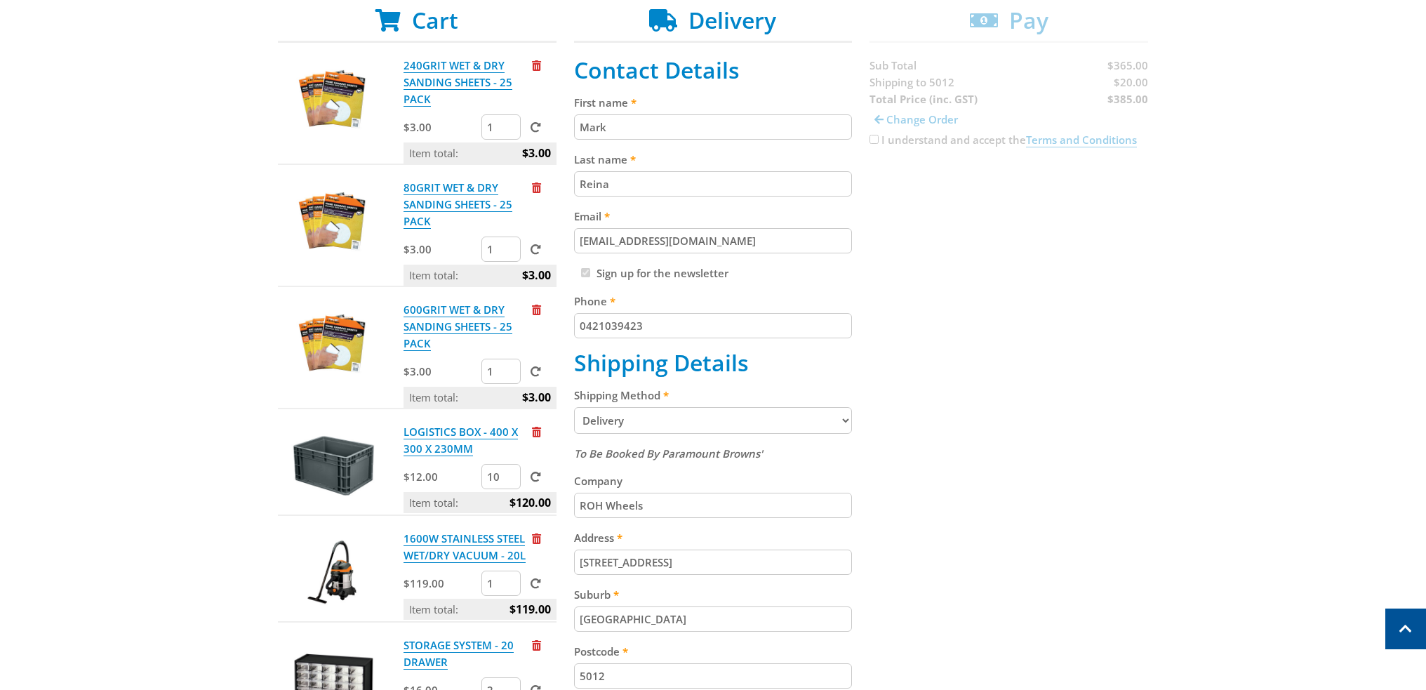
click at [1312, 479] on div "Select your Delivery Method Personal Pick up Available in 5 days Courier Pick u…" at bounding box center [713, 487] width 1426 height 1096
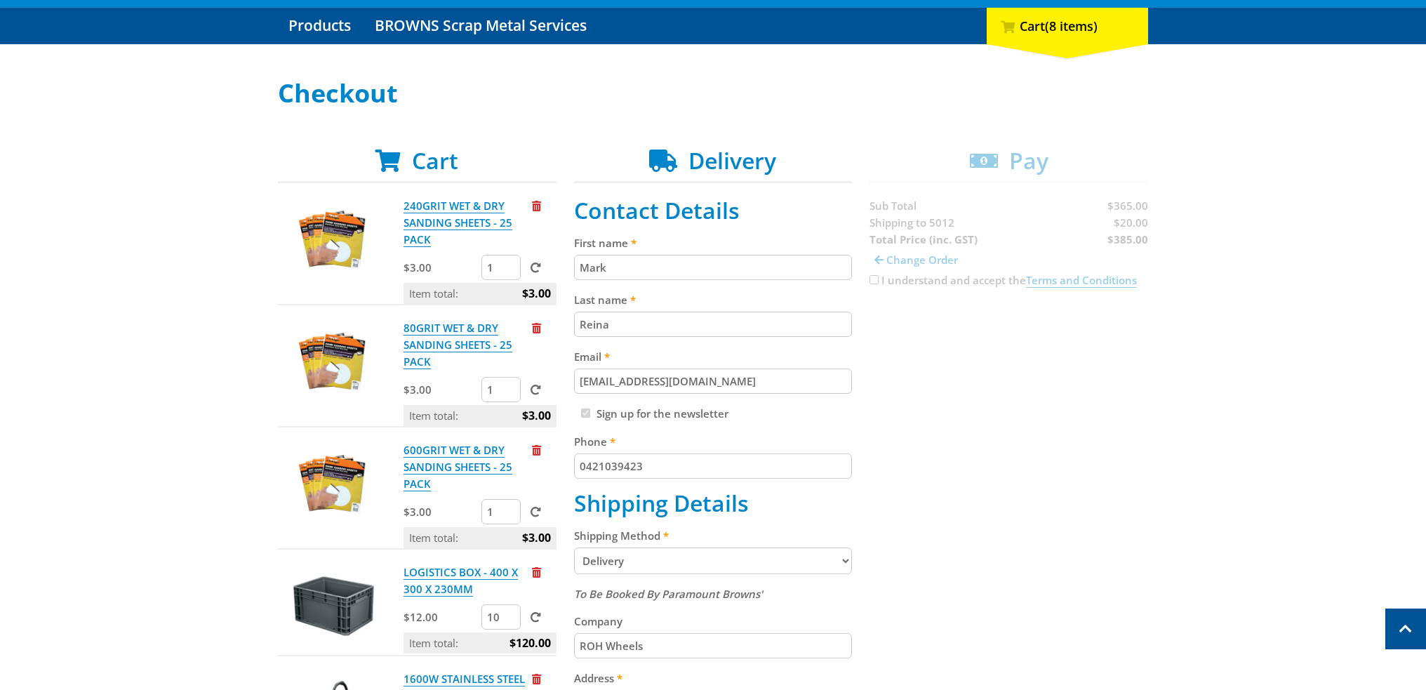
scroll to position [140, 0]
drag, startPoint x: 1018, startPoint y: 472, endPoint x: 1019, endPoint y: 457, distance: 15.5
click at [1019, 470] on div "Cart 240GRIT WET & DRY SANDING SHEETS - 25 PACK $3.00 1 Item total: $3.00 80GRI…" at bounding box center [713, 661] width 870 height 1028
click at [884, 281] on div "Cart 240GRIT WET & DRY SANDING SHEETS - 25 PACK $3.00 1 Item total: $3.00 80GRI…" at bounding box center [713, 661] width 870 height 1028
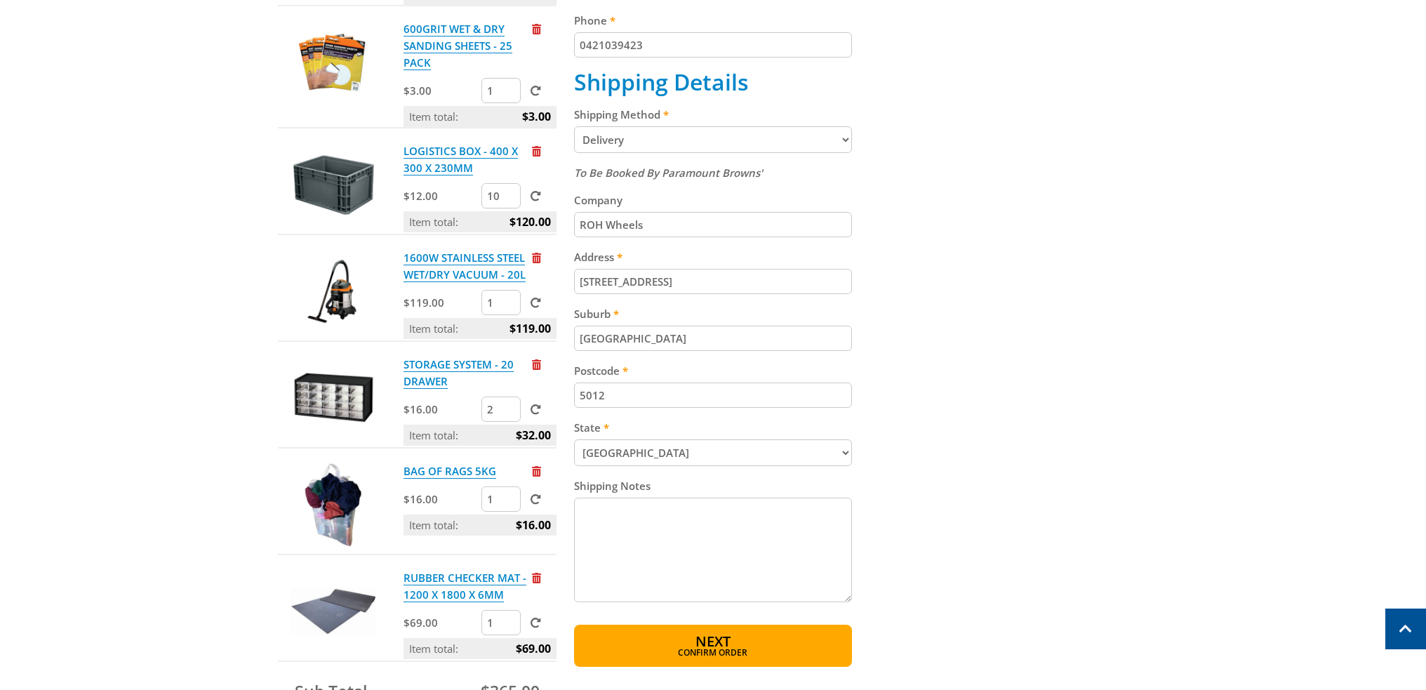
scroll to position [912, 0]
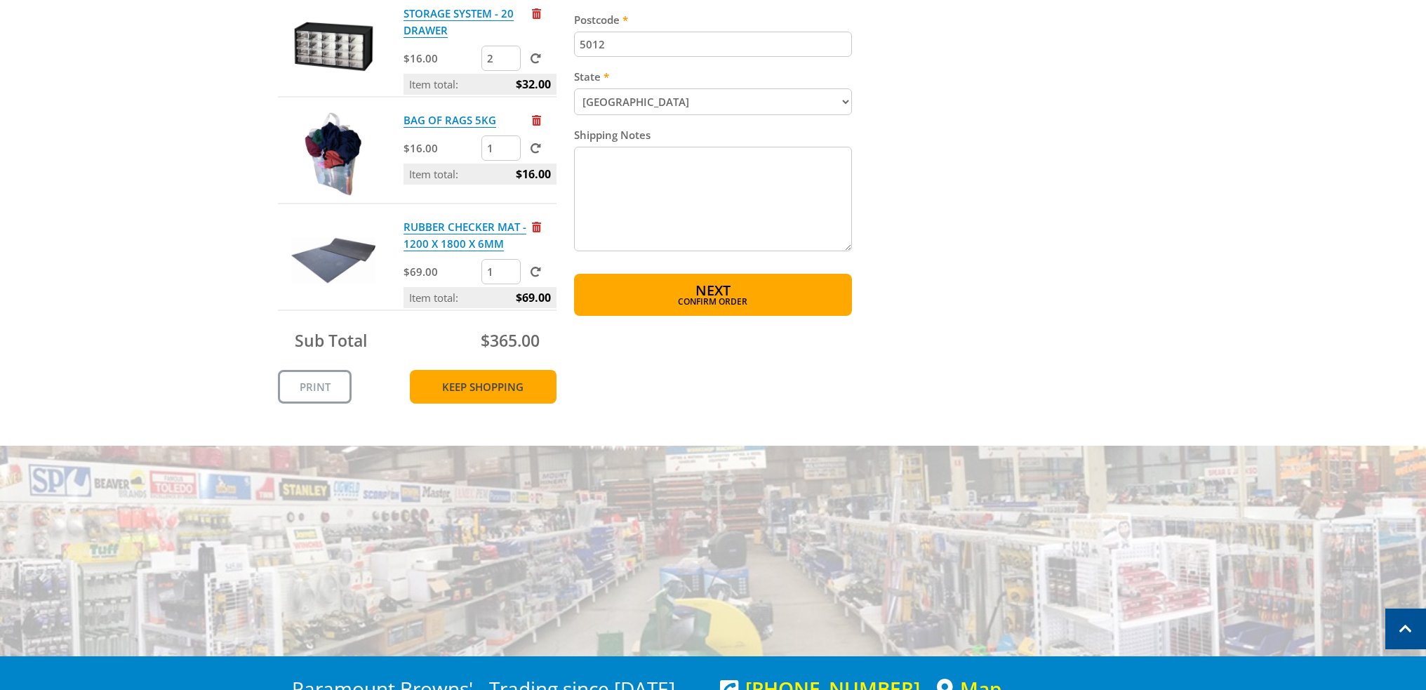
click at [508, 388] on link "Keep Shopping" at bounding box center [483, 387] width 147 height 34
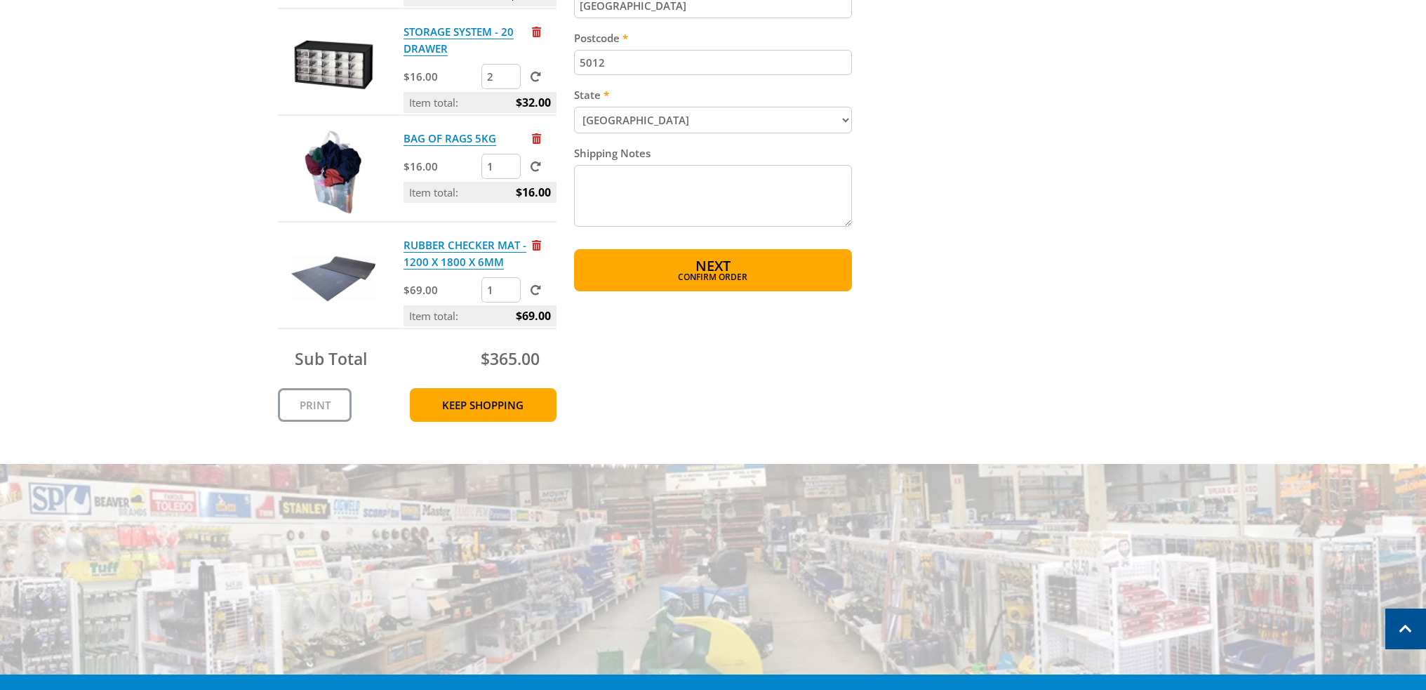
scroll to position [842, 0]
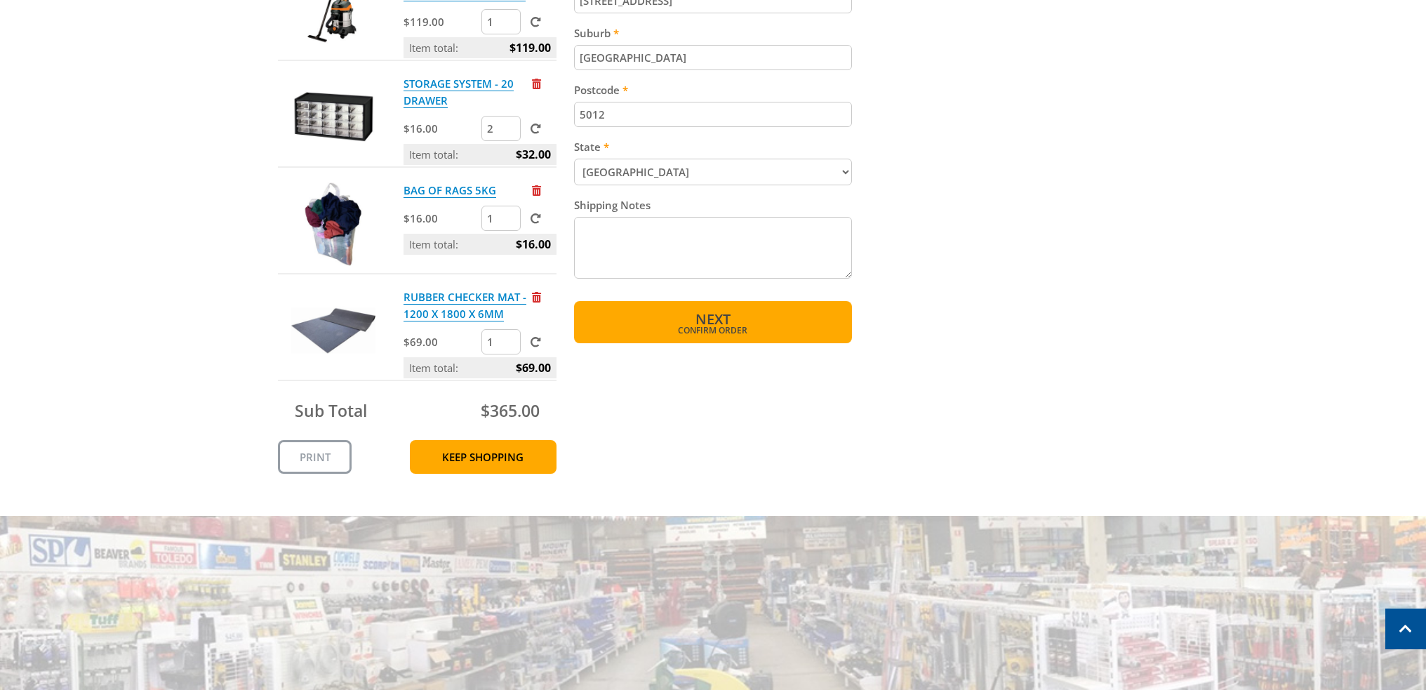
click at [703, 313] on span "Next" at bounding box center [712, 318] width 35 height 19
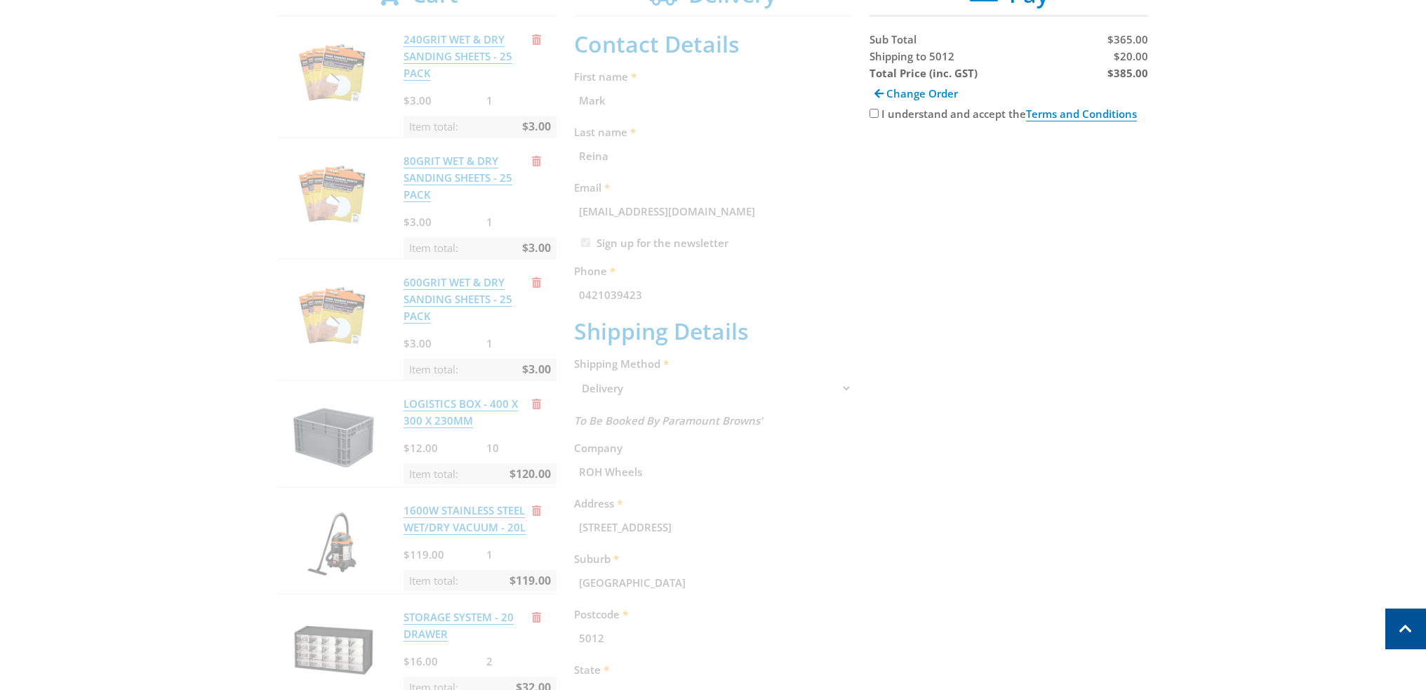
scroll to position [288, 0]
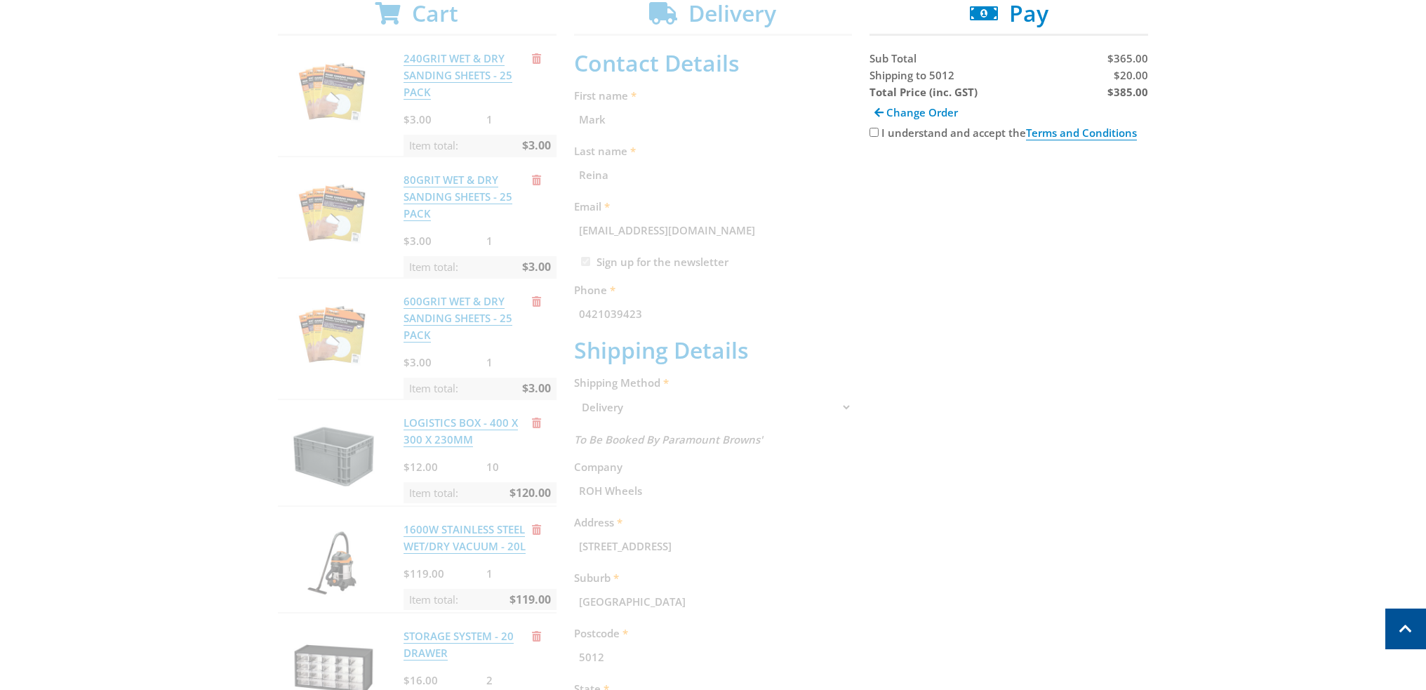
click at [876, 126] on div "I understand and accept the Terms and Conditions" at bounding box center [1008, 132] width 279 height 17
click at [876, 128] on input "I understand and accept the Terms and Conditions" at bounding box center [873, 132] width 9 height 9
checkbox input "true"
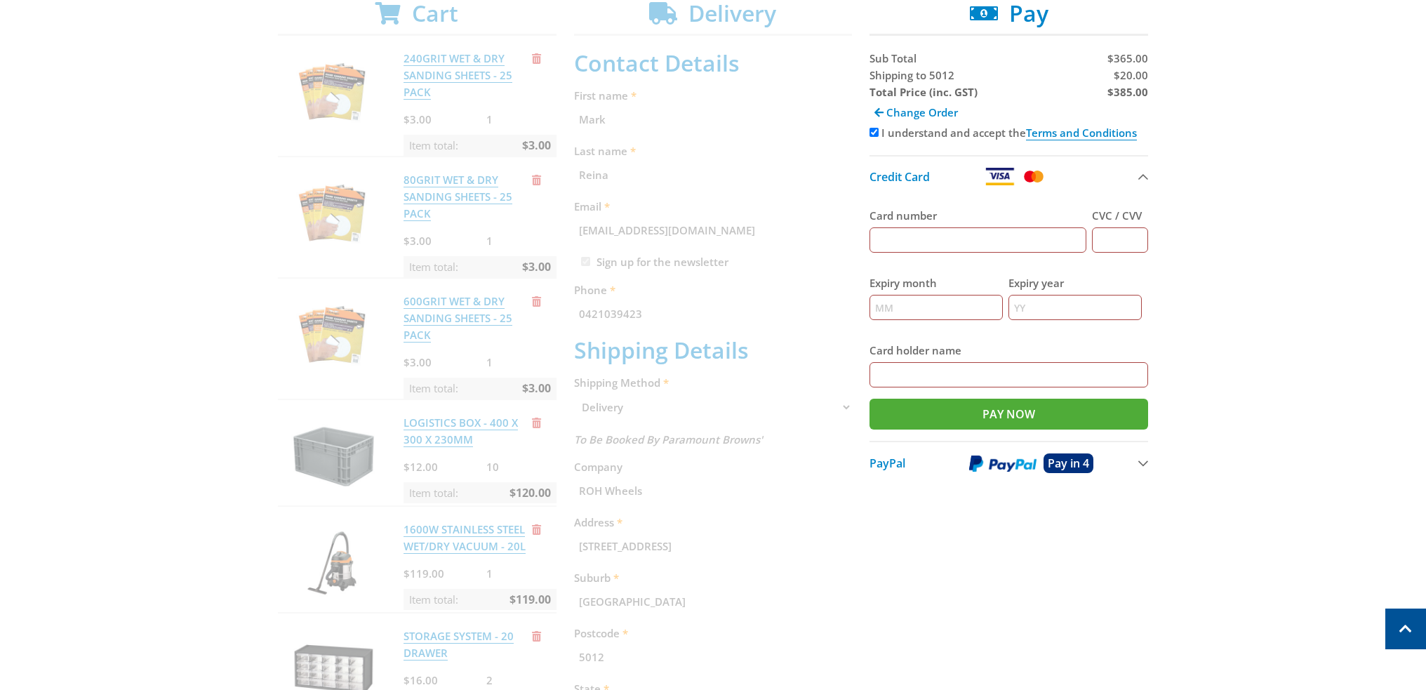
click at [36, 204] on div "Select your Delivery Method Personal Pick up Available in 5 days Courier Pick u…" at bounding box center [713, 479] width 1426 height 1094
click at [120, 225] on div "Select your Delivery Method Personal Pick up Available in 5 days Courier Pick u…" at bounding box center [713, 479] width 1426 height 1094
click at [999, 465] on img at bounding box center [1002, 464] width 67 height 18
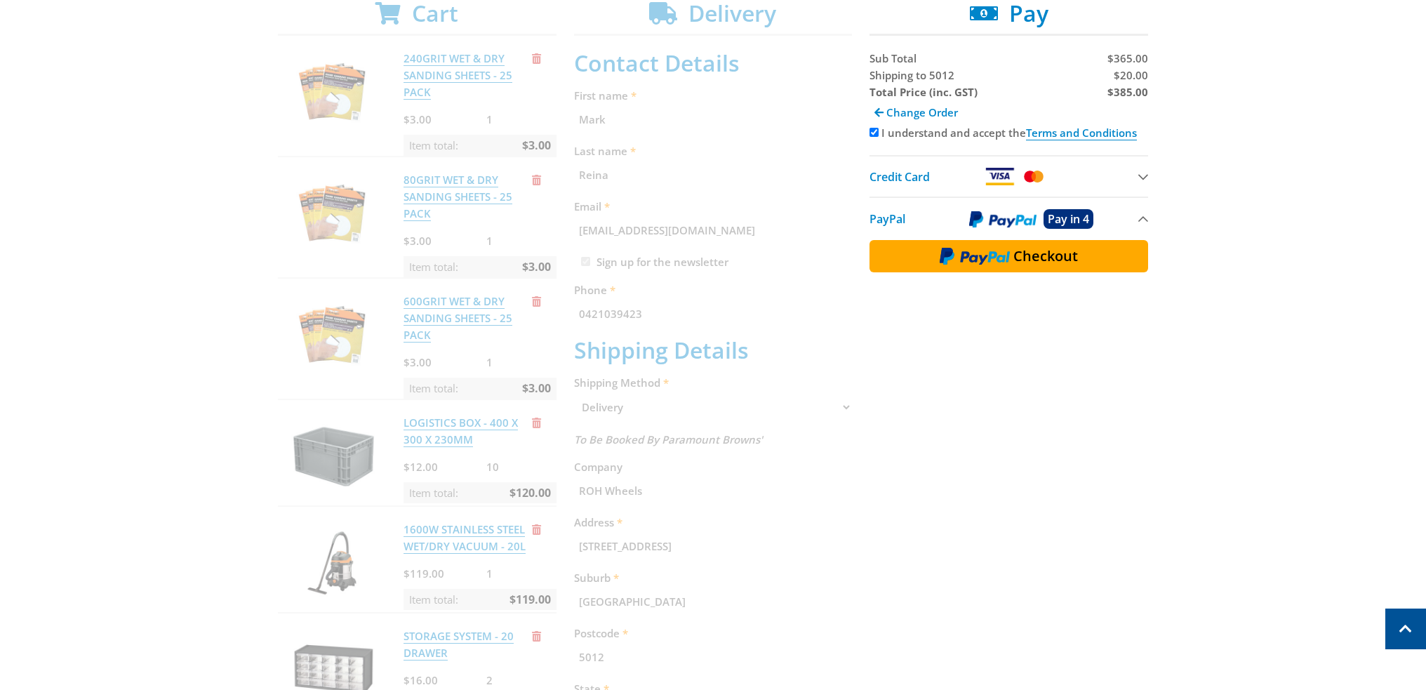
click at [1050, 255] on span "Checkout" at bounding box center [1045, 256] width 65 height 14
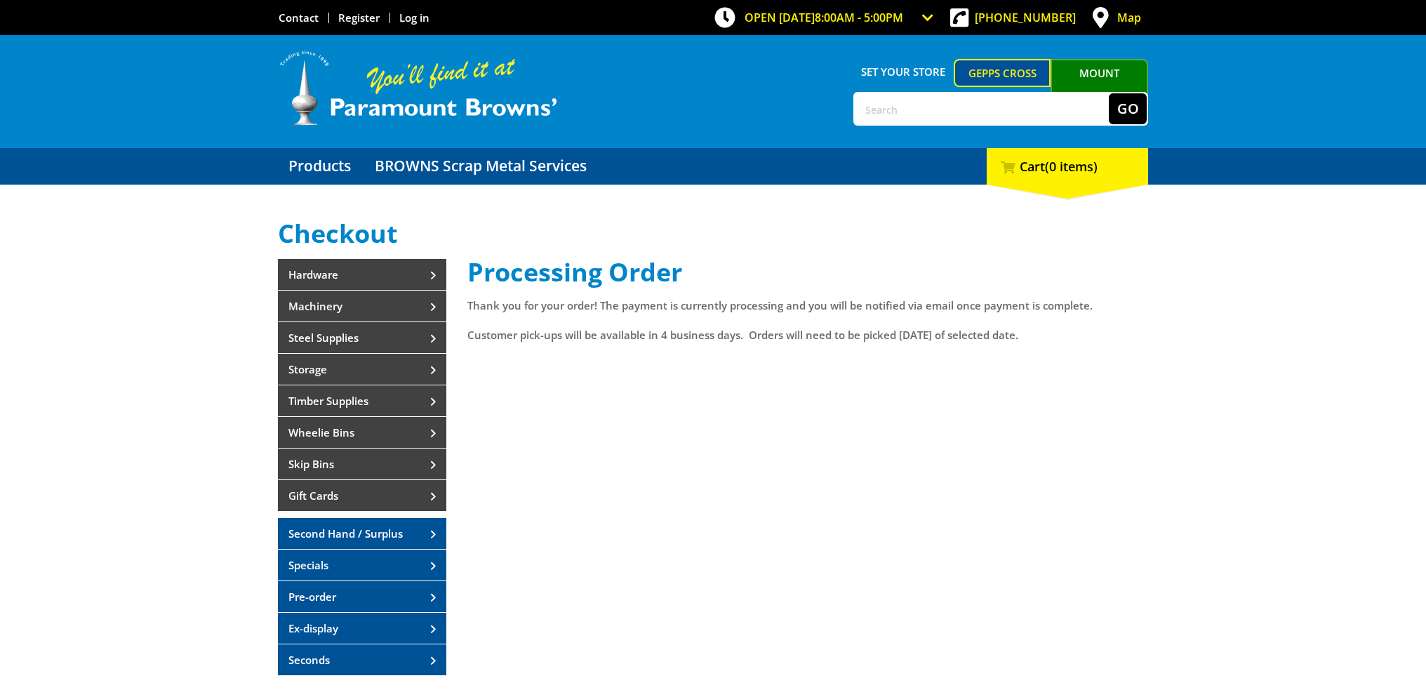
click at [658, 323] on div "Processing Order Thank you for your order! The payment is currently processing …" at bounding box center [807, 473] width 681 height 431
drag, startPoint x: 680, startPoint y: 305, endPoint x: 902, endPoint y: 313, distance: 221.9
click at [902, 313] on p "Thank you for your order! The payment is currently processing and you will be n…" at bounding box center [807, 305] width 681 height 17
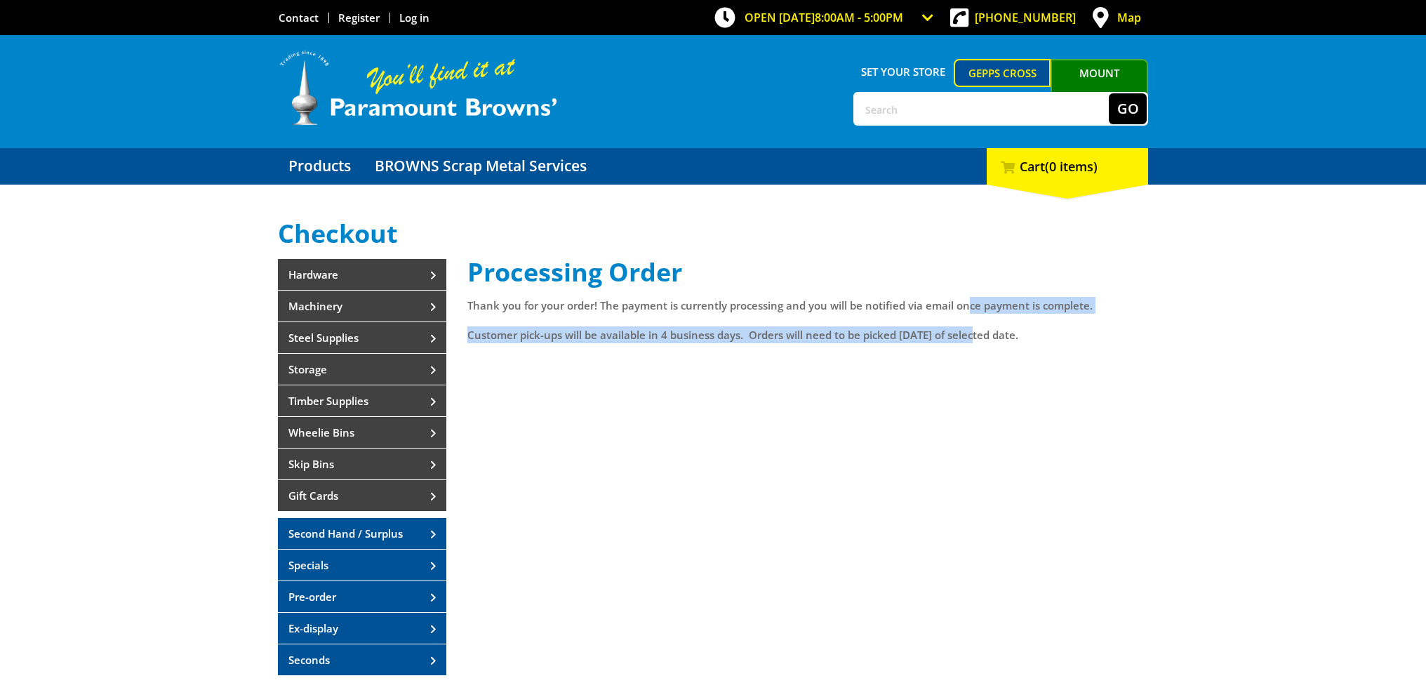
drag, startPoint x: 969, startPoint y: 305, endPoint x: 974, endPoint y: 328, distance: 23.7
click at [974, 328] on div "Processing Order Thank you for your order! The payment is currently processing …" at bounding box center [807, 473] width 681 height 431
click at [973, 328] on p "Customer pick-ups will be available in 4 business days. Orders will need to be …" at bounding box center [807, 334] width 681 height 17
click at [706, 336] on p "Customer pick-ups will be available in 4 business days. Orders will need to be …" at bounding box center [807, 334] width 681 height 17
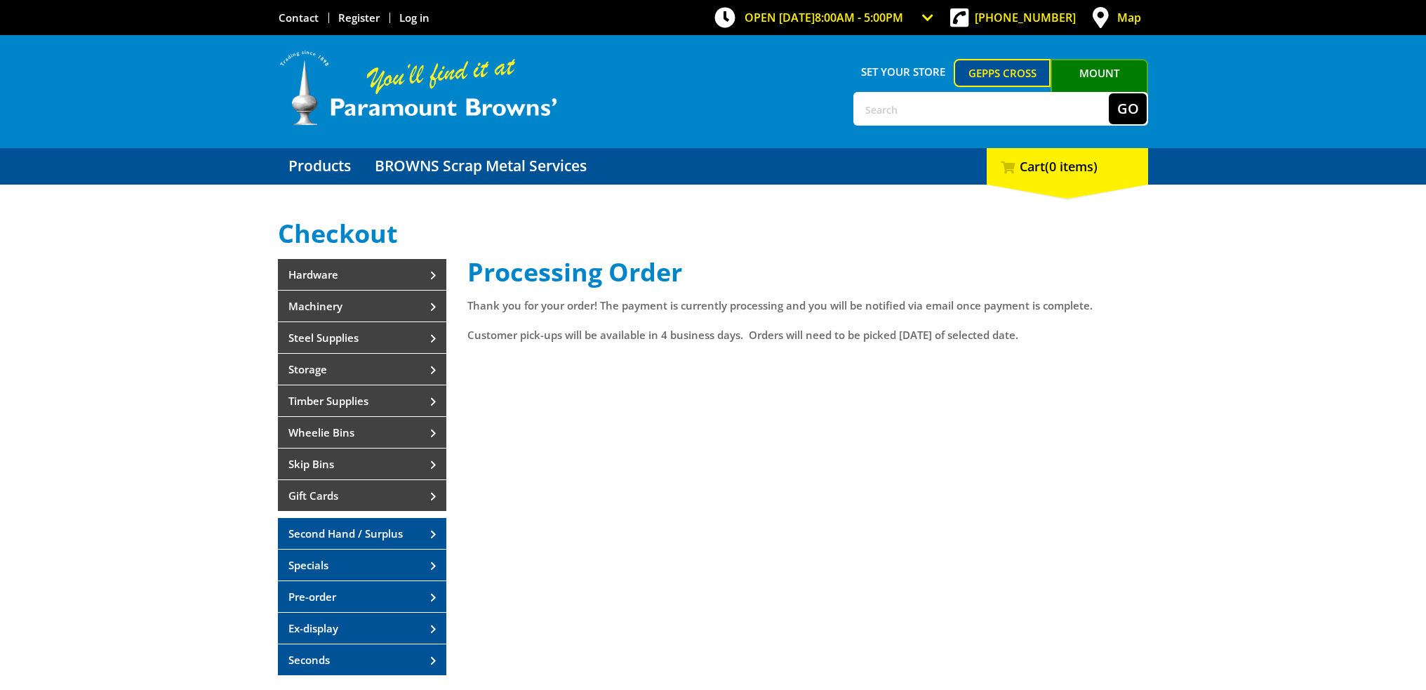
click at [1122, 370] on div "Processing Order Thank you for your order! The payment is currently processing …" at bounding box center [807, 473] width 681 height 431
